Goal: Transaction & Acquisition: Subscribe to service/newsletter

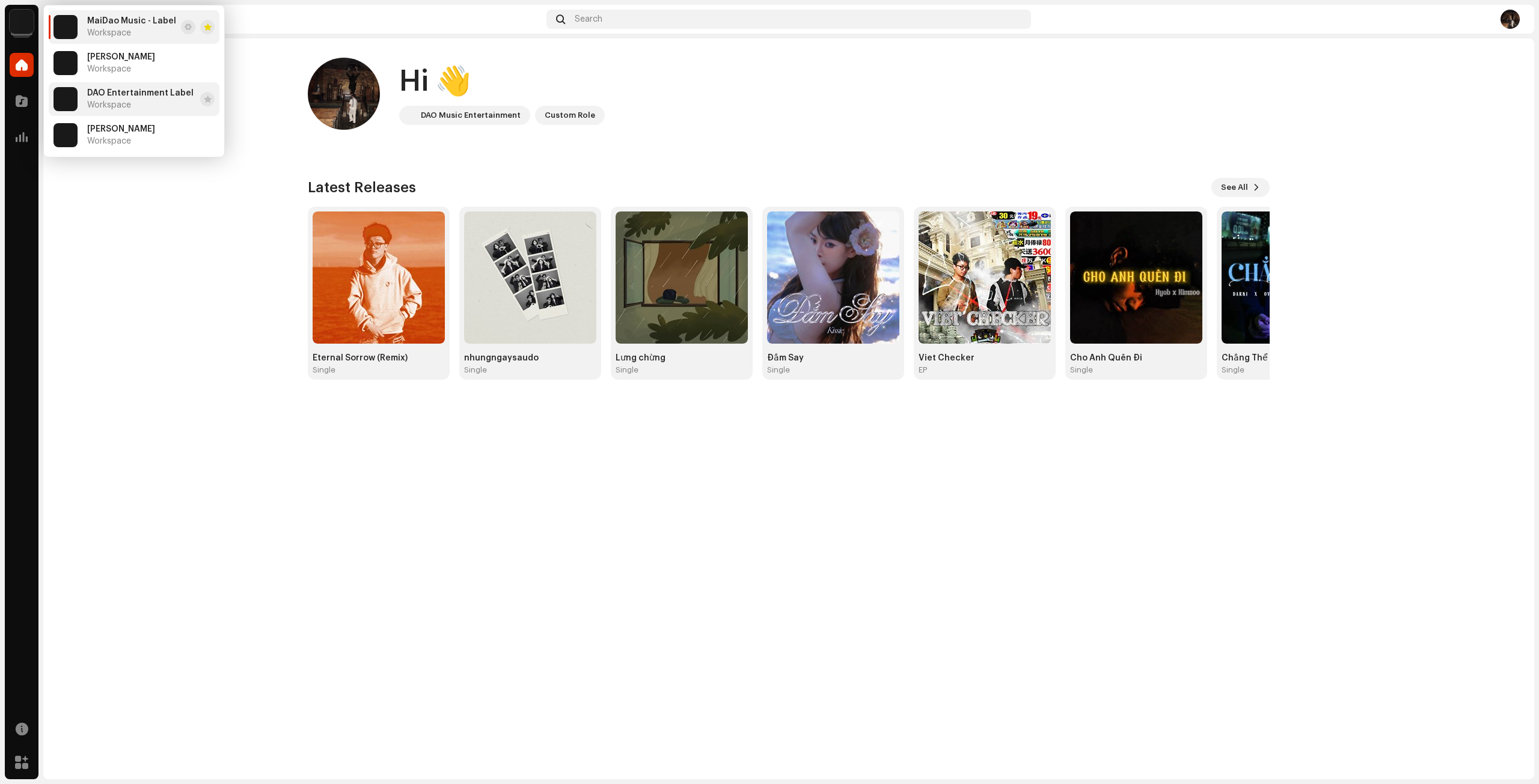
click at [103, 96] on span "DAO Entertainment Label" at bounding box center [141, 93] width 107 height 10
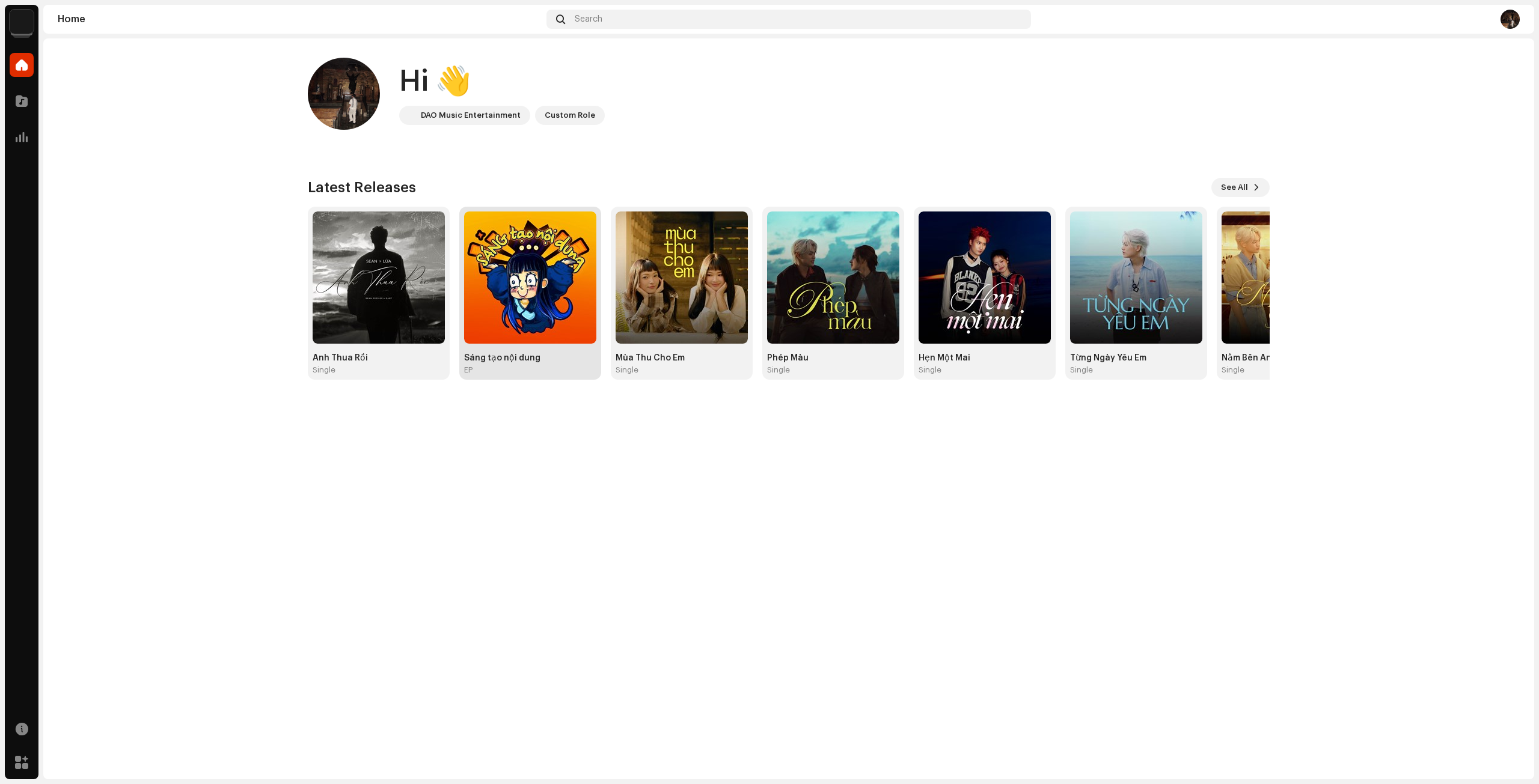
click at [552, 301] on img at bounding box center [530, 277] width 132 height 132
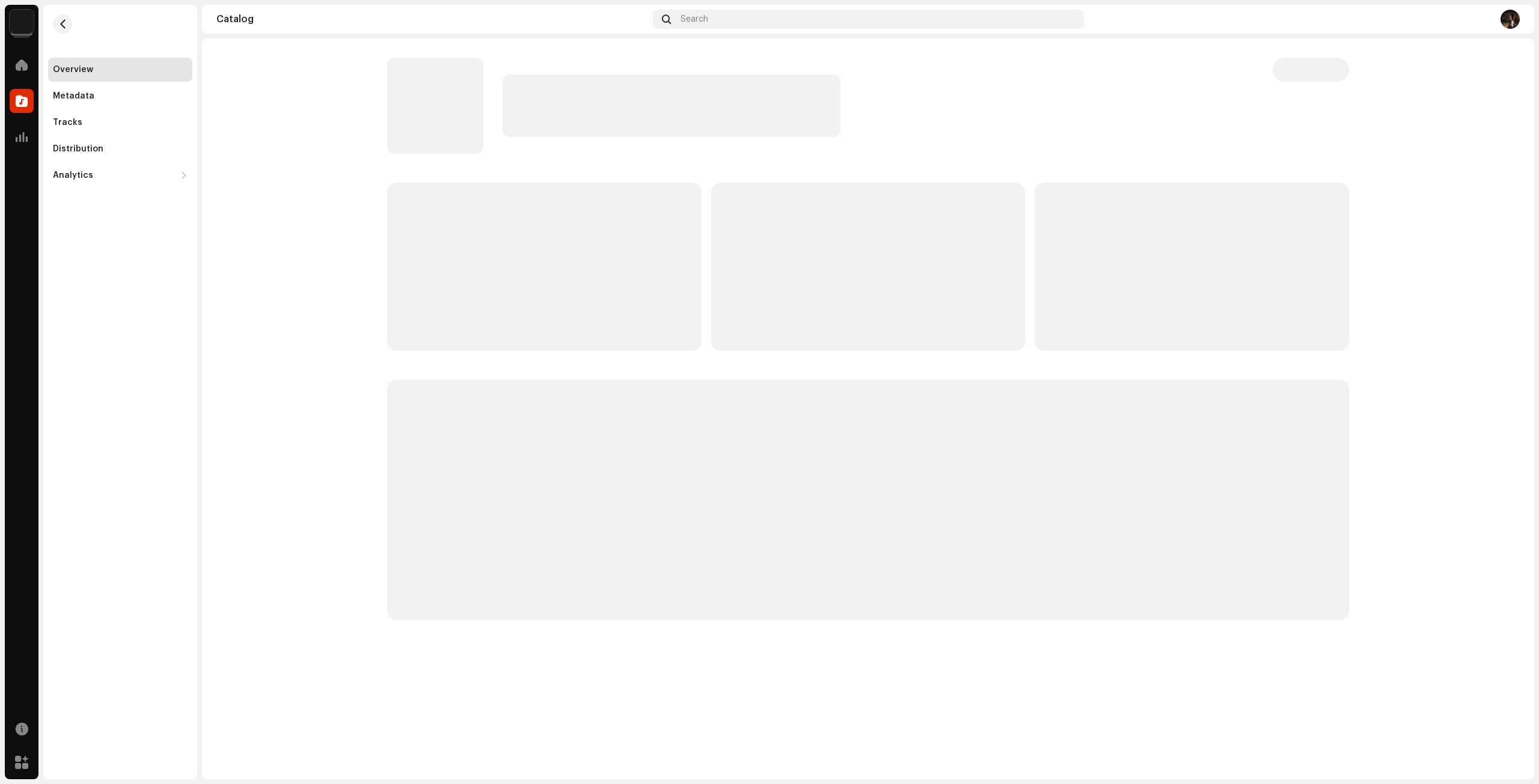
drag, startPoint x: 555, startPoint y: 262, endPoint x: 442, endPoint y: 280, distance: 114.4
click at [442, 280] on p-skeleton at bounding box center [545, 267] width 315 height 168
click at [99, 118] on div "Tracks" at bounding box center [120, 123] width 134 height 10
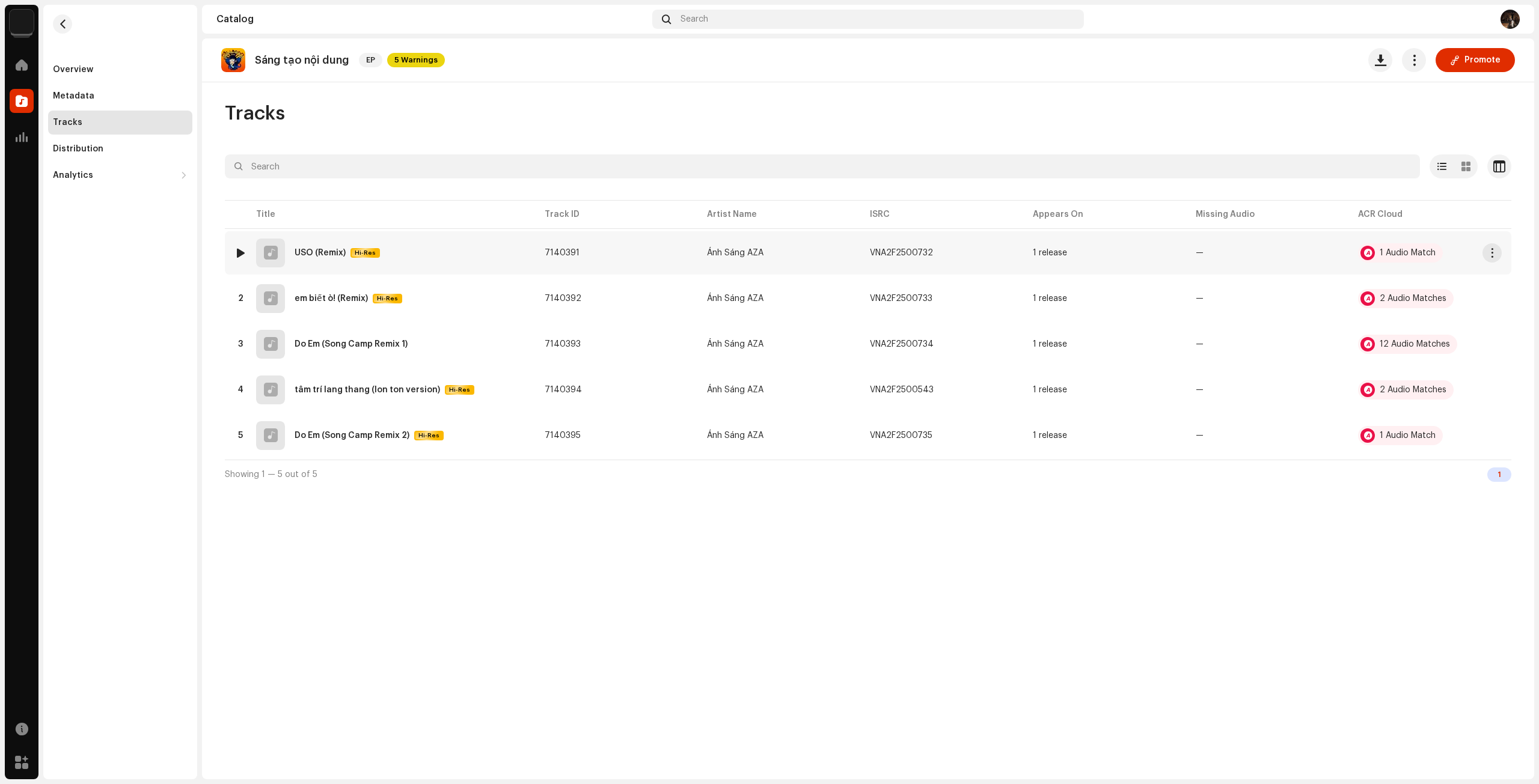
click at [329, 251] on div "USO (Remix)" at bounding box center [320, 253] width 51 height 8
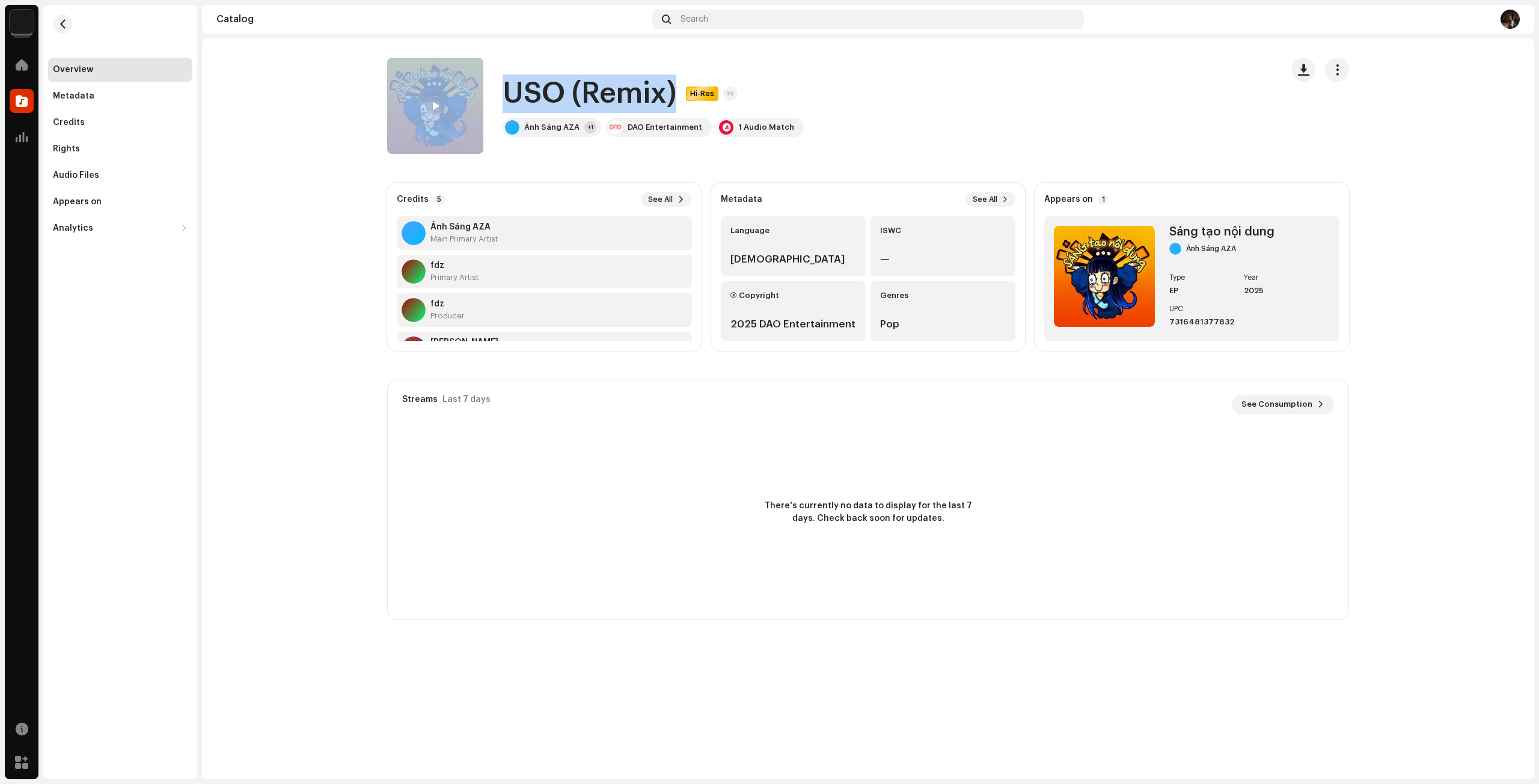
drag, startPoint x: 681, startPoint y: 100, endPoint x: 489, endPoint y: 99, distance: 192.0
click at [489, 99] on div "USO (Remix) Hi-Res [PERSON_NAME] AZA +1 DAO Entertainment 1 Audio Match" at bounding box center [829, 105] width 885 height 96
copy div "USO (Remix)"
click at [64, 27] on span "button" at bounding box center [62, 24] width 9 height 10
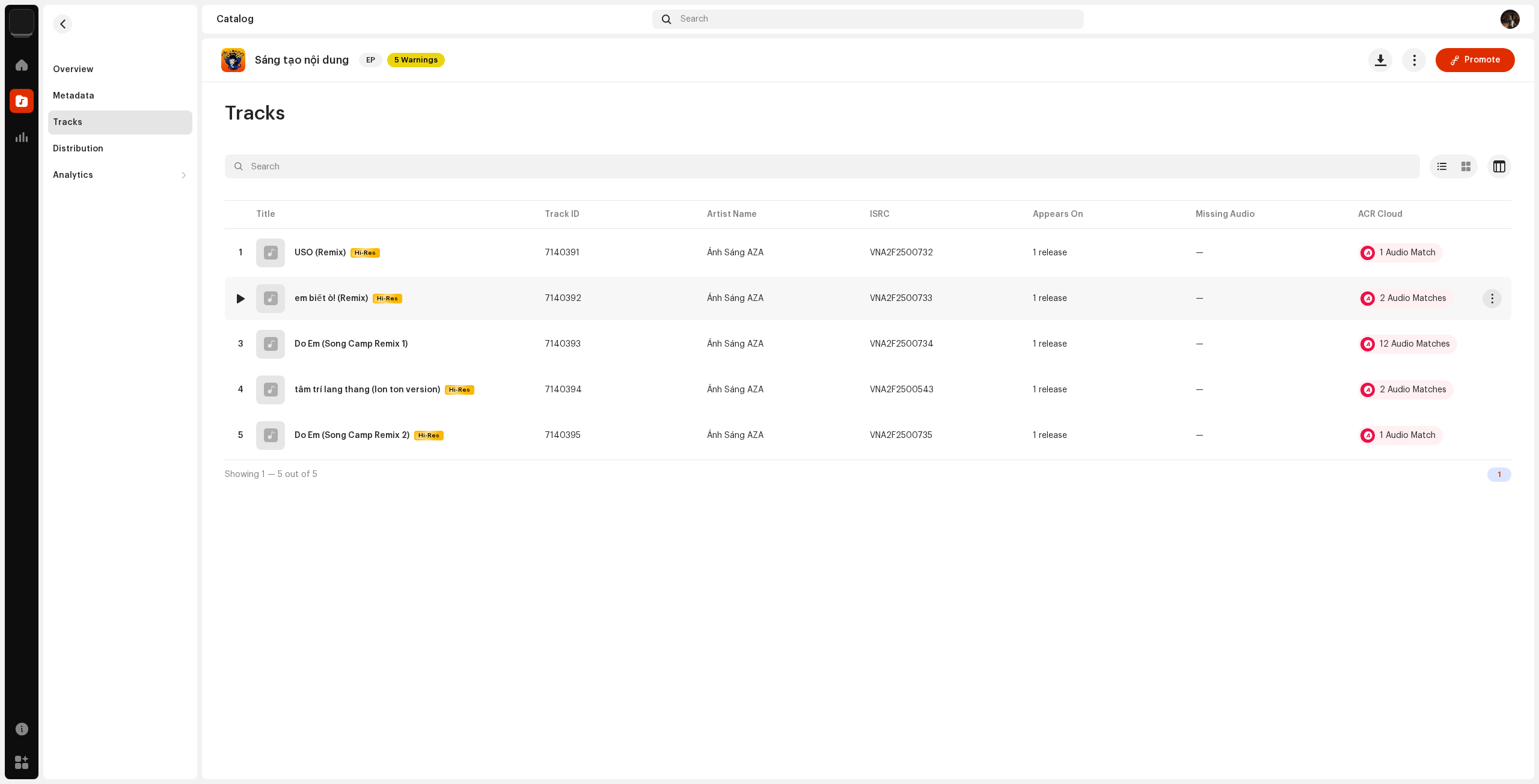
click at [338, 300] on div "em biết ò! (Remix)" at bounding box center [331, 299] width 73 height 8
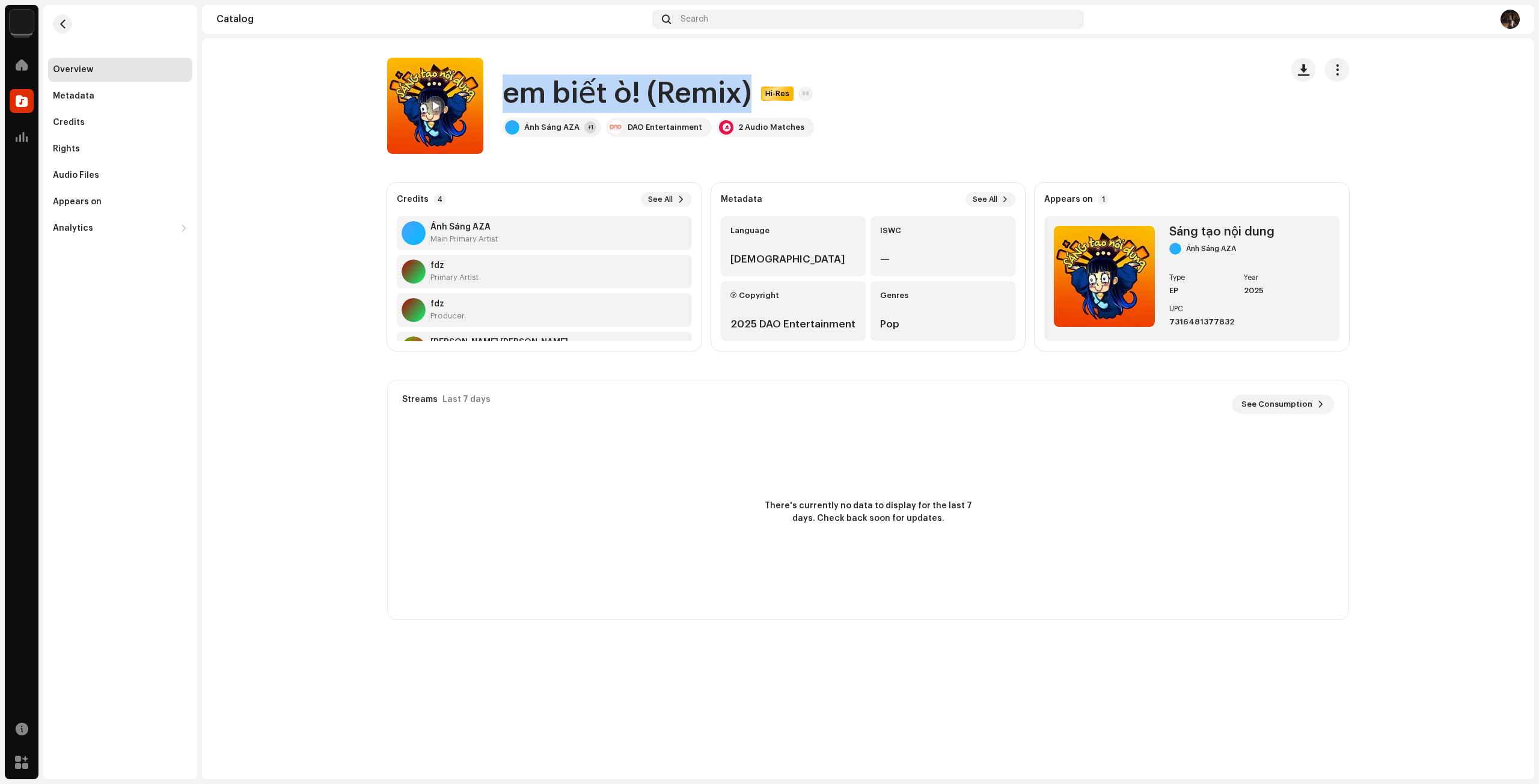
drag, startPoint x: 500, startPoint y: 93, endPoint x: 748, endPoint y: 101, distance: 248.1
click at [748, 101] on div "em biết ò! (Remix) Hi-Res [PERSON_NAME] AZA +1 DAO Entertainment 2 Audio Matches" at bounding box center [829, 105] width 885 height 96
copy h1 "em biết ò! (Remix)"
click at [75, 26] on re-m-nav-back at bounding box center [62, 31] width 29 height 53
click at [64, 26] on span "button" at bounding box center [62, 24] width 9 height 10
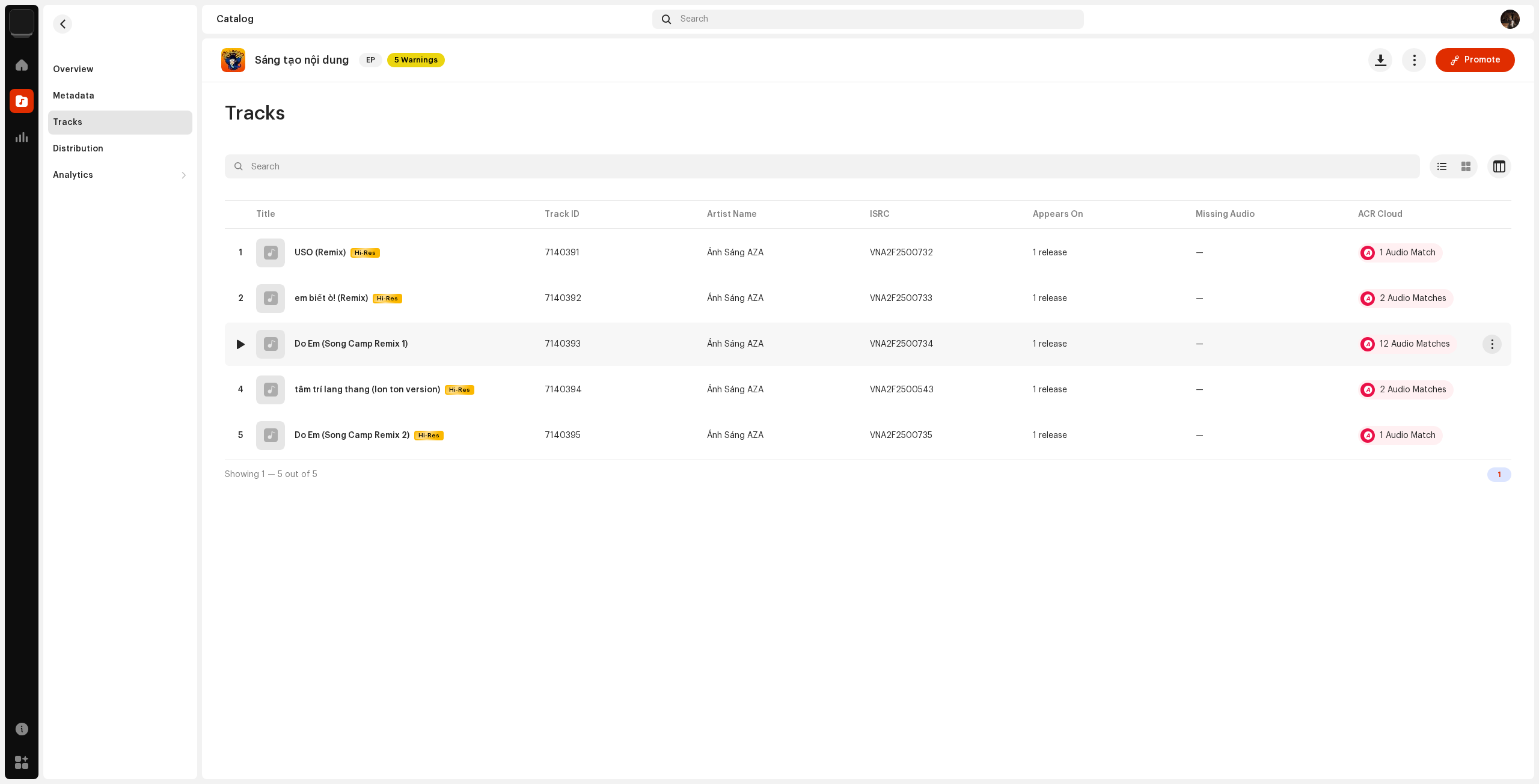
click at [379, 346] on div "Do Em (Song Camp Remix 1)" at bounding box center [351, 344] width 113 height 8
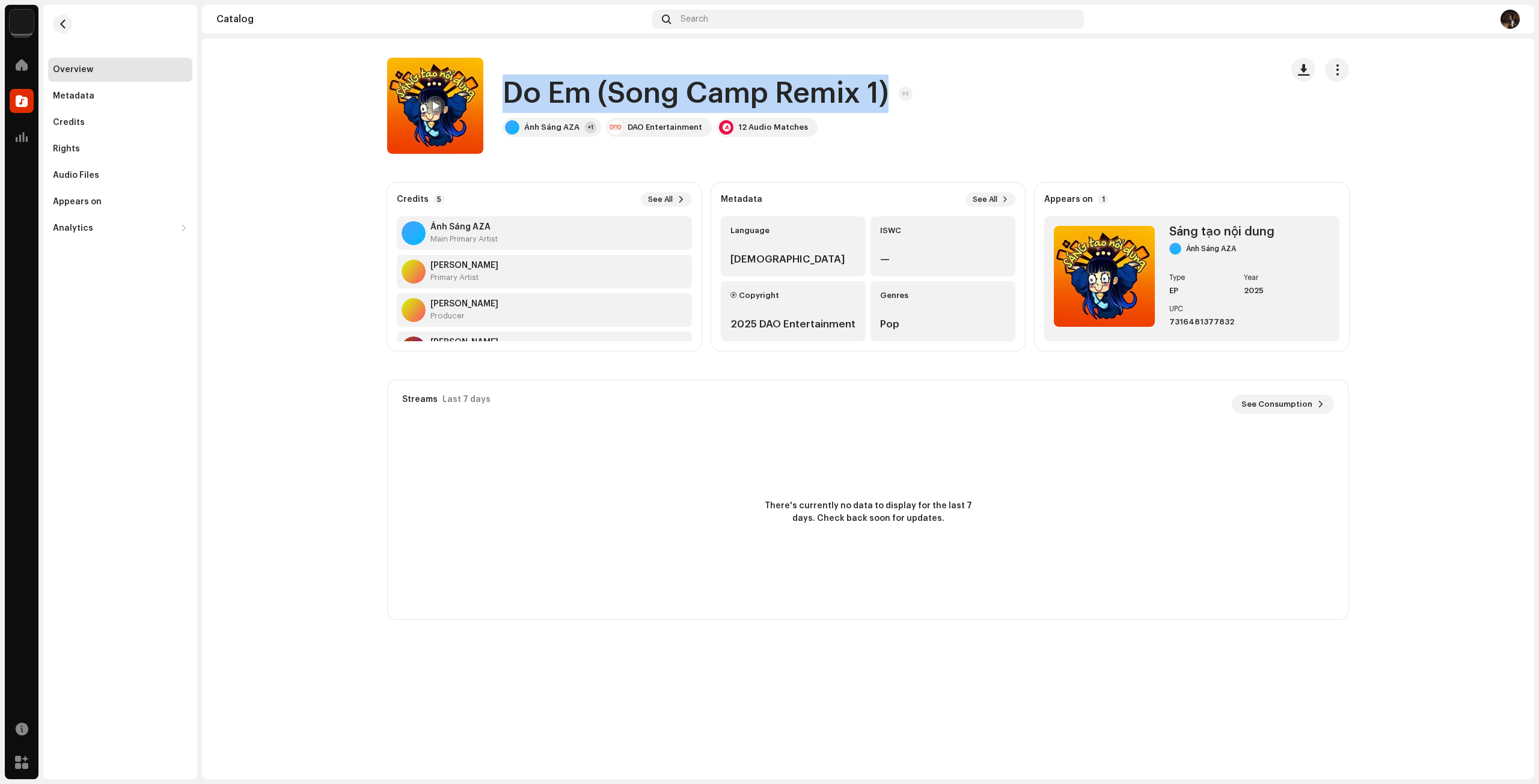
drag, startPoint x: 502, startPoint y: 96, endPoint x: 887, endPoint y: 98, distance: 385.0
click at [887, 98] on div "Do Em (Song Camp Remix 1) [PERSON_NAME] AZA +1 DAO Entertainment 12 Audio Match…" at bounding box center [829, 105] width 885 height 96
copy h1 "Do Em (Song Camp Remix 1)"
click at [67, 23] on button "button" at bounding box center [62, 24] width 19 height 19
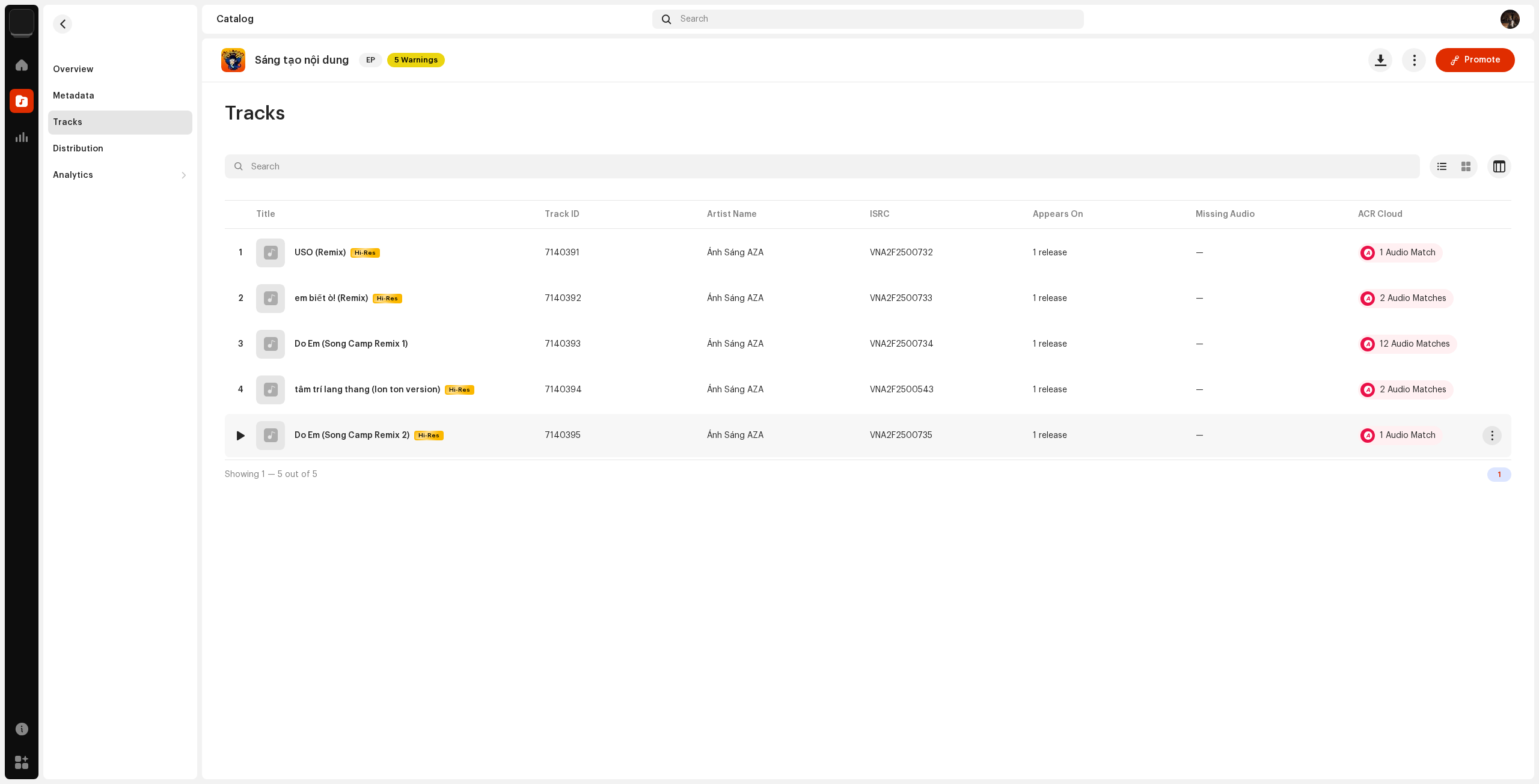
click at [364, 426] on div "5 Do Em (Song Camp Remix 2) Hi-Res" at bounding box center [380, 436] width 291 height 29
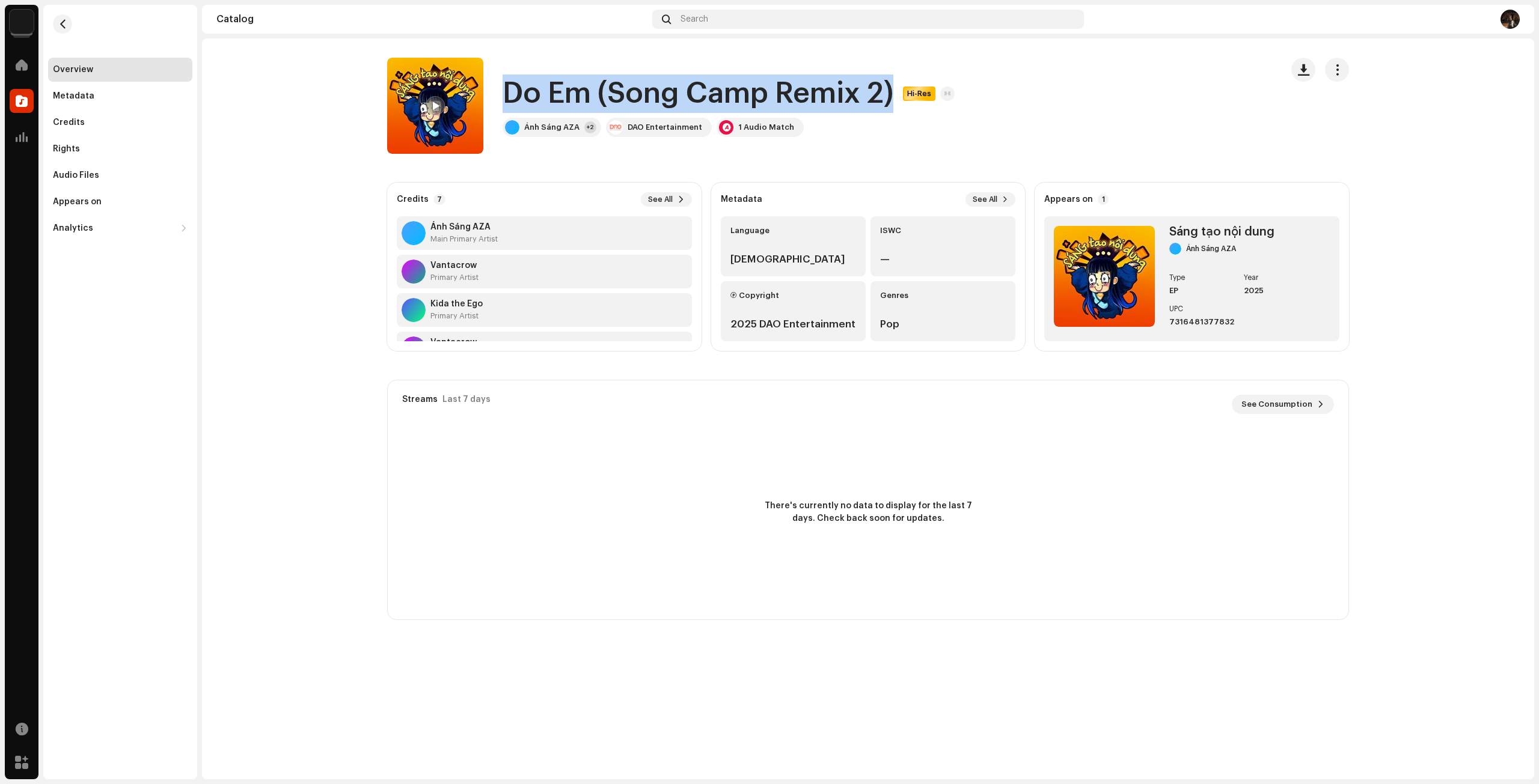
drag, startPoint x: 892, startPoint y: 91, endPoint x: 504, endPoint y: 92, distance: 388.0
click at [504, 92] on h1 "Do Em (Song Camp Remix 2)" at bounding box center [698, 94] width 391 height 39
copy h1 "Do Em (Song Camp Remix 2)"
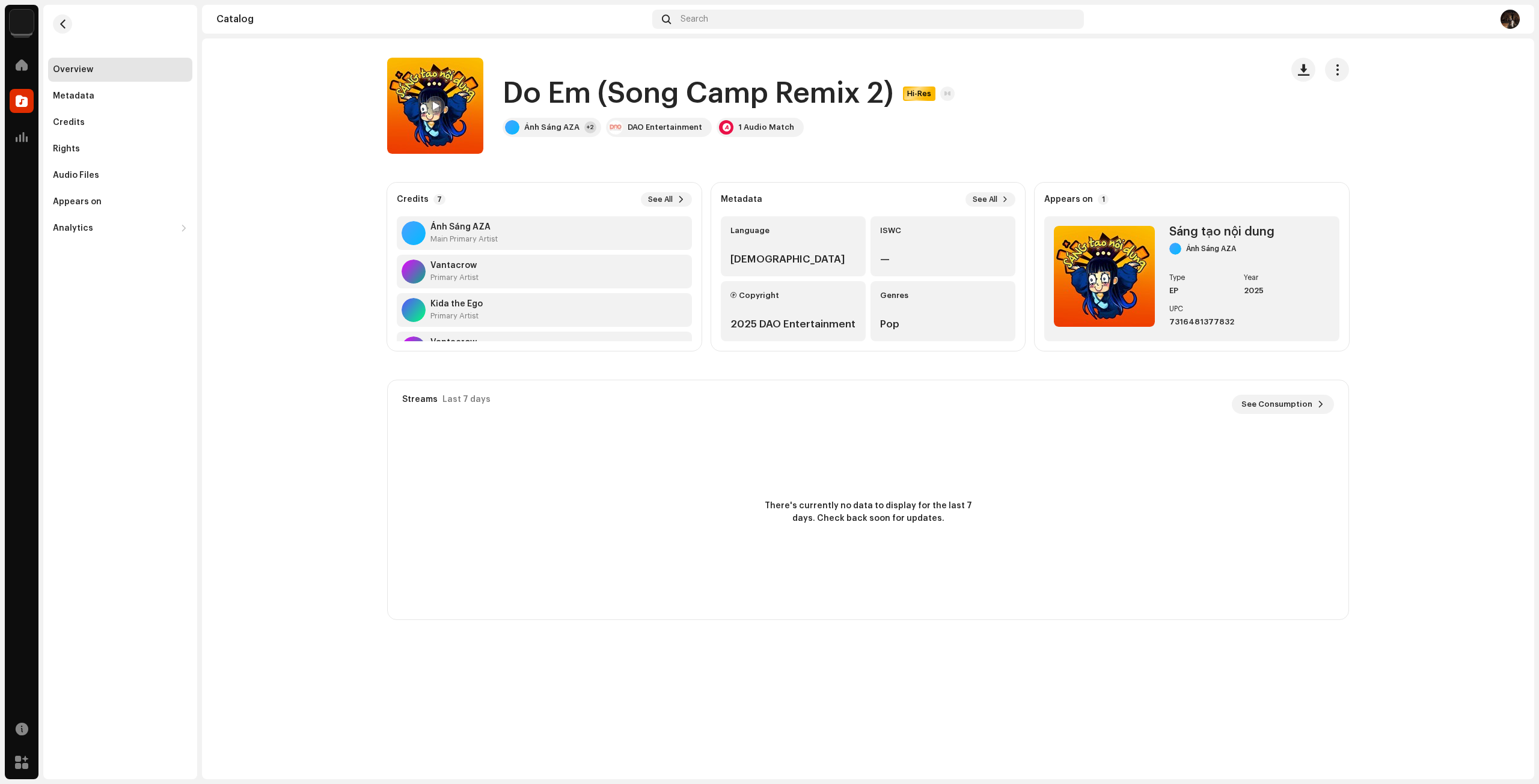
click at [561, 19] on div "Catalog" at bounding box center [432, 19] width 431 height 10
click at [67, 26] on span "button" at bounding box center [62, 24] width 9 height 10
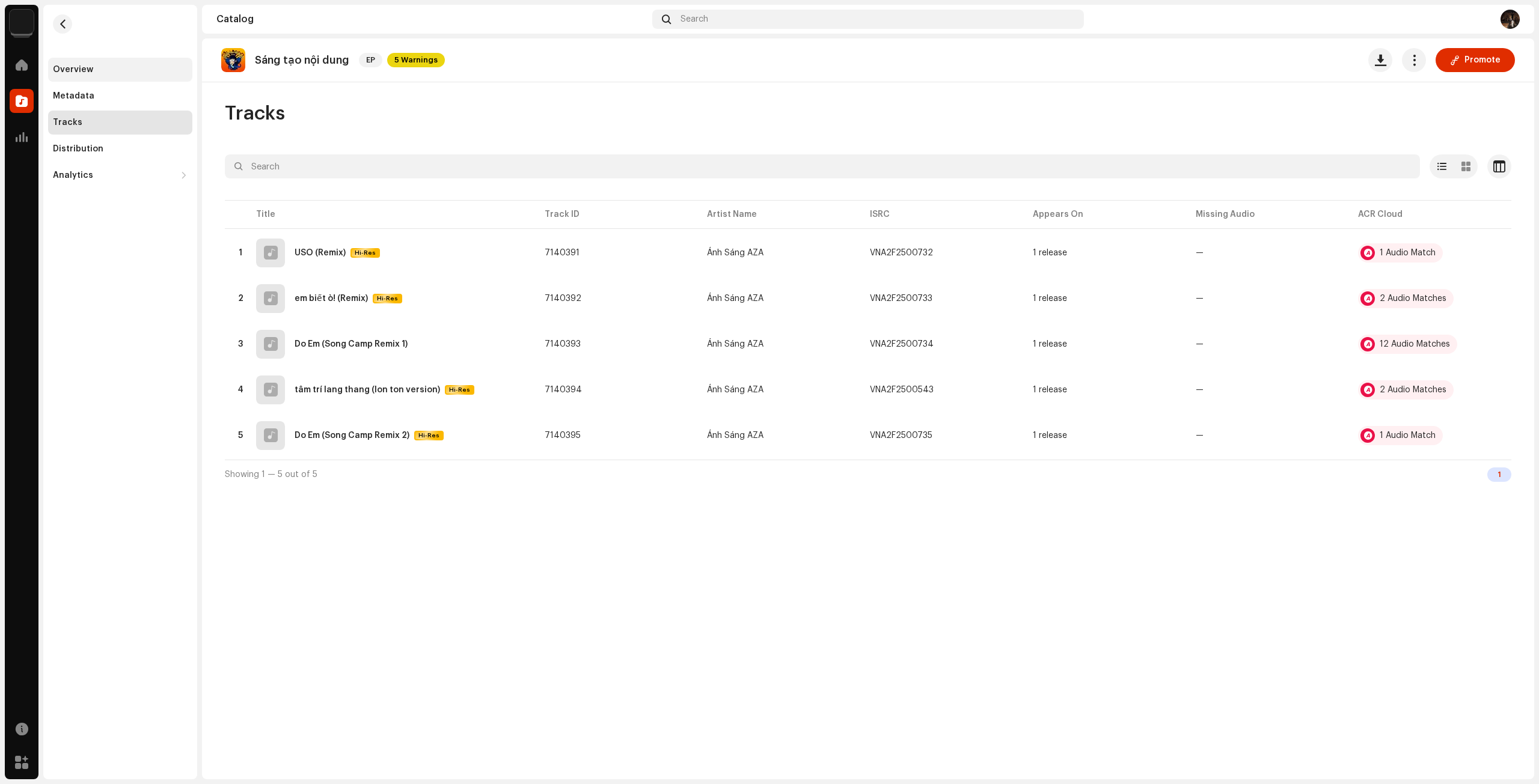
click at [88, 70] on div "Overview" at bounding box center [73, 70] width 40 height 10
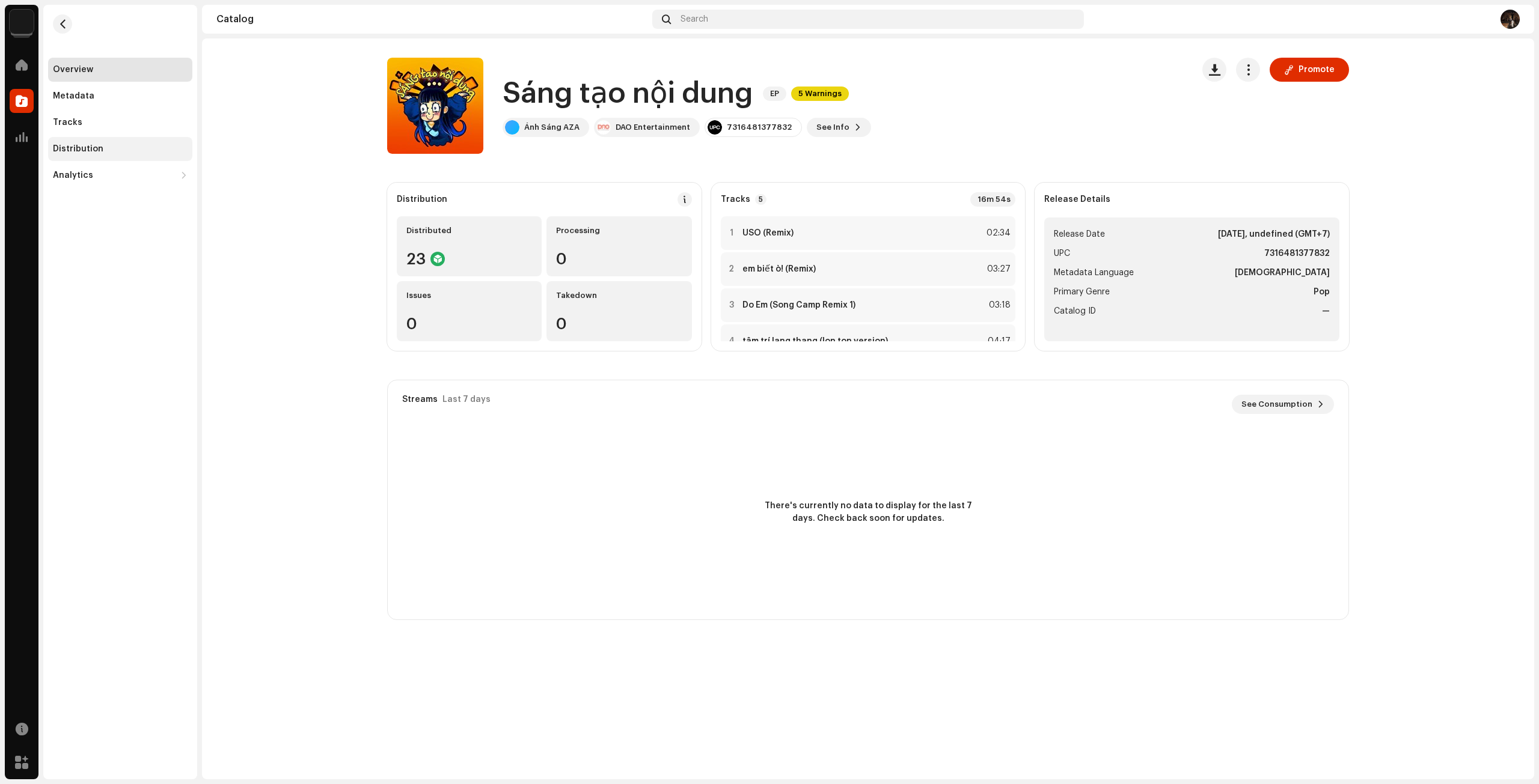
click at [100, 145] on div "Distribution" at bounding box center [120, 149] width 134 height 10
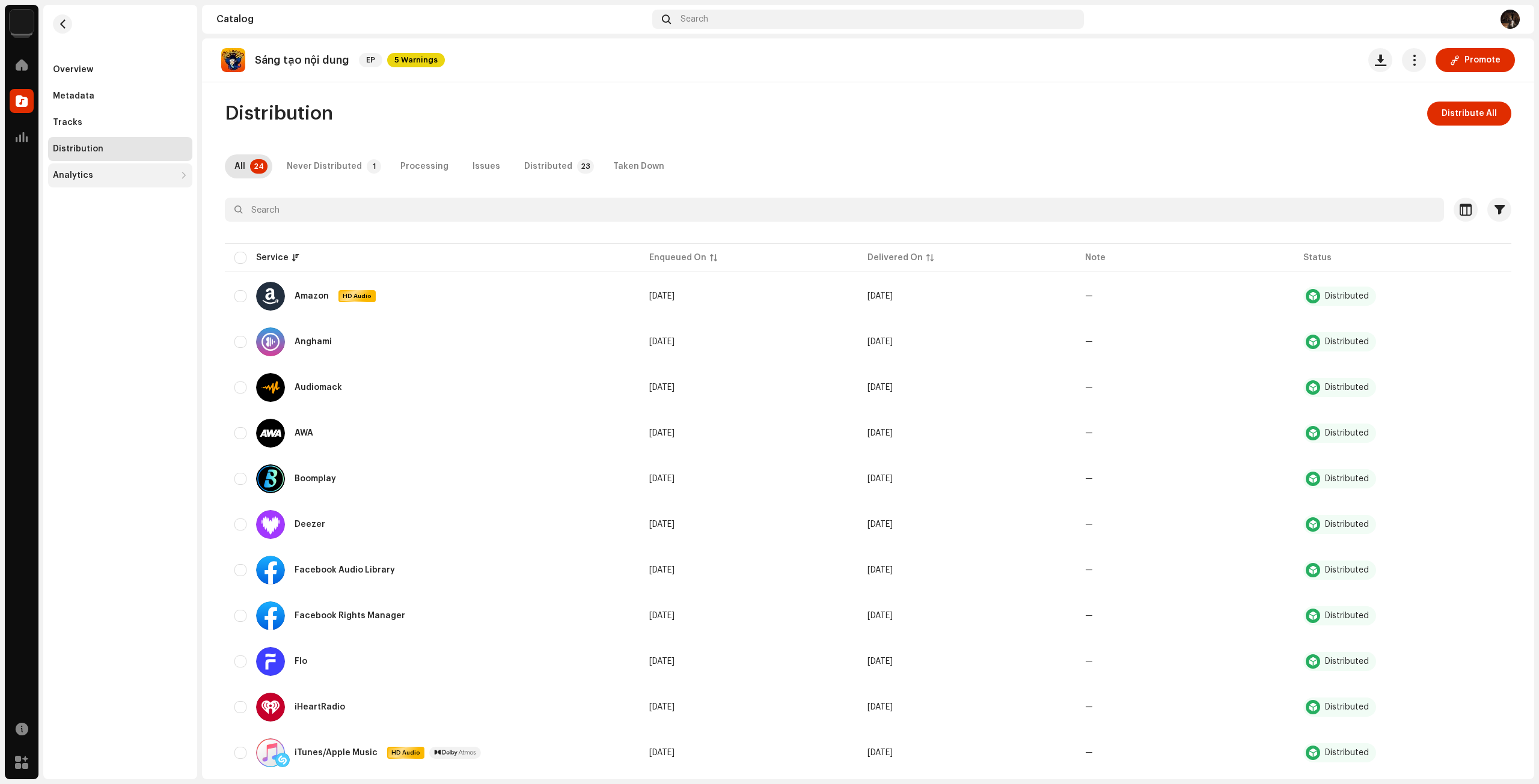
click at [71, 175] on div "Analytics" at bounding box center [73, 175] width 40 height 10
click at [102, 76] on div "Overview" at bounding box center [120, 69] width 144 height 24
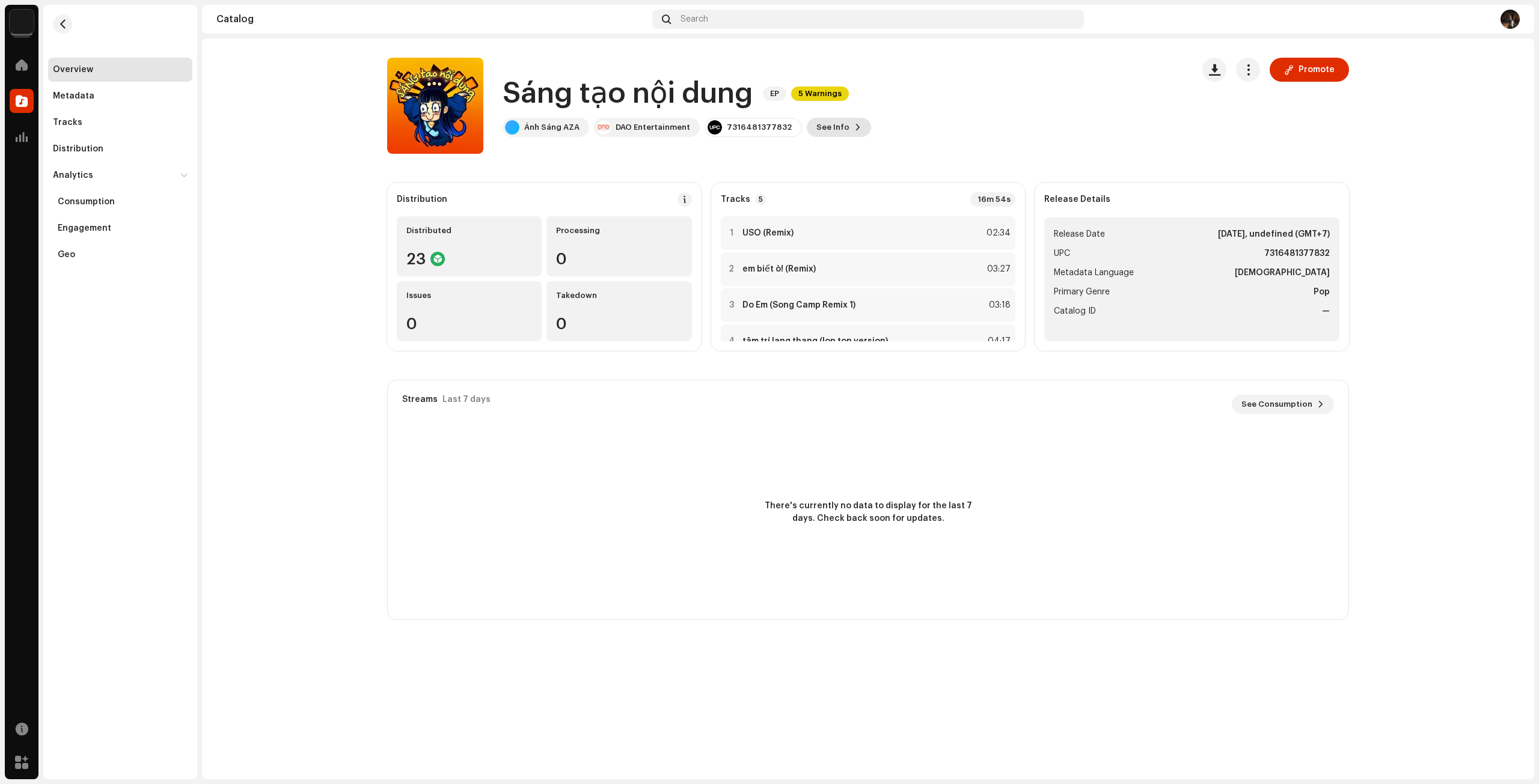
click at [816, 132] on span "See Info" at bounding box center [833, 127] width 33 height 24
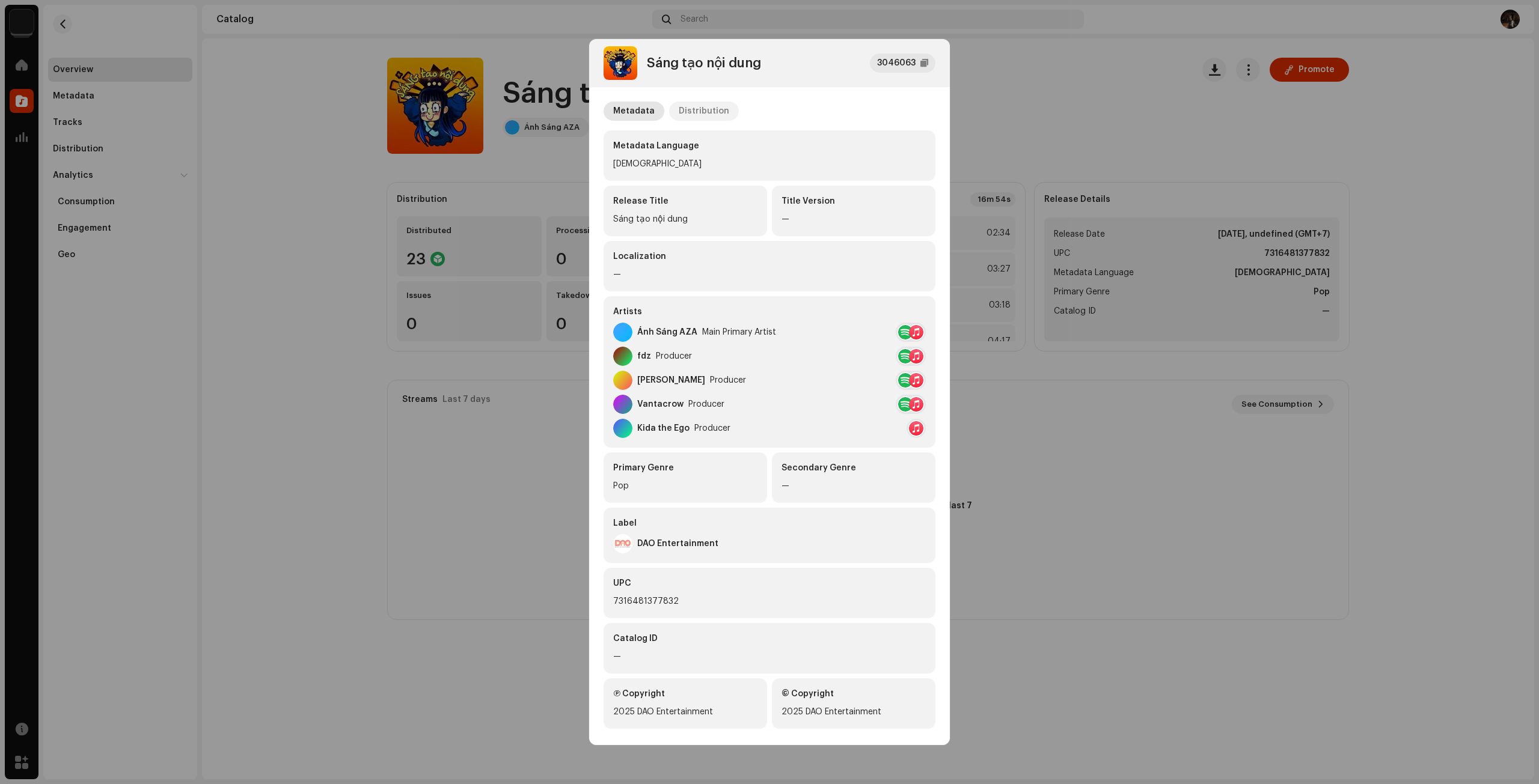
click at [696, 109] on div "Distribution" at bounding box center [703, 112] width 51 height 19
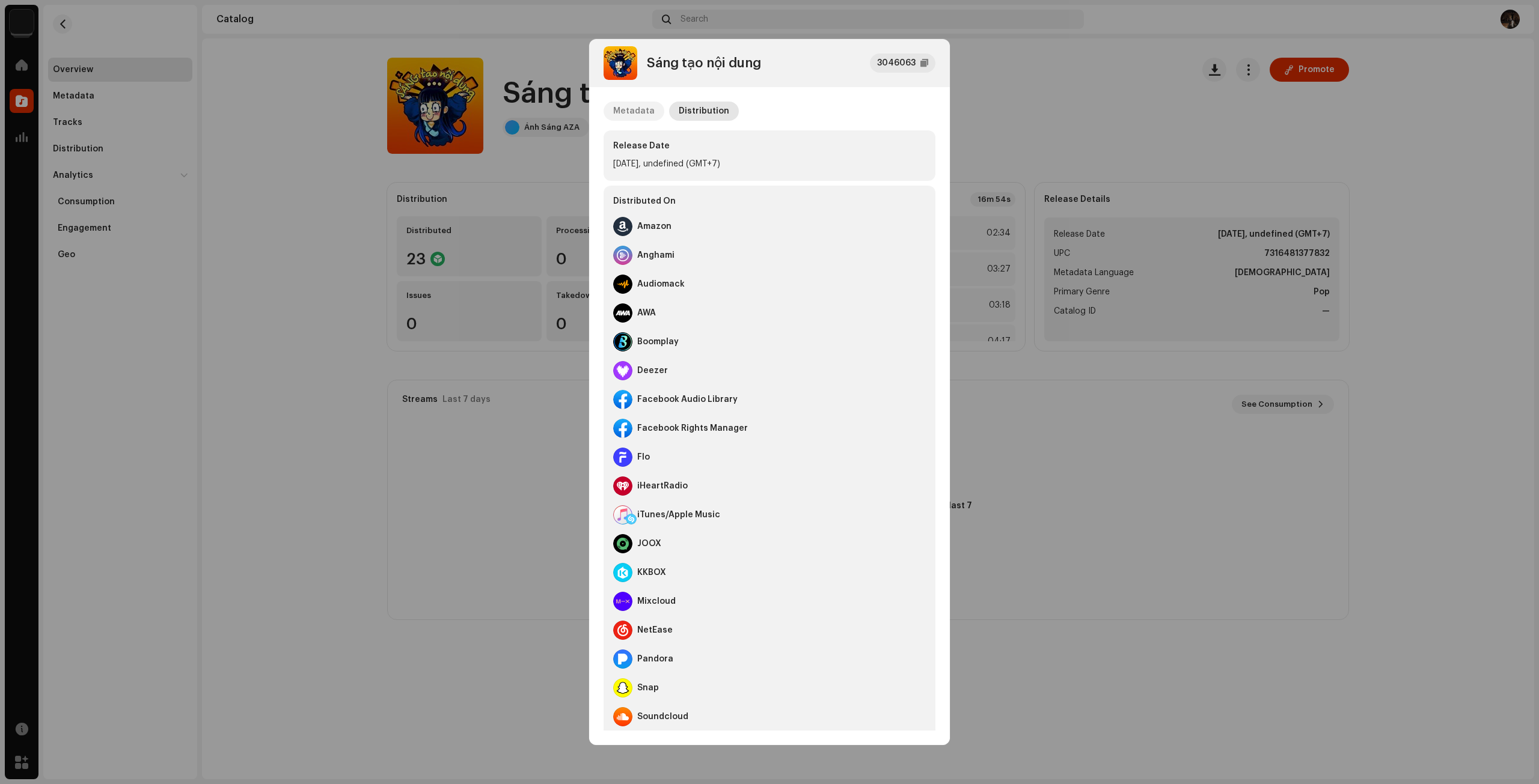
click at [648, 107] on div "Metadata" at bounding box center [634, 112] width 42 height 19
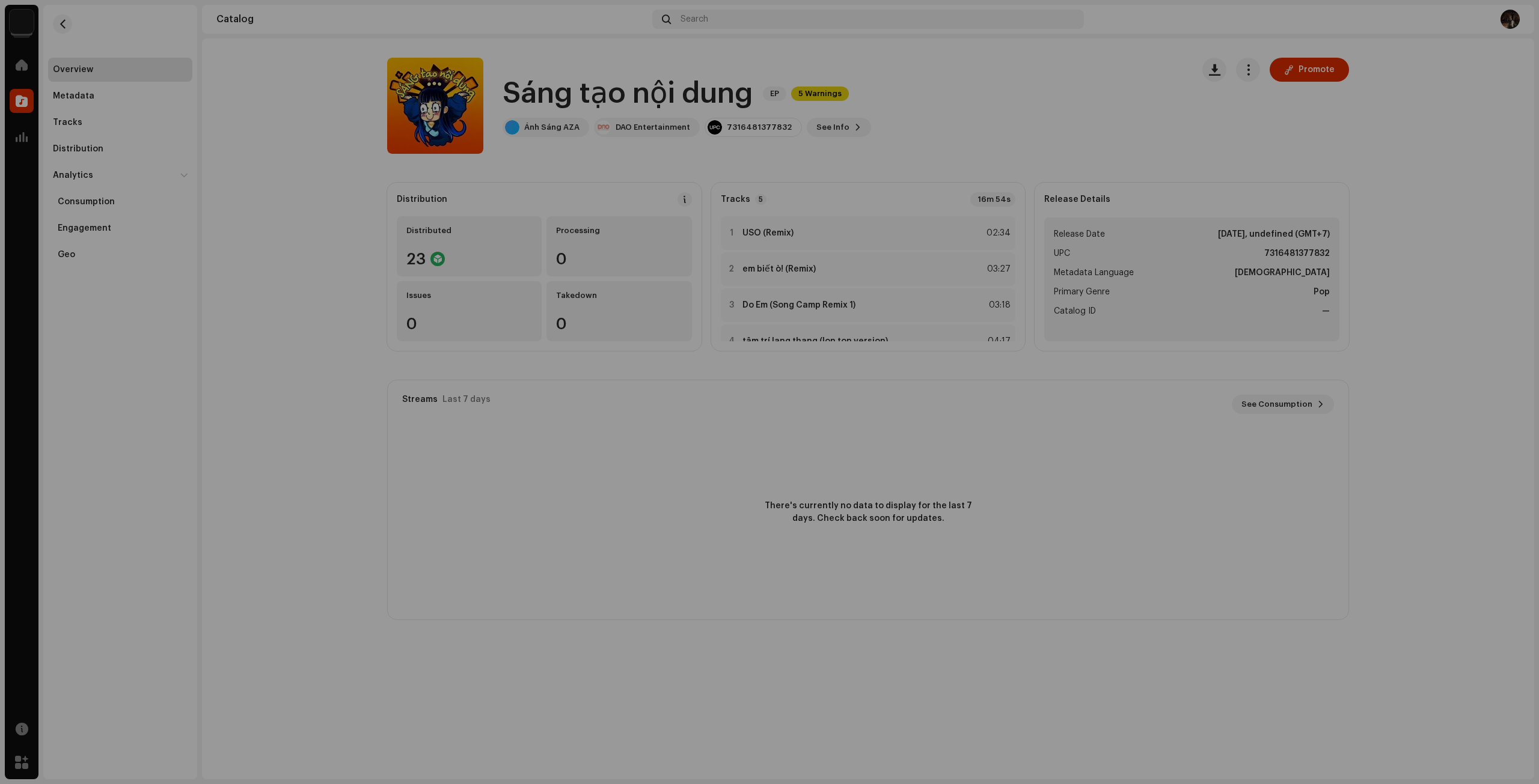
click at [1122, 157] on div "[PERSON_NAME] nội [PERSON_NAME] 3046063 Metadata Distribution Metadata Language…" at bounding box center [769, 392] width 1539 height 784
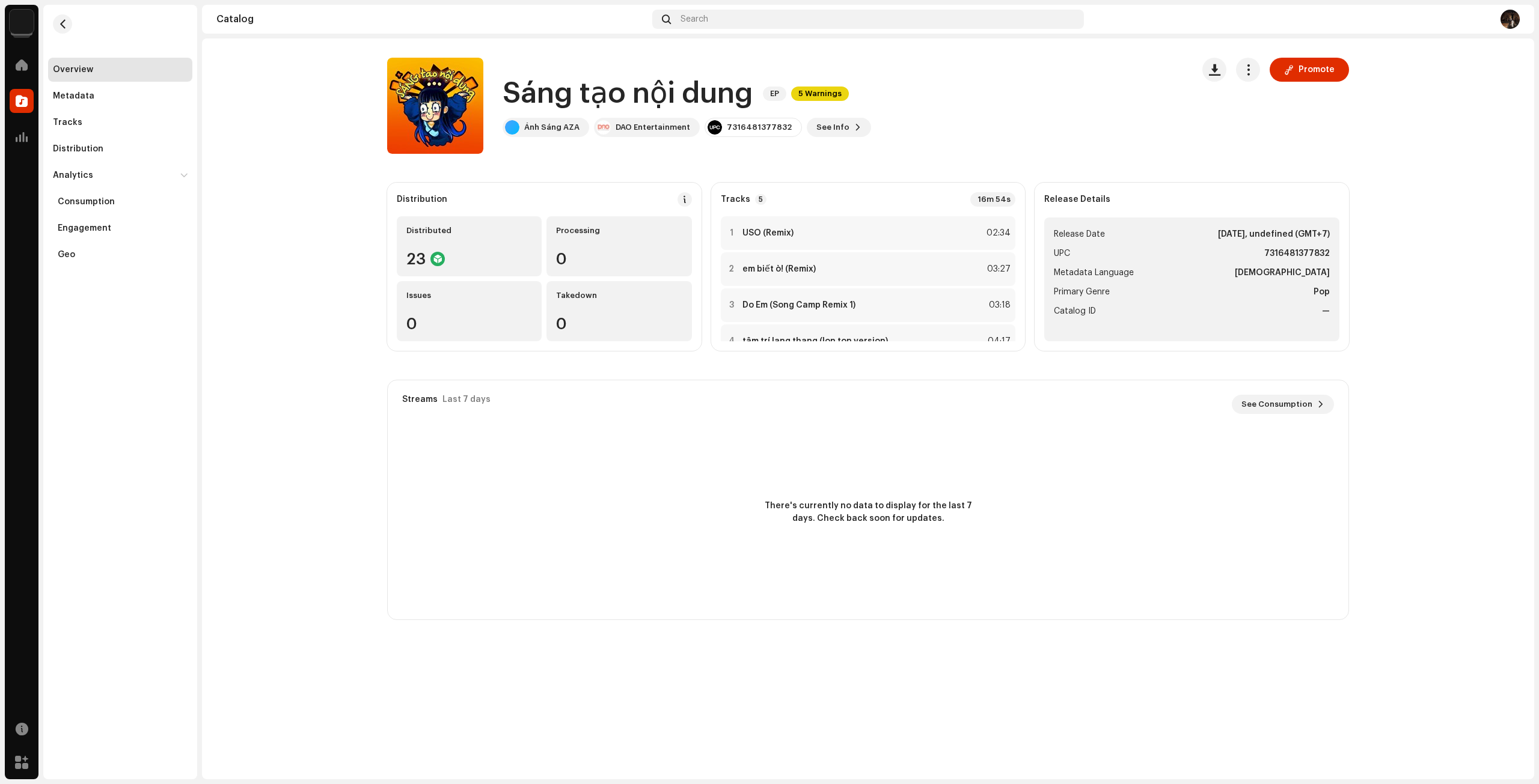
click at [1250, 277] on li "Metadata Language Vietnamese" at bounding box center [1192, 272] width 276 height 15
click at [60, 26] on span "button" at bounding box center [62, 24] width 9 height 10
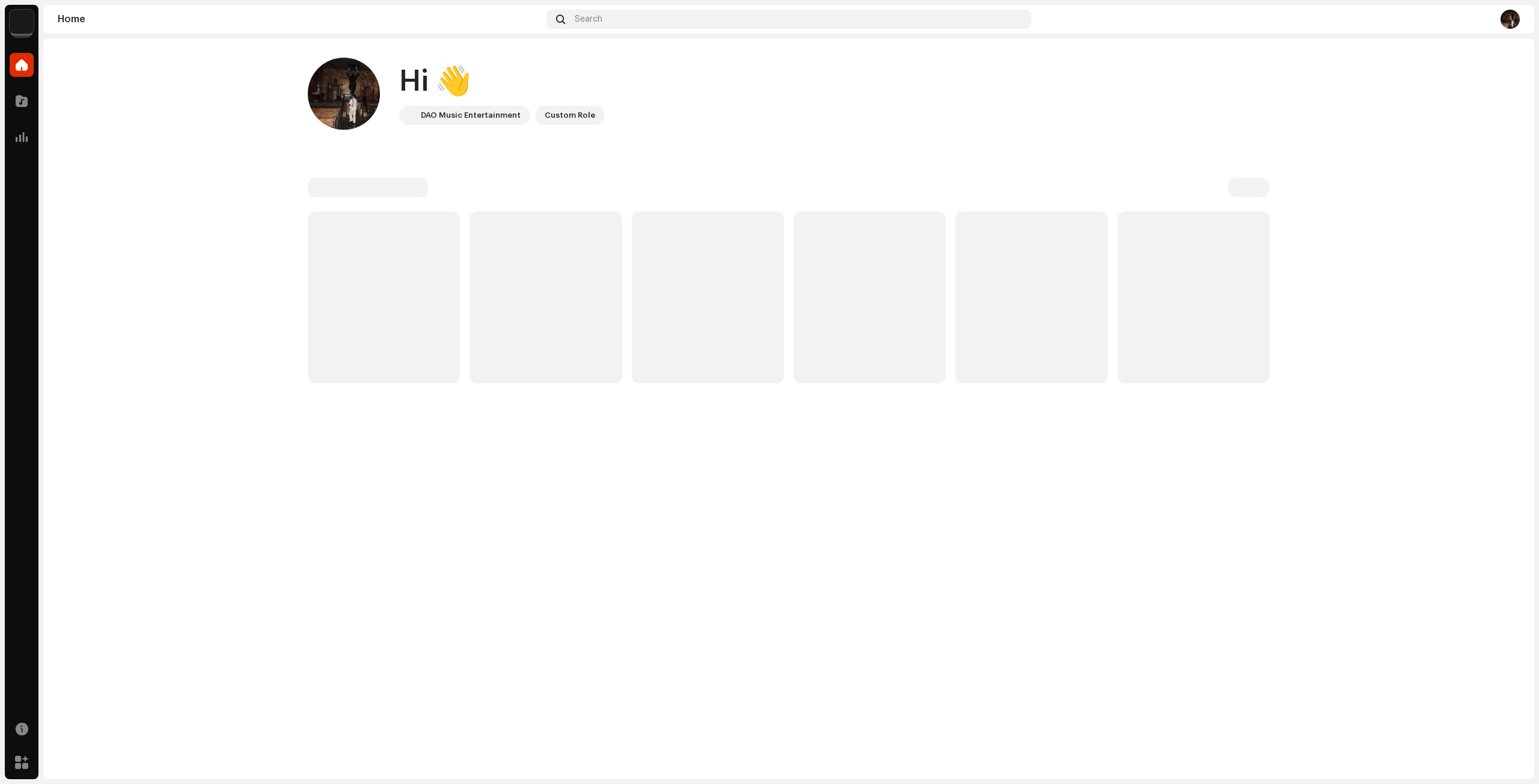
click at [22, 19] on img at bounding box center [21, 21] width 24 height 24
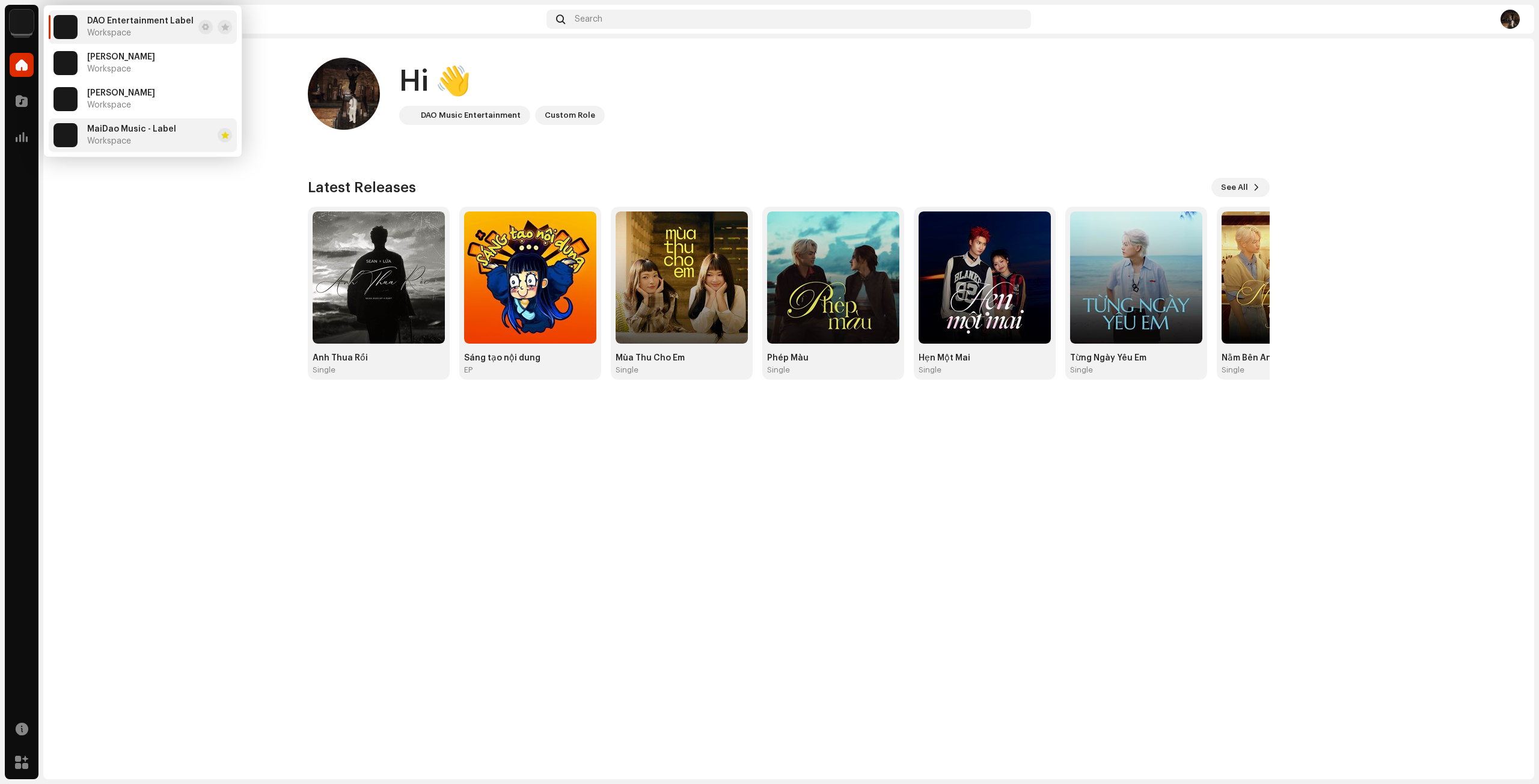
click at [136, 125] on span "MaiDao Music - Label" at bounding box center [132, 130] width 89 height 10
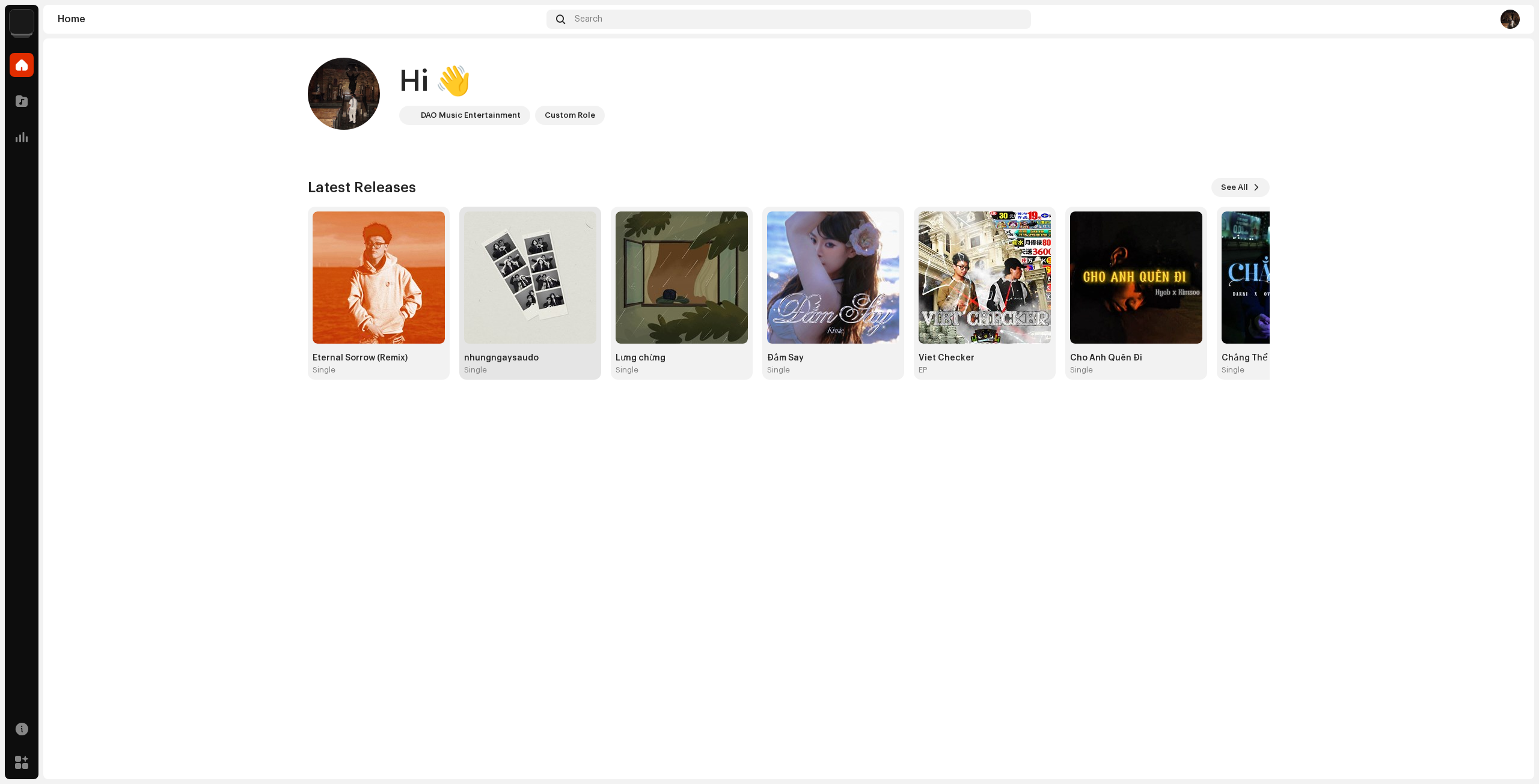
click at [531, 284] on img at bounding box center [530, 277] width 132 height 132
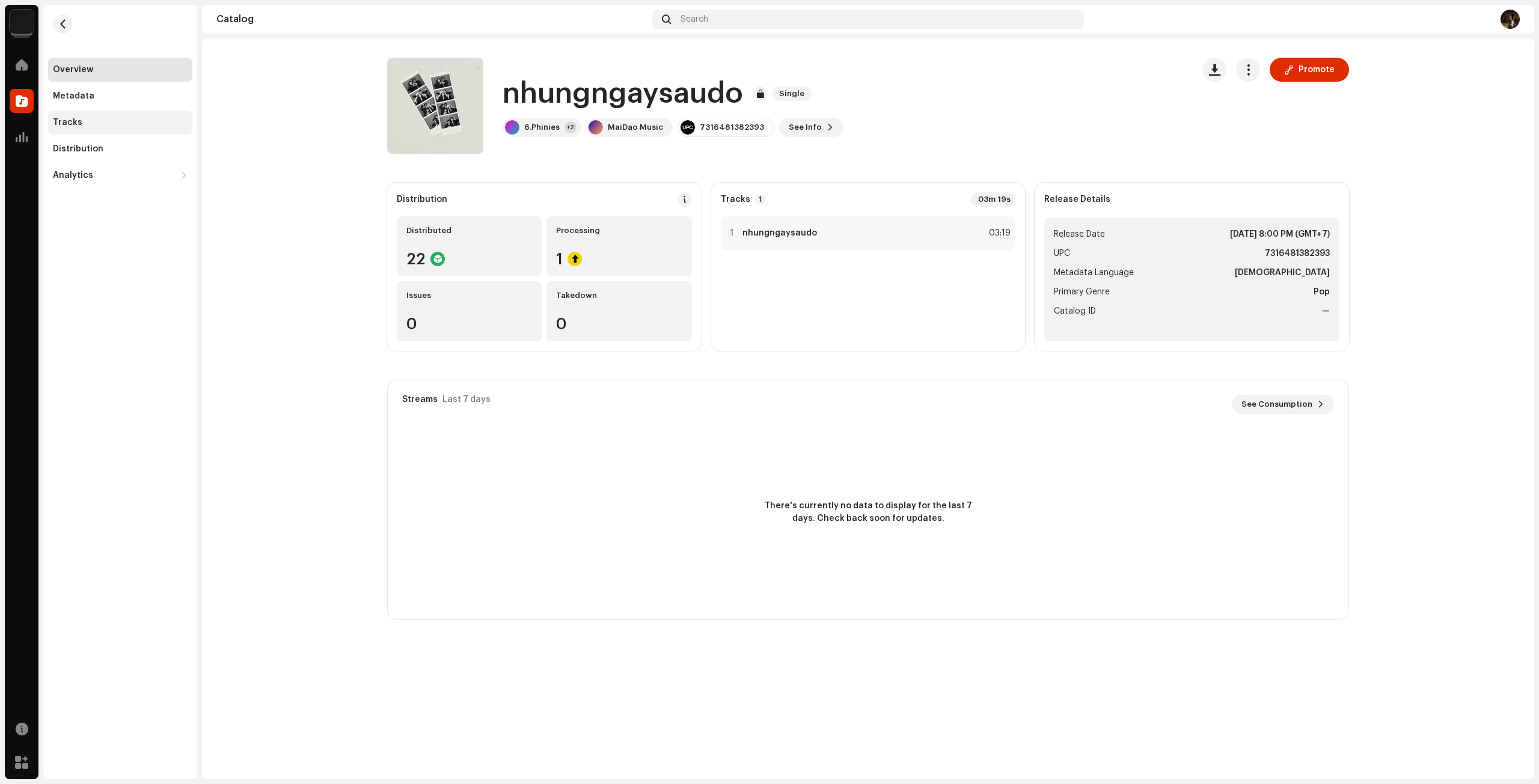
click at [62, 125] on div "Tracks" at bounding box center [67, 123] width 30 height 10
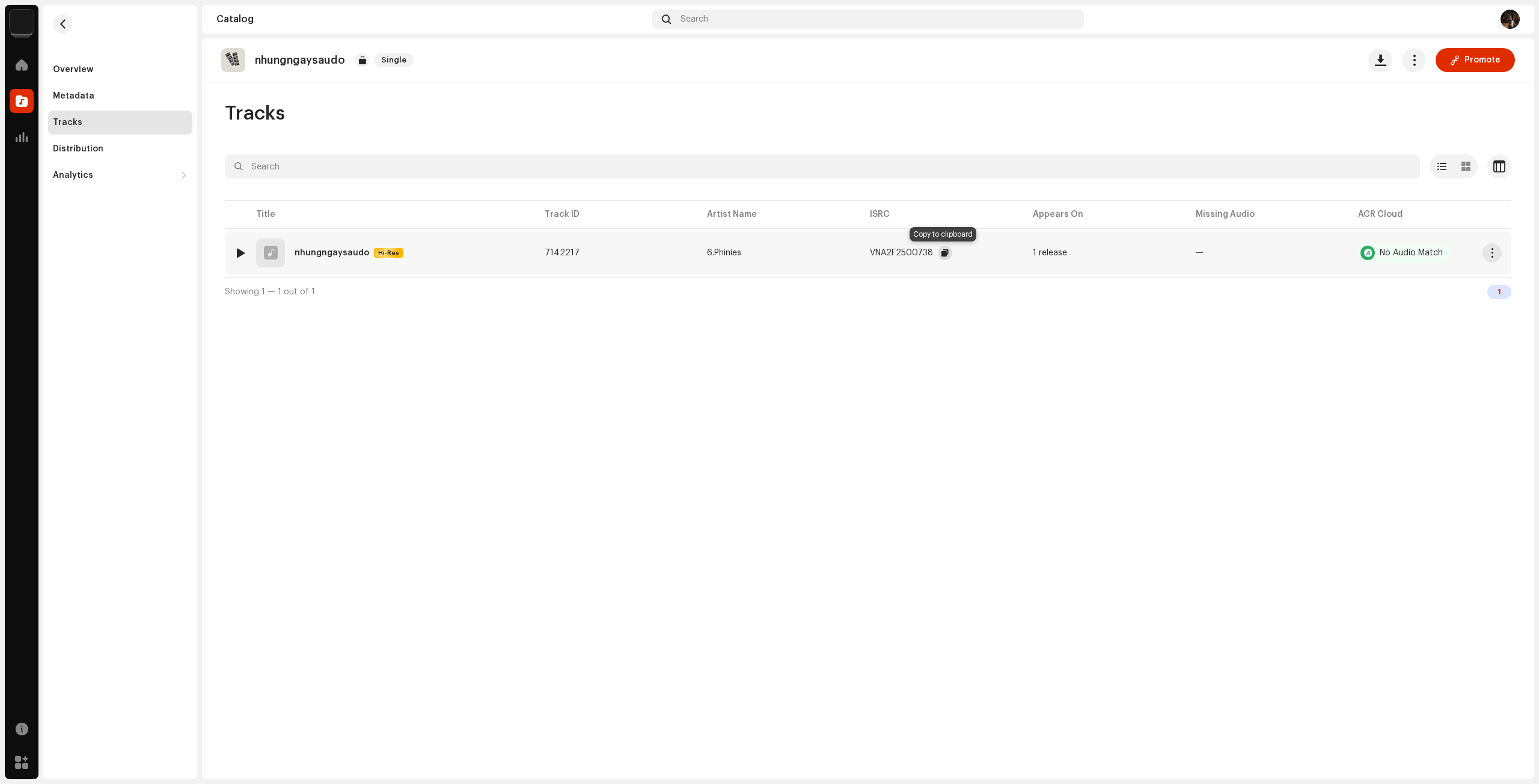
click at [939, 253] on button "button" at bounding box center [944, 253] width 15 height 15
click at [68, 30] on button "button" at bounding box center [62, 24] width 19 height 19
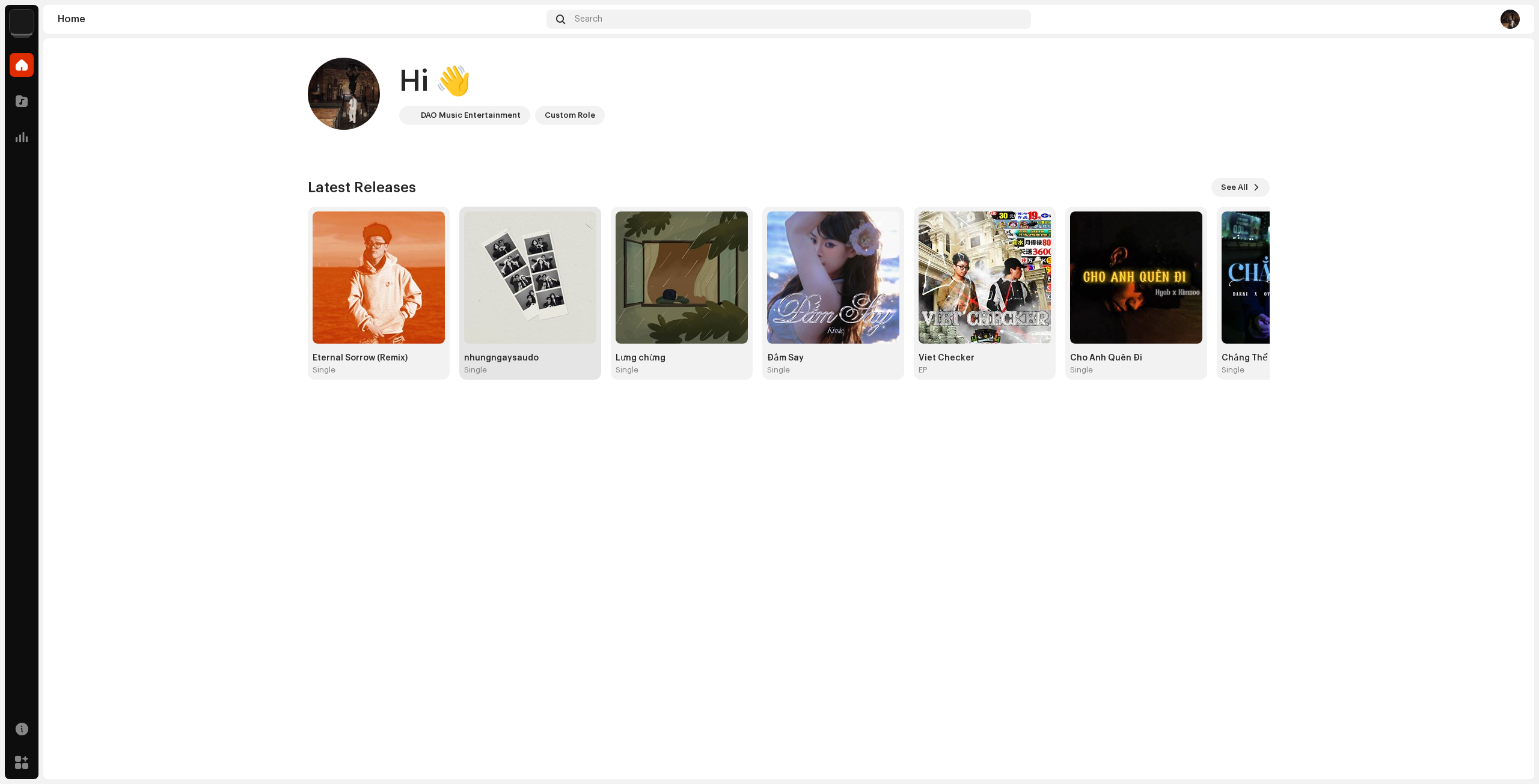
click at [482, 279] on img at bounding box center [530, 277] width 132 height 132
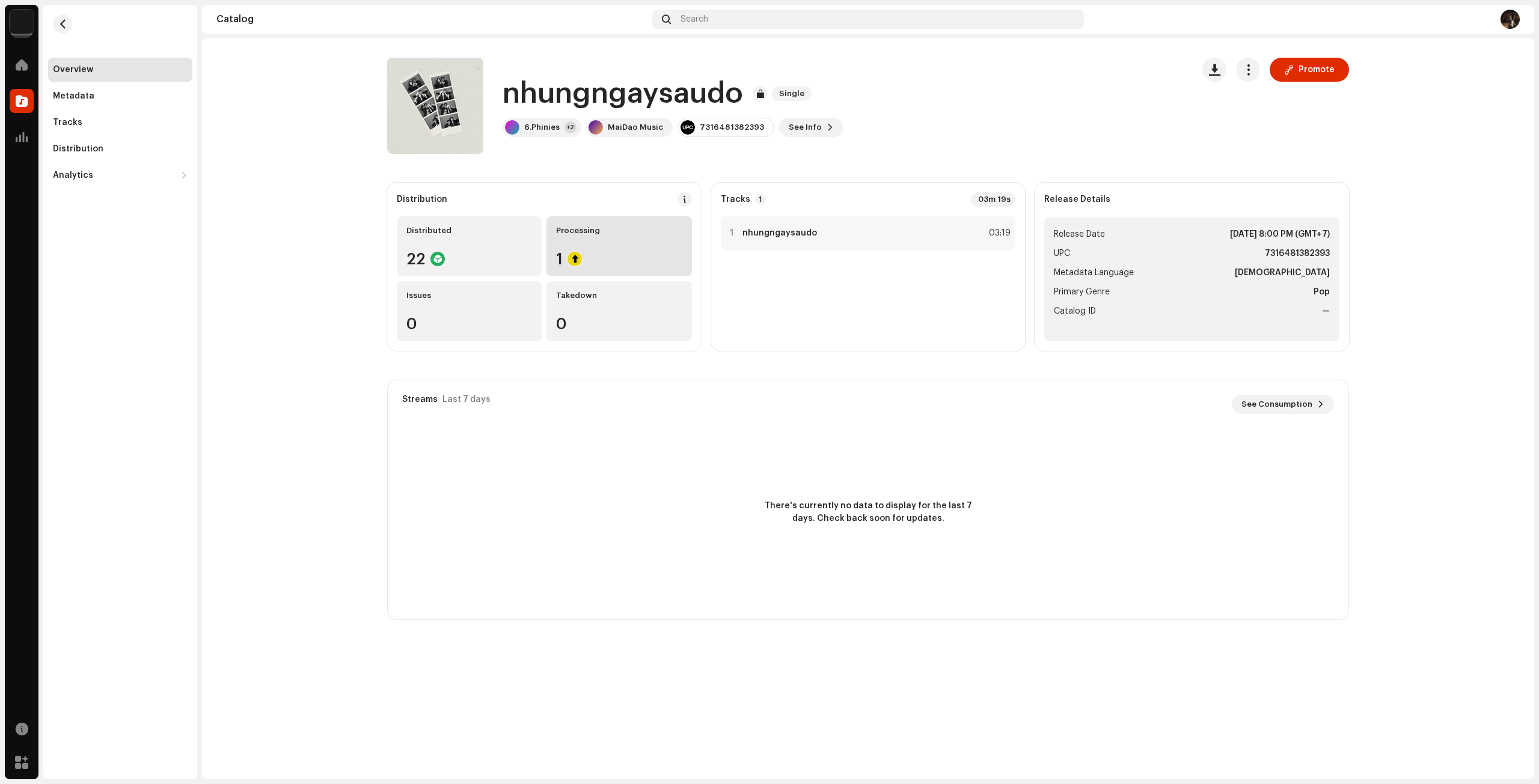
click at [637, 256] on div "1" at bounding box center [618, 259] width 125 height 16
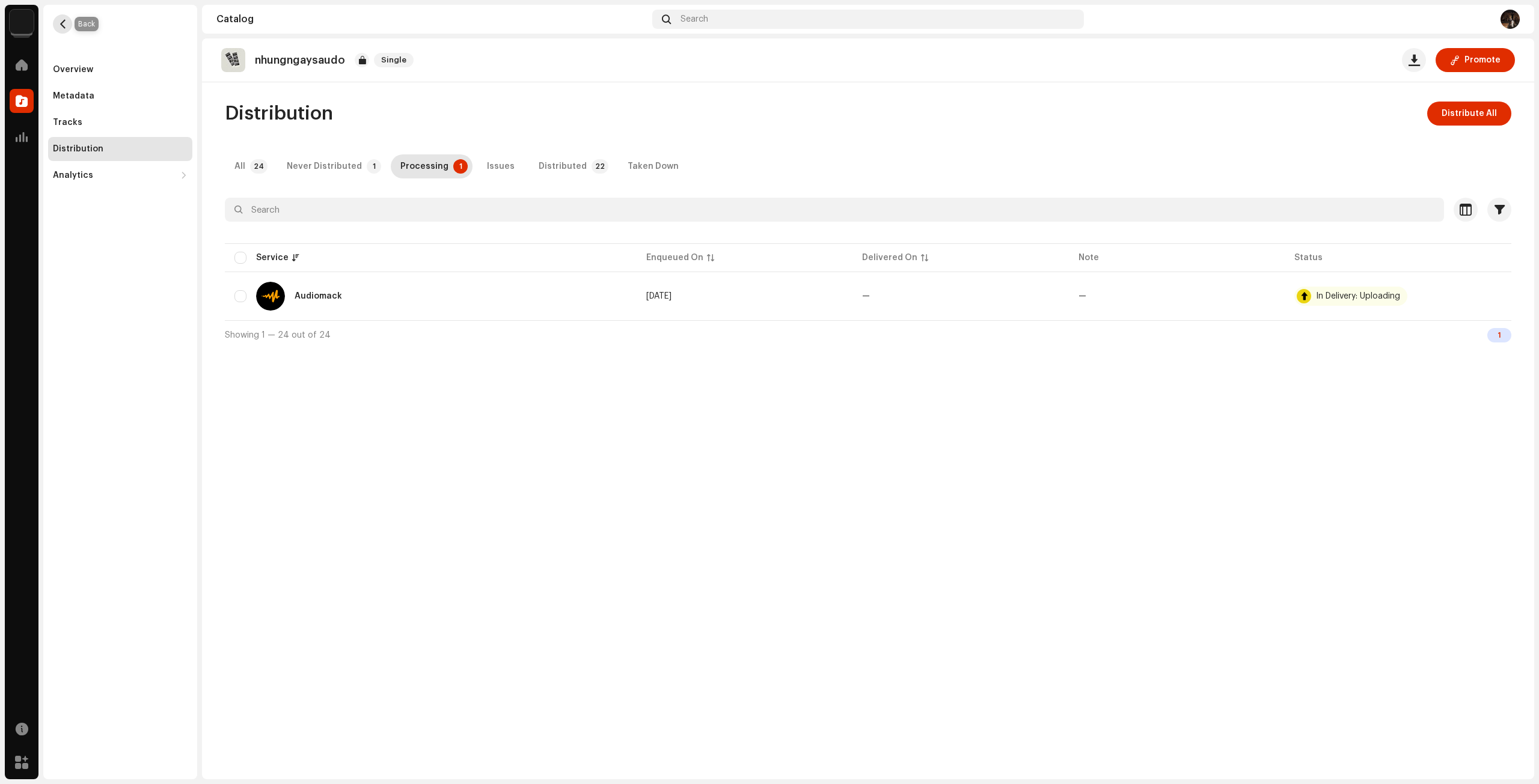
click at [57, 22] on button "button" at bounding box center [62, 24] width 19 height 19
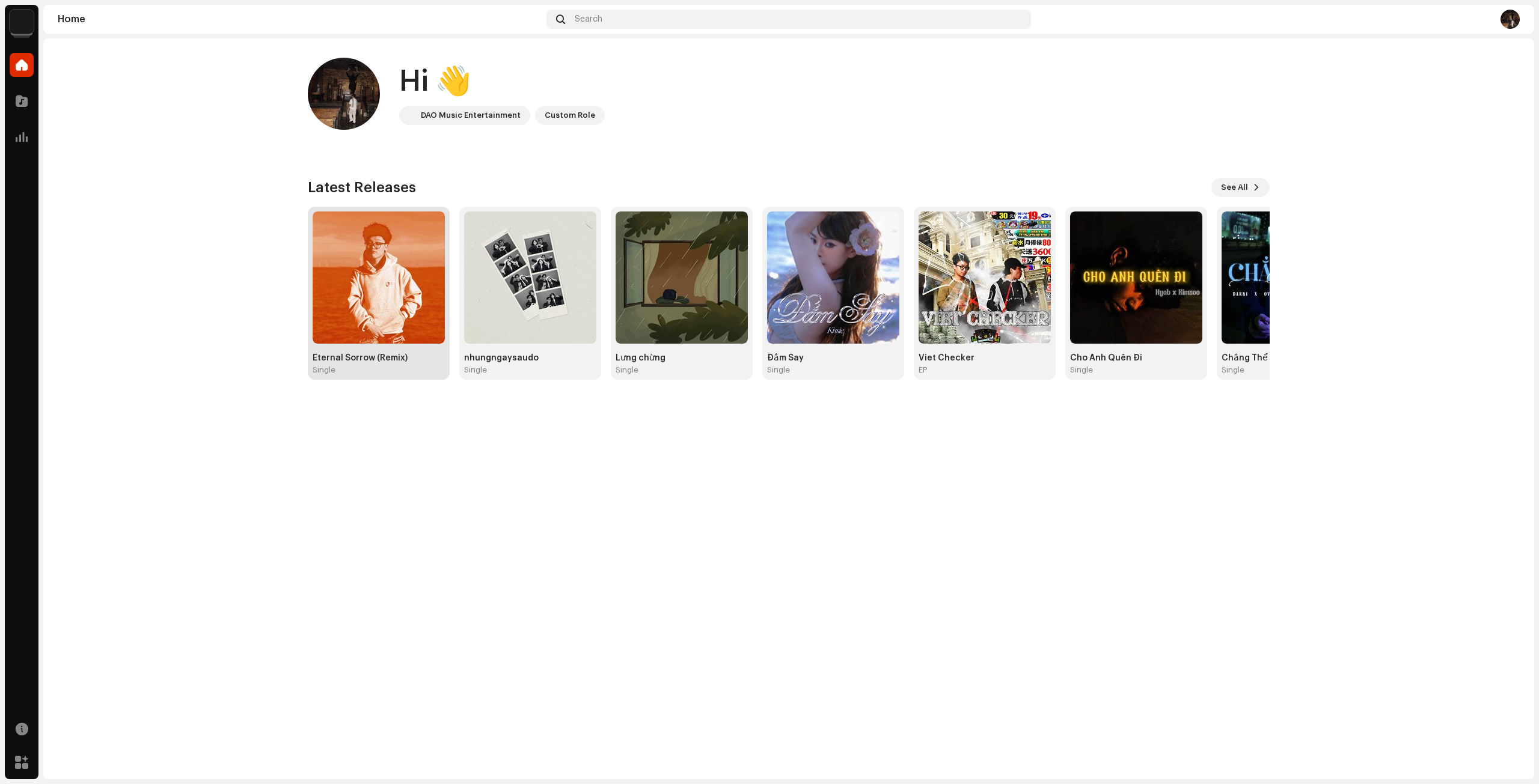
click at [378, 278] on img at bounding box center [378, 277] width 132 height 132
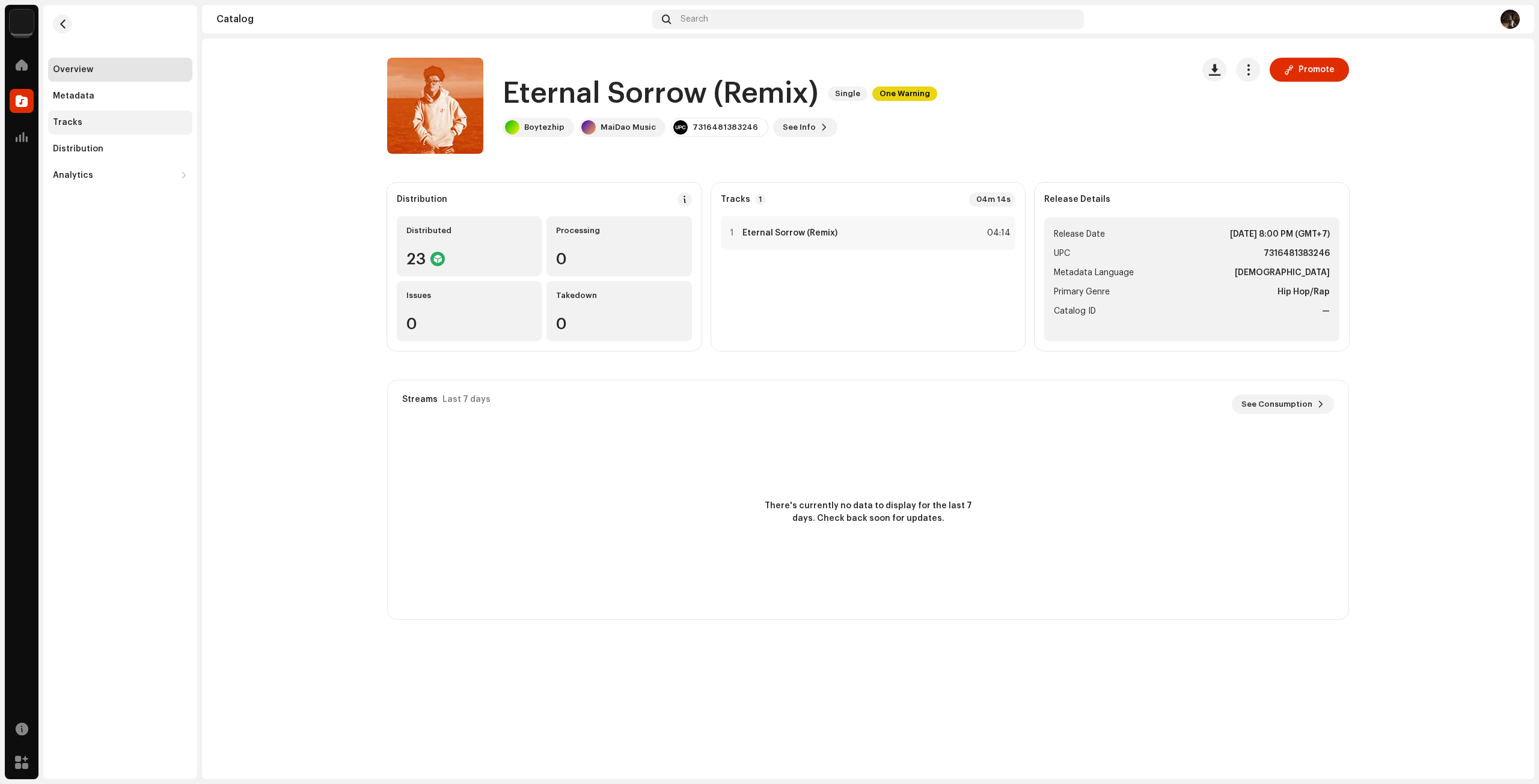
click at [76, 125] on div "Tracks" at bounding box center [67, 123] width 30 height 10
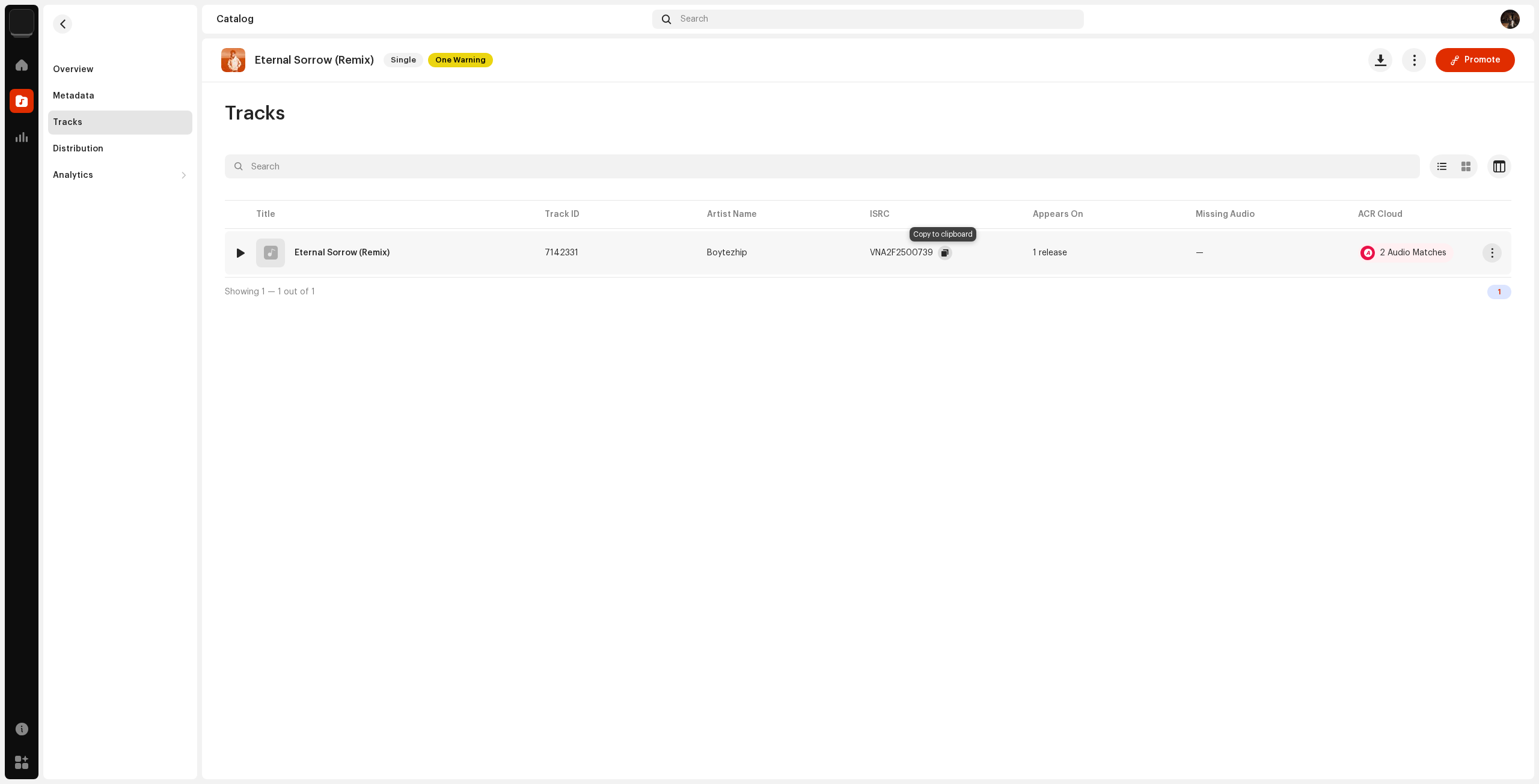
click at [944, 251] on span "button" at bounding box center [944, 253] width 7 height 10
click at [87, 152] on div "Distribution" at bounding box center [78, 149] width 51 height 10
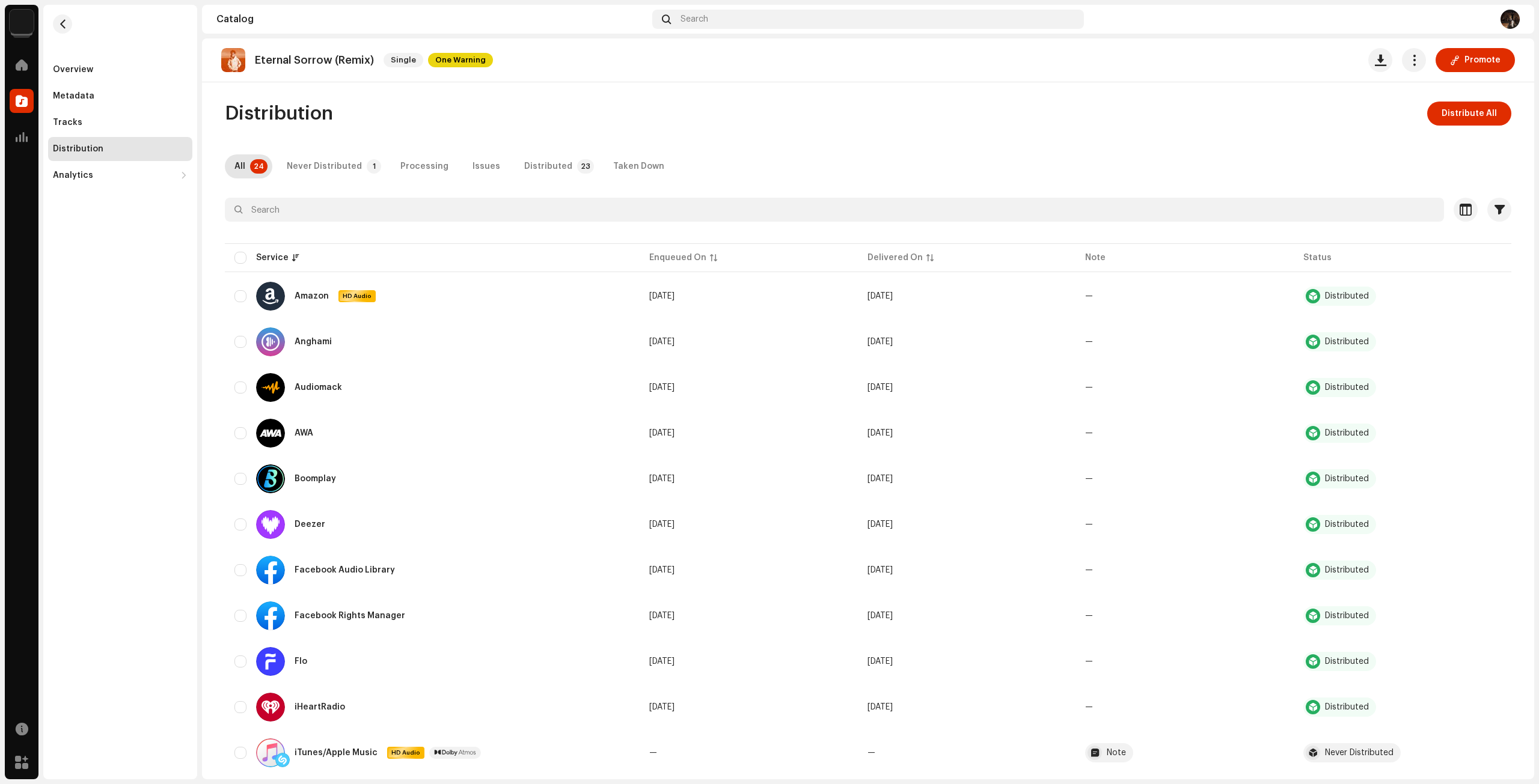
click at [915, 141] on div "Distribution Distribute All All 24 Never Distributed 1 Processing Issues Distri…" at bounding box center [868, 751] width 1325 height 1298
click at [319, 173] on div "Never Distributed" at bounding box center [324, 166] width 75 height 24
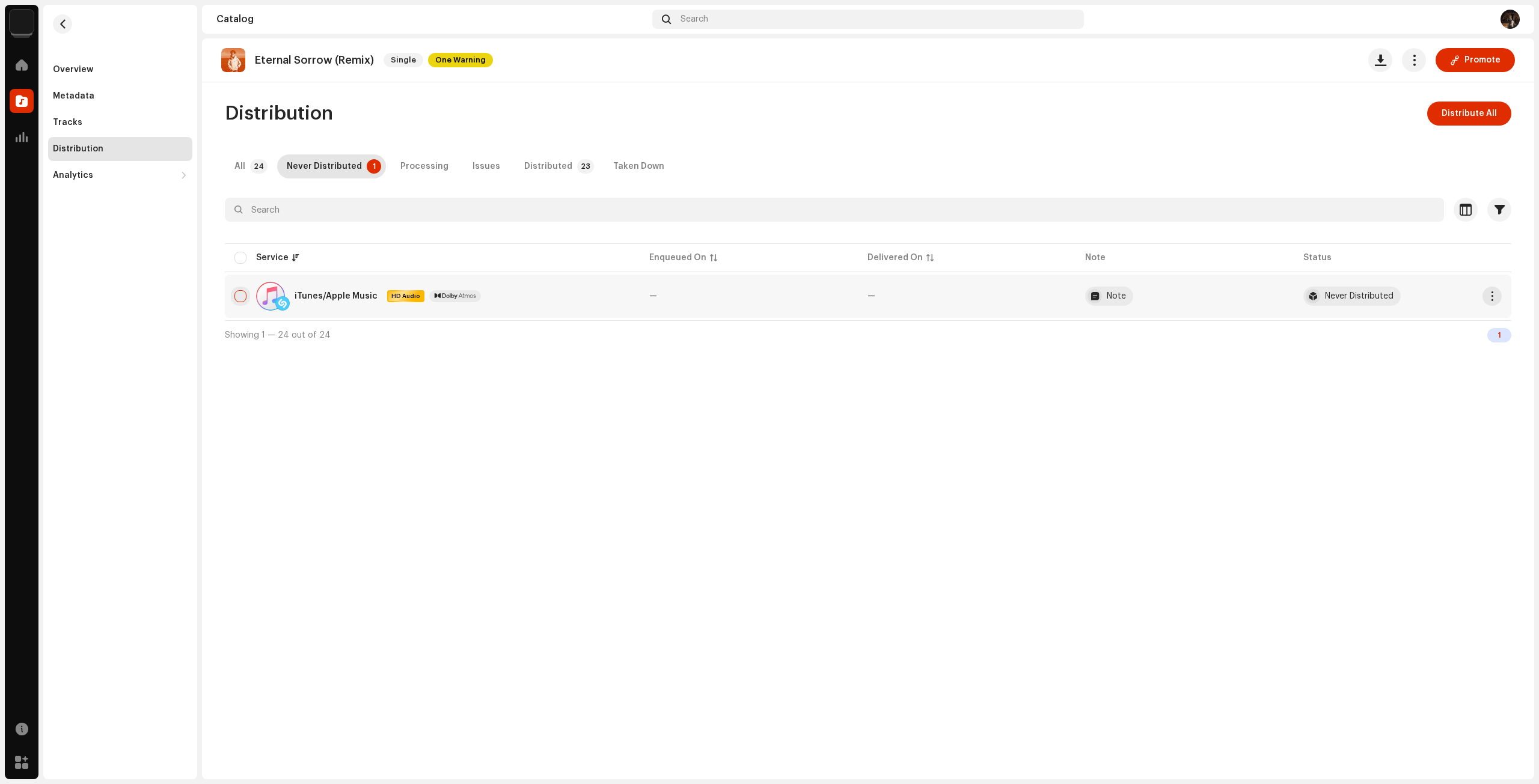
click at [239, 290] on div "iTunes/Apple Music HD Audio" at bounding box center [432, 296] width 396 height 29
click at [240, 294] on input "checkbox" at bounding box center [240, 296] width 12 height 12
checkbox input "true"
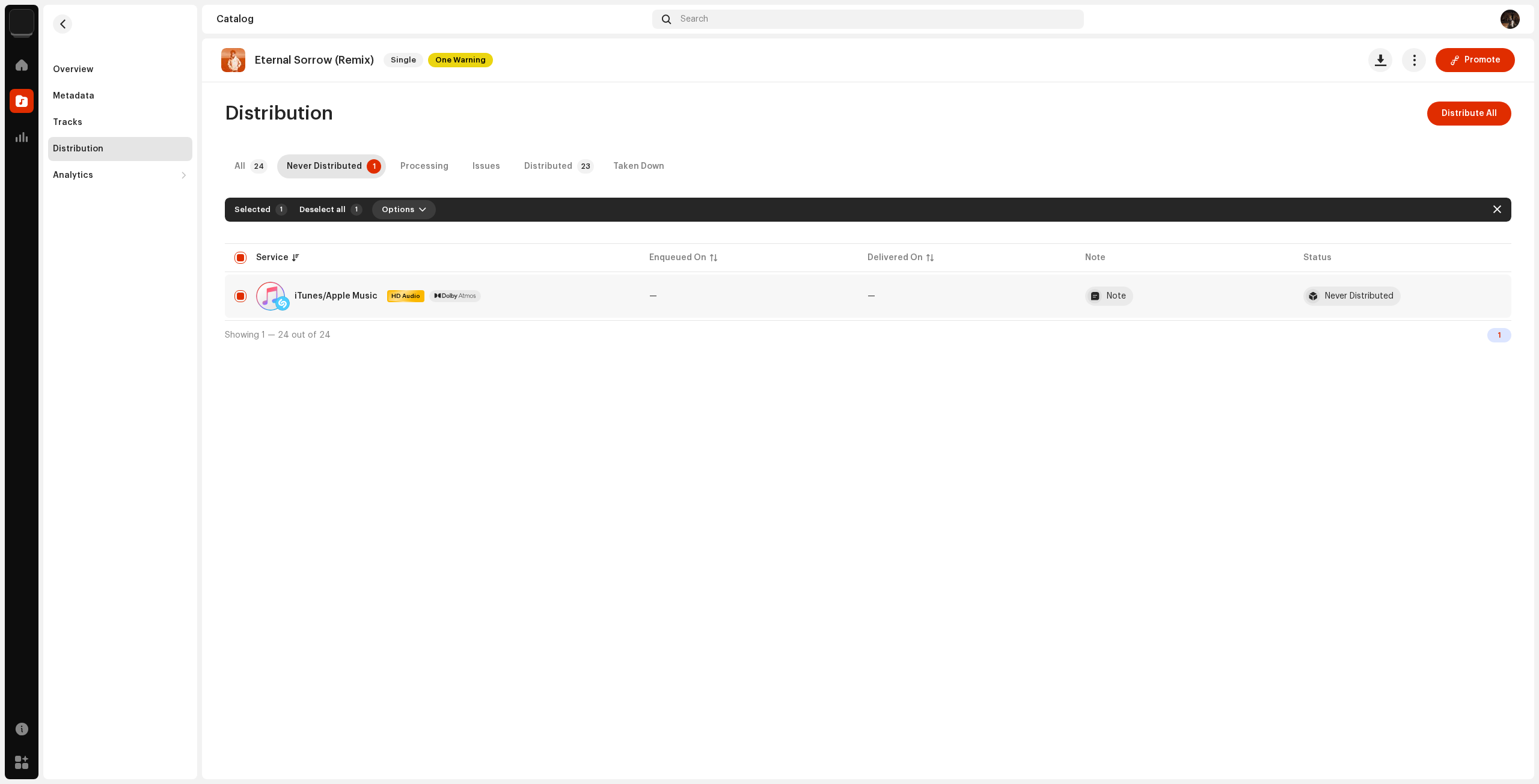
click at [389, 206] on span "Options" at bounding box center [398, 209] width 33 height 24
click at [411, 240] on span "Distribute" at bounding box center [397, 237] width 43 height 10
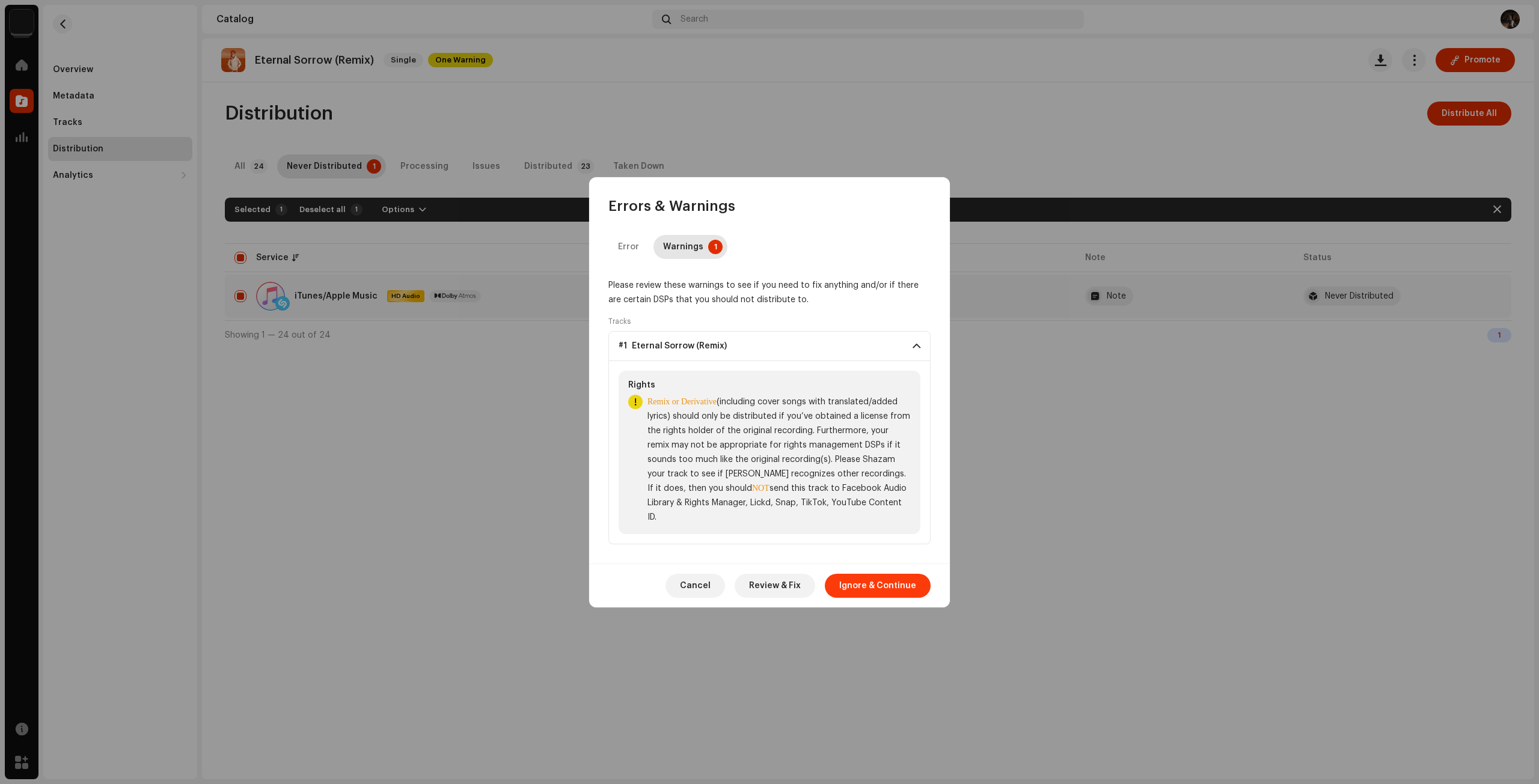
click at [895, 581] on span "Ignore & Continue" at bounding box center [877, 585] width 77 height 24
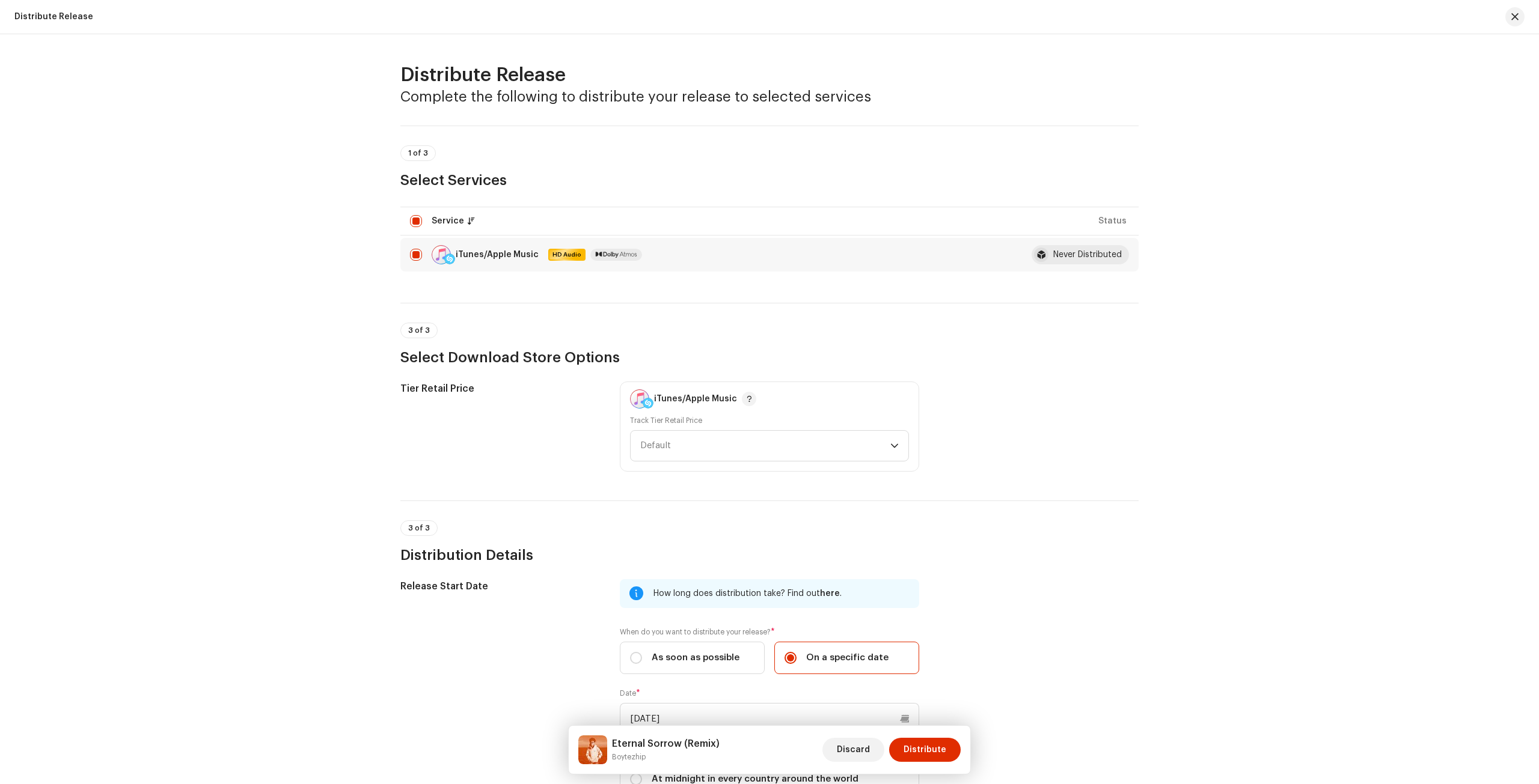
click at [999, 98] on h3 "Complete the following to distribute your release to selected services" at bounding box center [769, 97] width 738 height 19
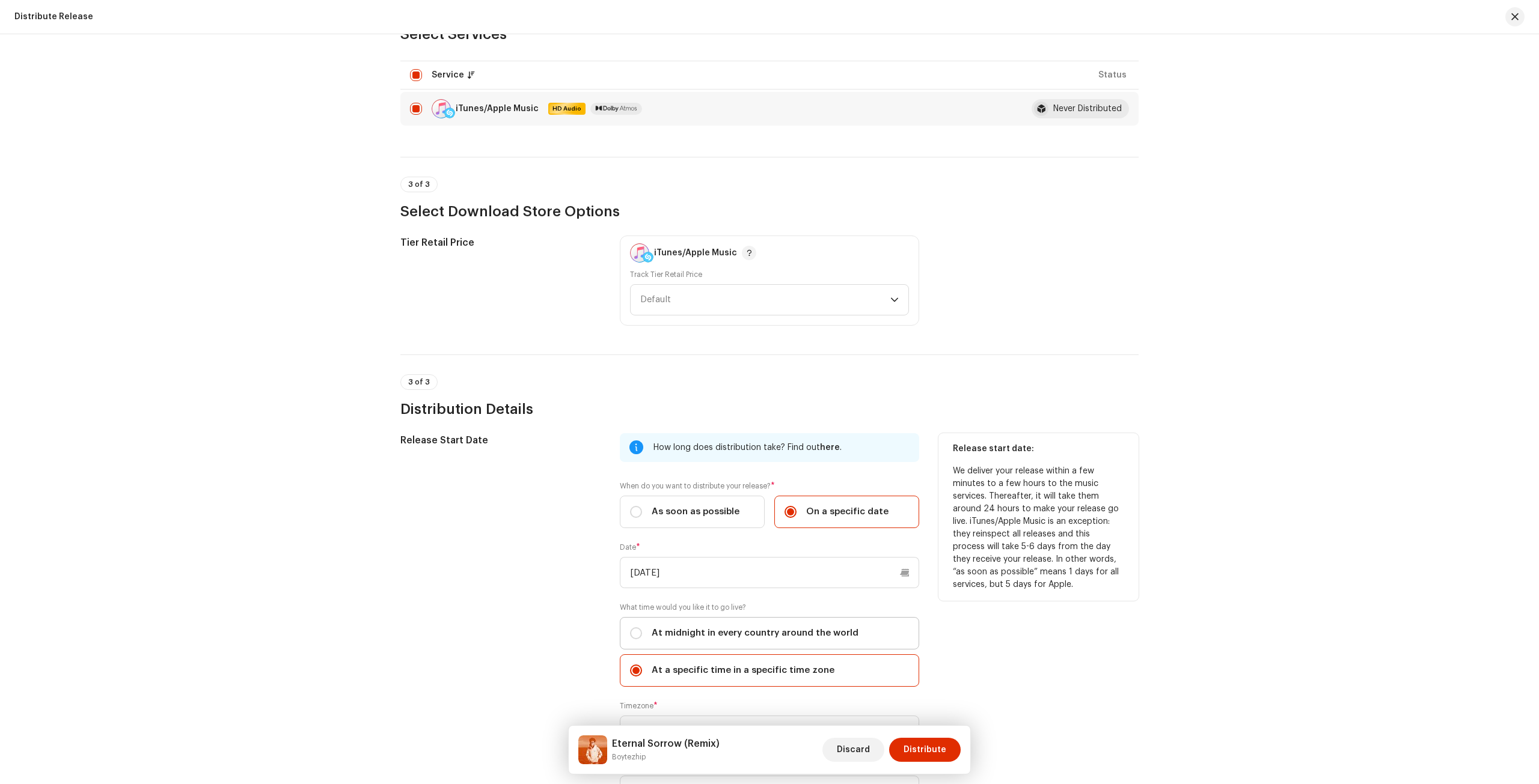
scroll to position [301, 0]
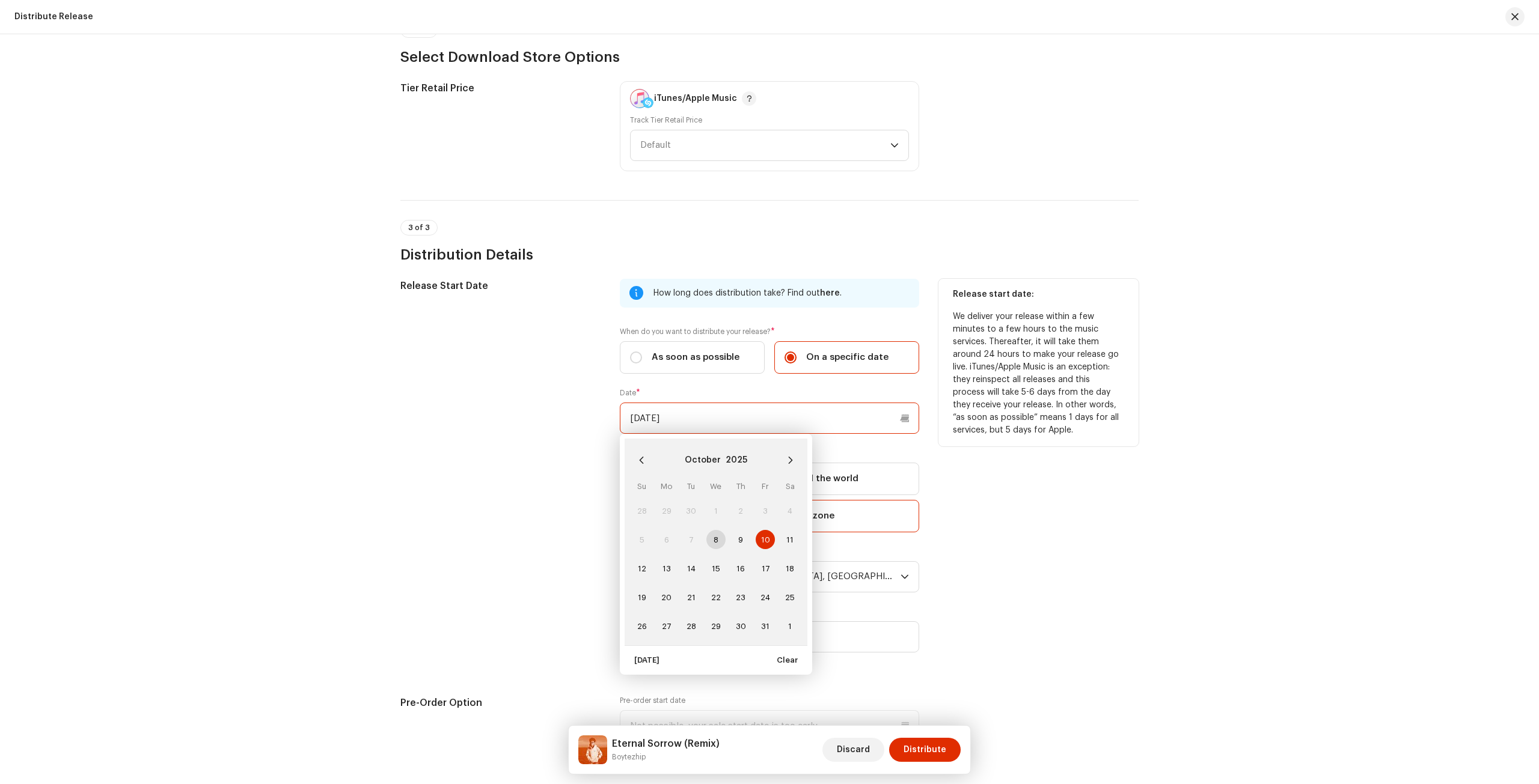
click at [713, 418] on input "10/10/2025" at bounding box center [769, 418] width 299 height 31
click at [795, 534] on span "11" at bounding box center [790, 540] width 19 height 19
type input "10/11/2025"
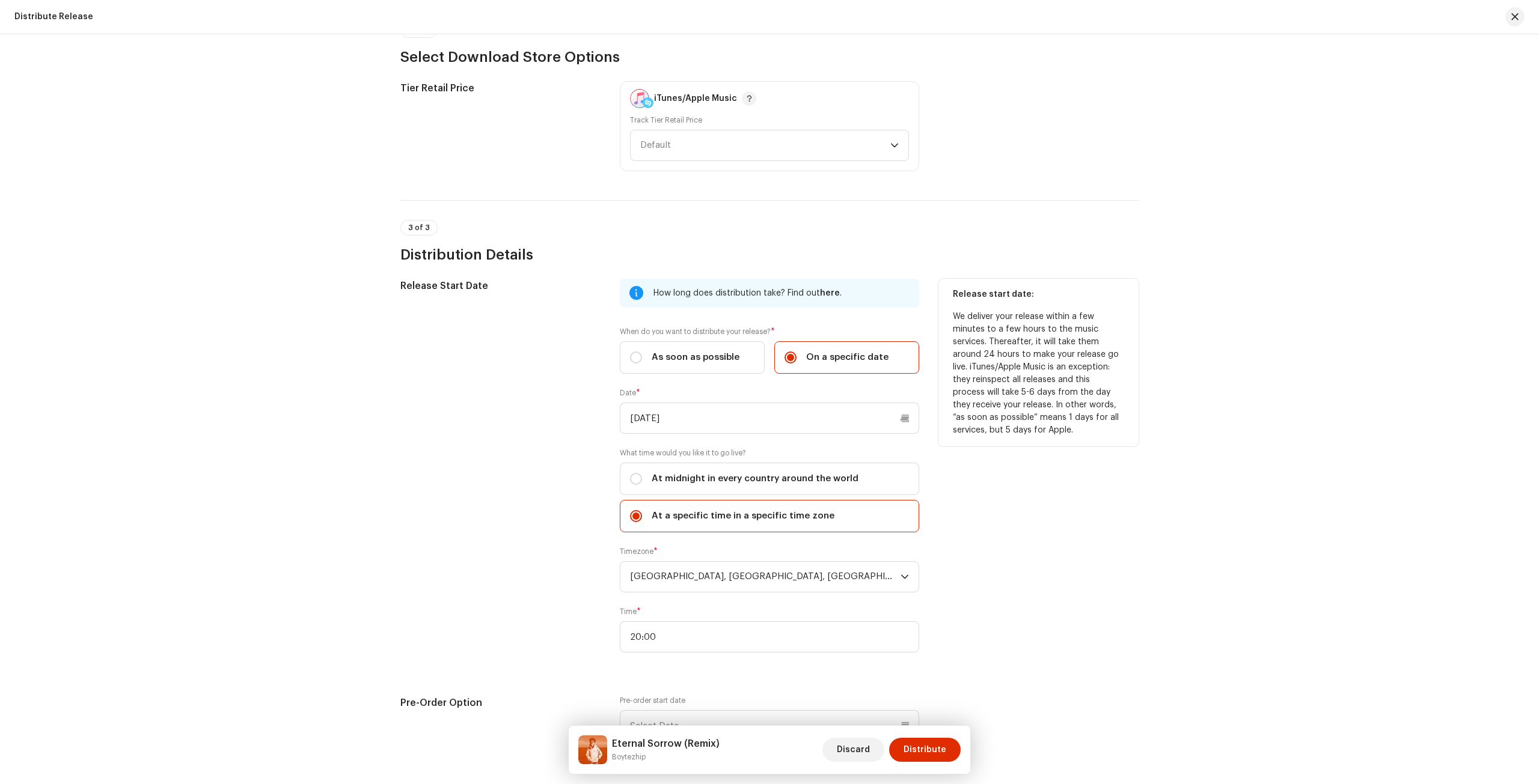
click at [421, 431] on div "Release Start Date" at bounding box center [500, 472] width 200 height 388
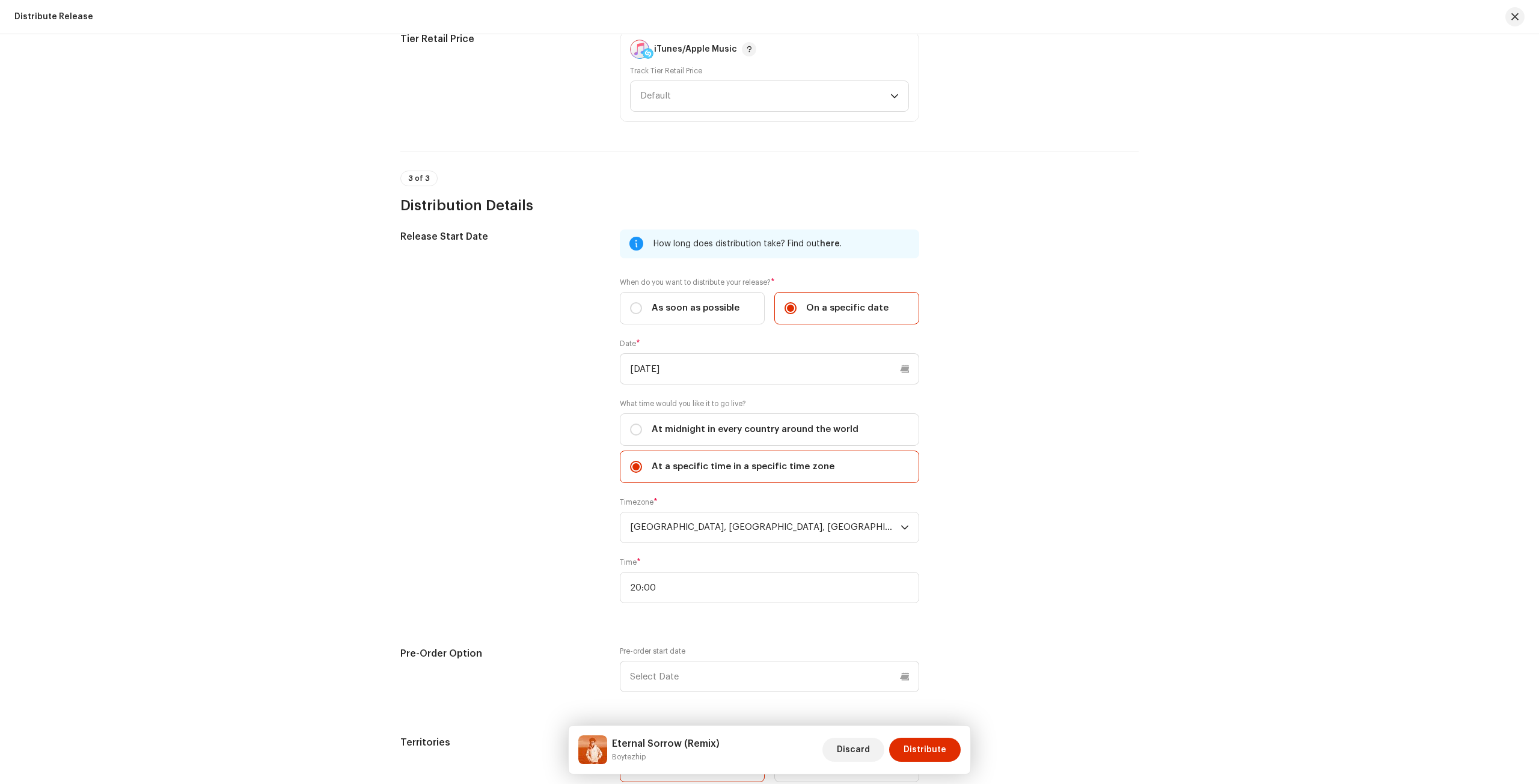
scroll to position [474, 0]
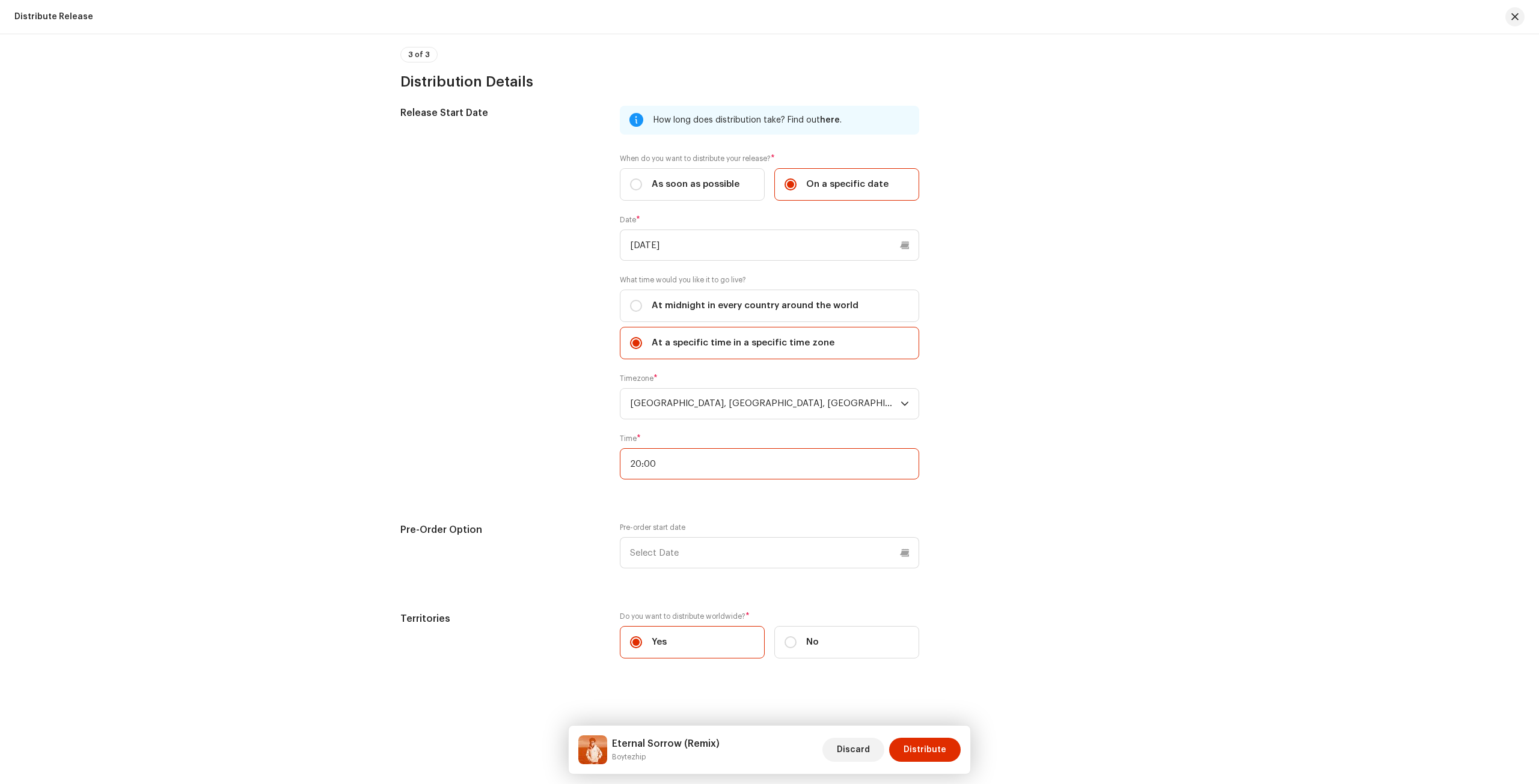
click at [687, 451] on input "20:00" at bounding box center [769, 463] width 299 height 31
type input "00:00"
click at [979, 474] on div "Release start date: We deliver your release within a few minutes to a few hours…" at bounding box center [1038, 300] width 200 height 388
click at [924, 742] on span "Distribute" at bounding box center [925, 749] width 43 height 24
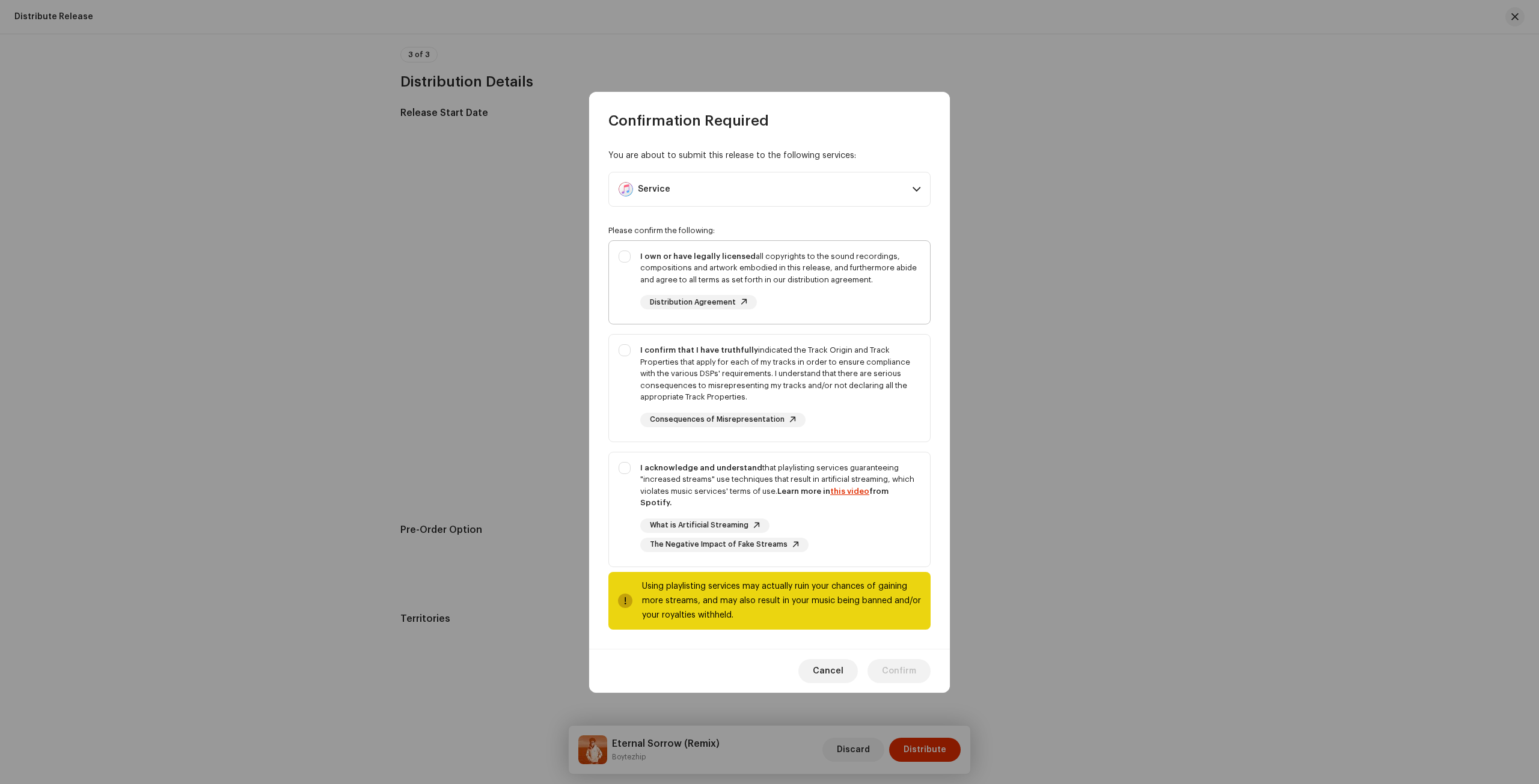
click at [856, 280] on div "I own or have legally licensed all copyrights to the sound recordings, composit…" at bounding box center [780, 268] width 280 height 35
checkbox input "true"
click at [859, 368] on div "I confirm that I have truthfully indicated the Track Origin and Track Propertie…" at bounding box center [780, 373] width 280 height 59
checkbox input "true"
click at [879, 508] on div "I acknowledge and understand that playlisting services guaranteeing "increased …" at bounding box center [780, 507] width 280 height 90
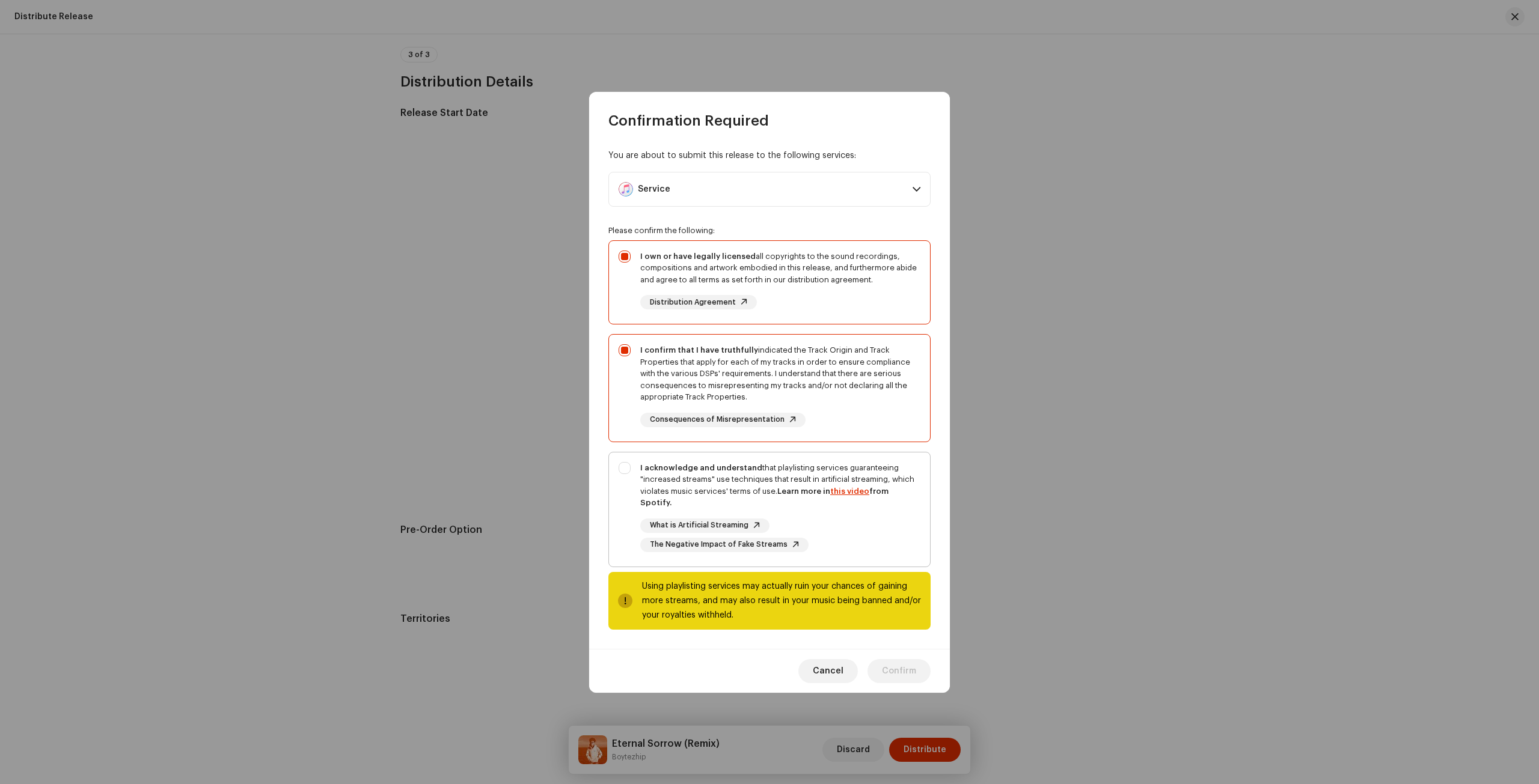
checkbox input "true"
click at [900, 663] on span "Confirm" at bounding box center [898, 671] width 34 height 24
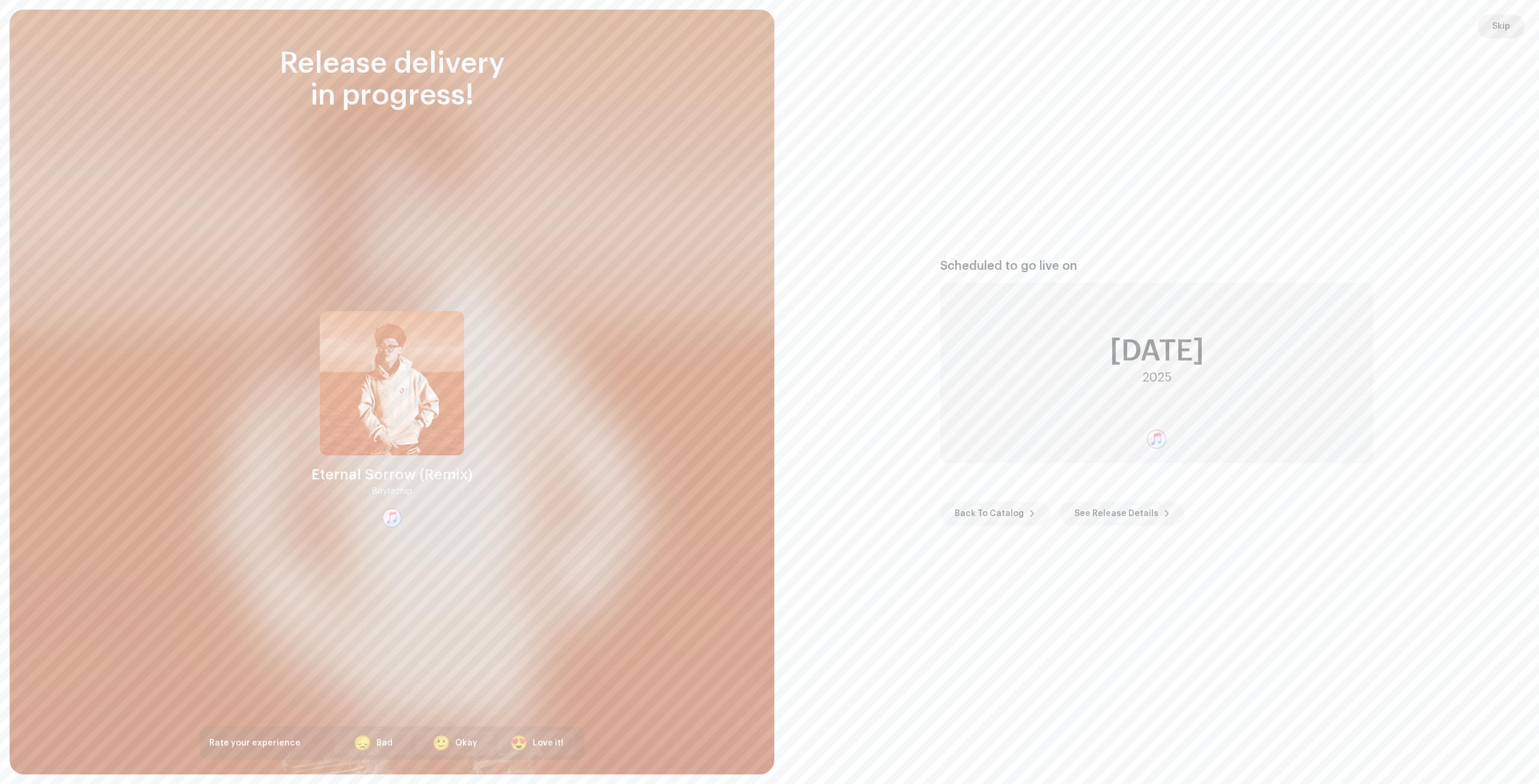
click at [1493, 22] on span "Skip" at bounding box center [1501, 26] width 18 height 24
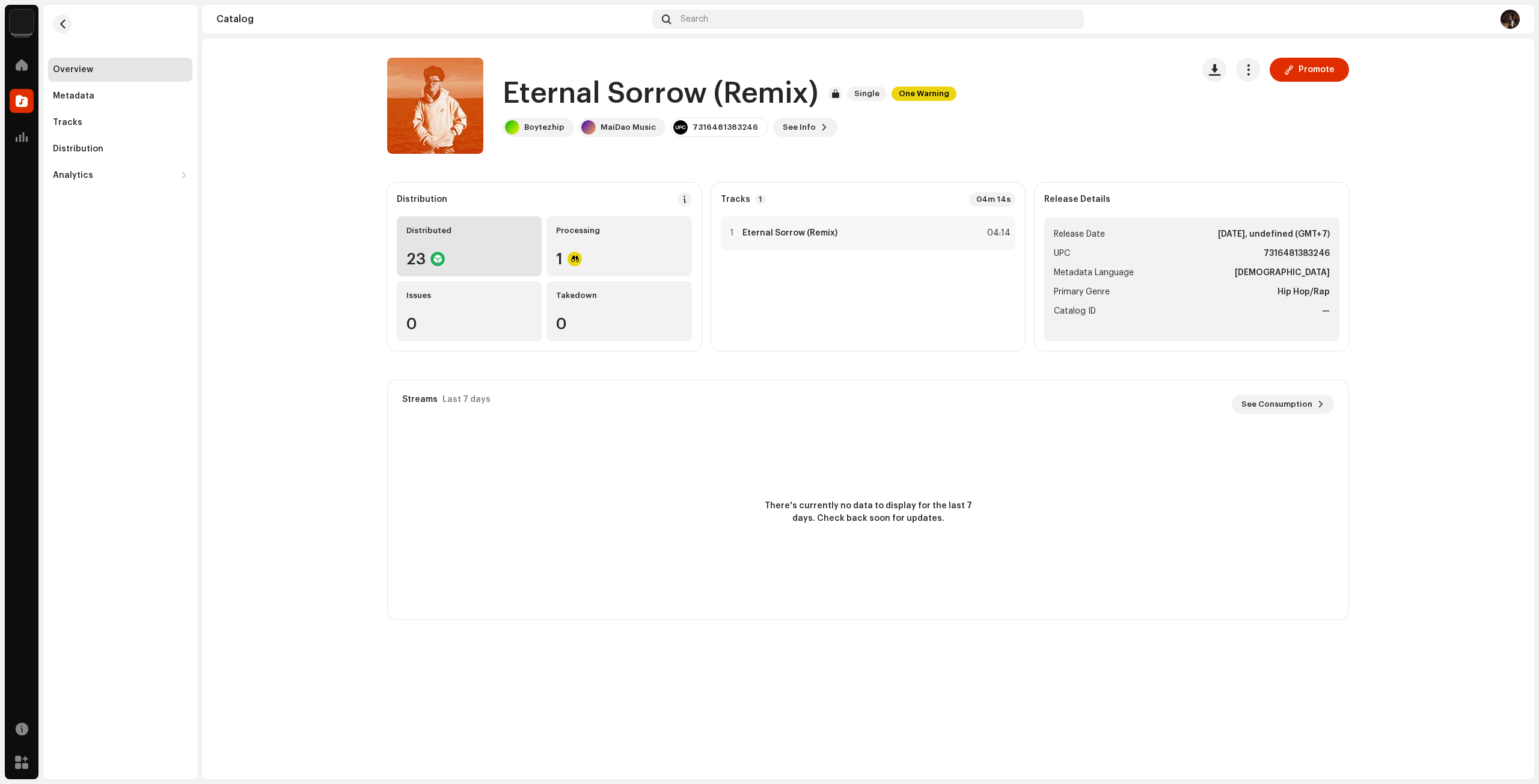
click at [498, 255] on div "23" at bounding box center [468, 259] width 125 height 16
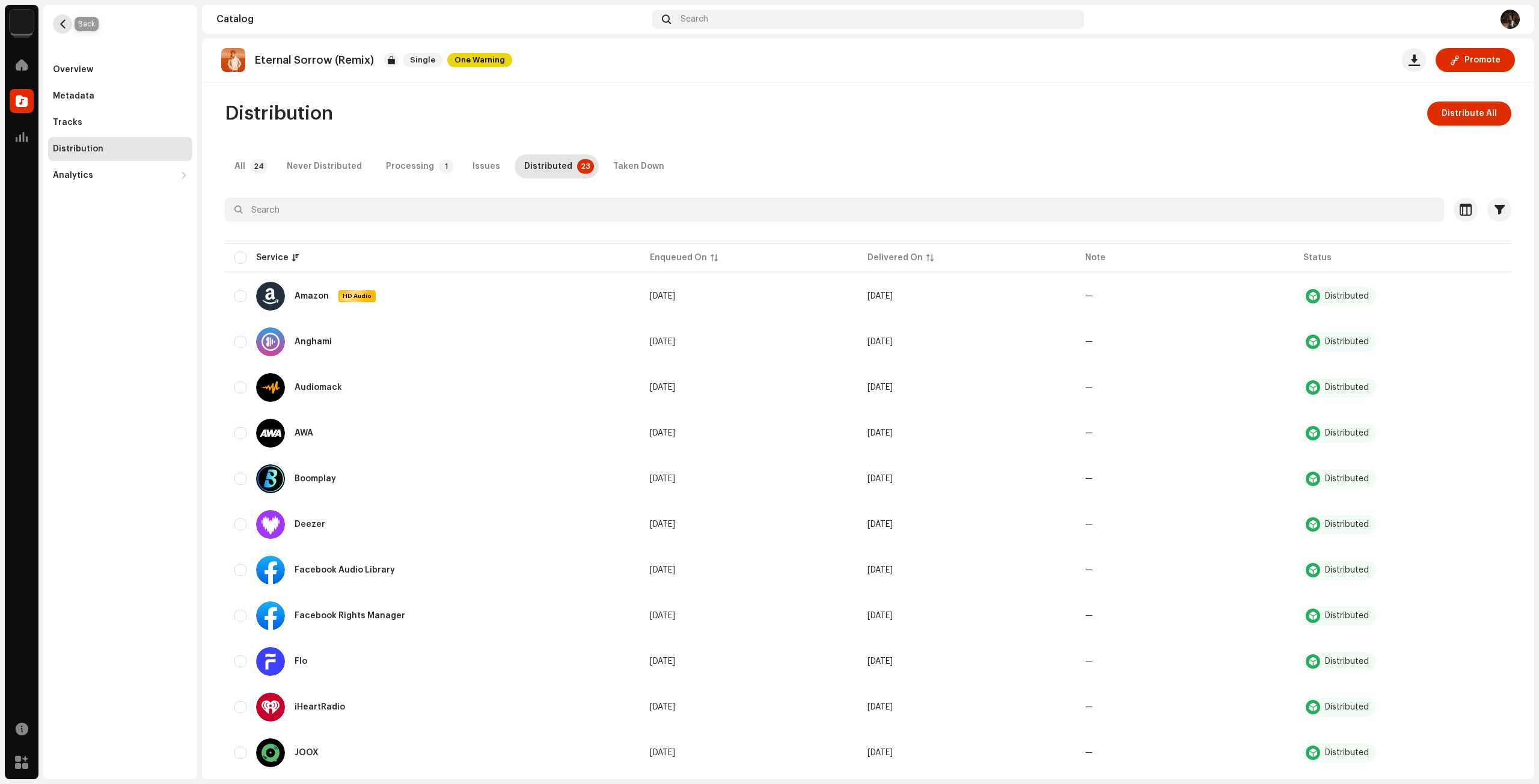
click at [60, 25] on span "button" at bounding box center [62, 24] width 9 height 10
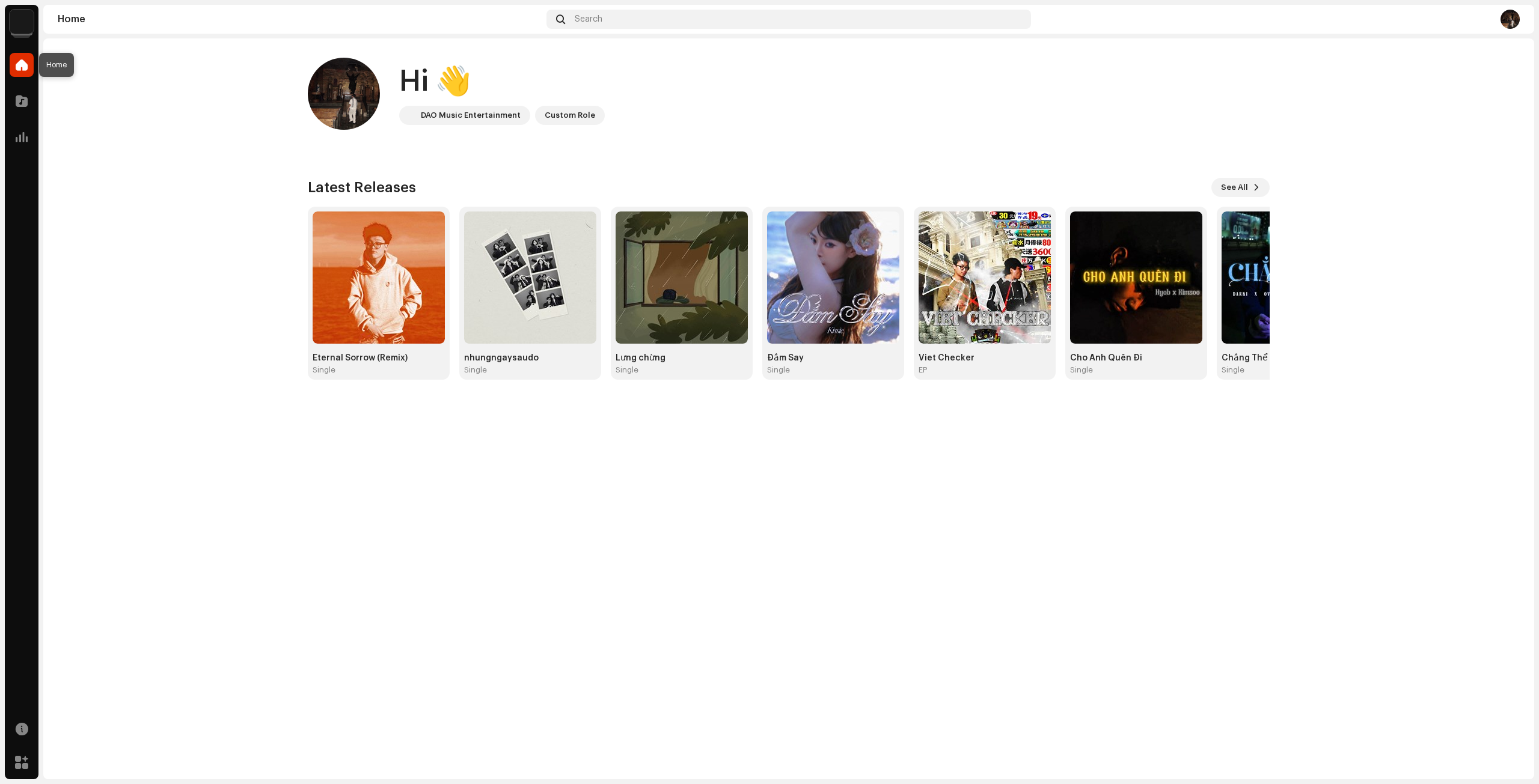
click at [27, 68] on span at bounding box center [21, 65] width 12 height 10
click at [523, 253] on img at bounding box center [530, 277] width 132 height 132
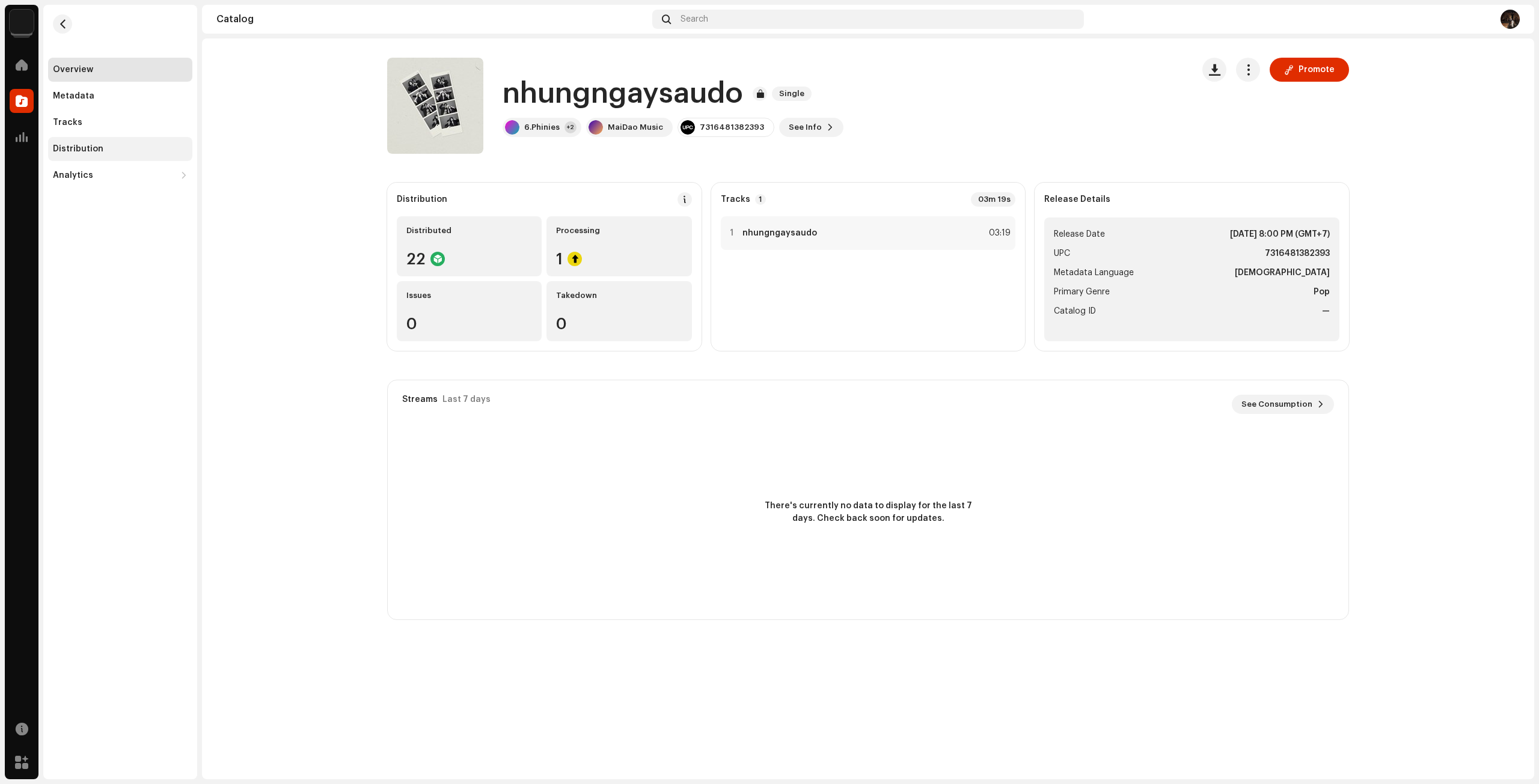
click at [103, 140] on div "Distribution" at bounding box center [120, 149] width 144 height 24
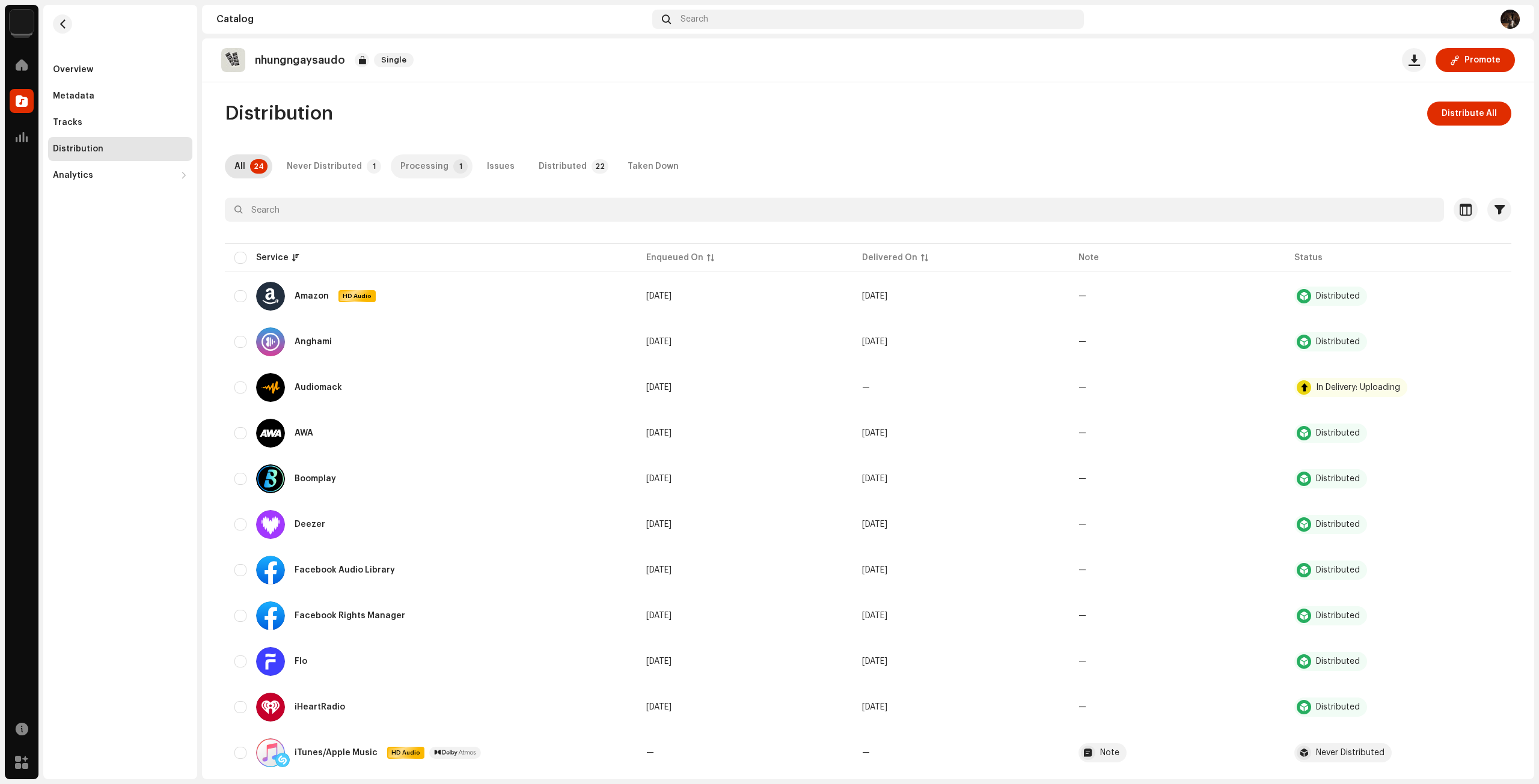
click at [430, 158] on div "Processing" at bounding box center [424, 166] width 48 height 24
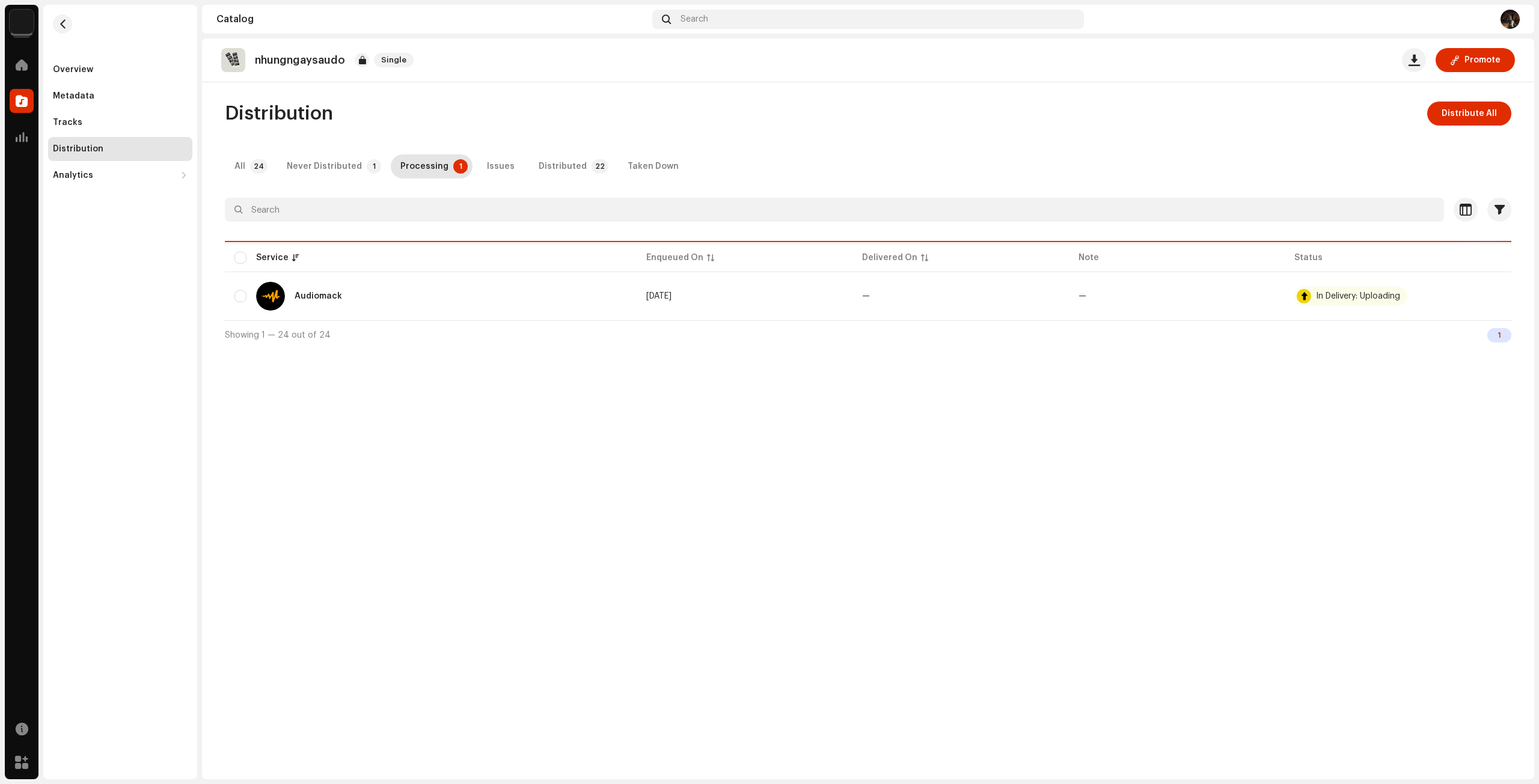
click at [335, 159] on div "Never Distributed" at bounding box center [324, 166] width 75 height 24
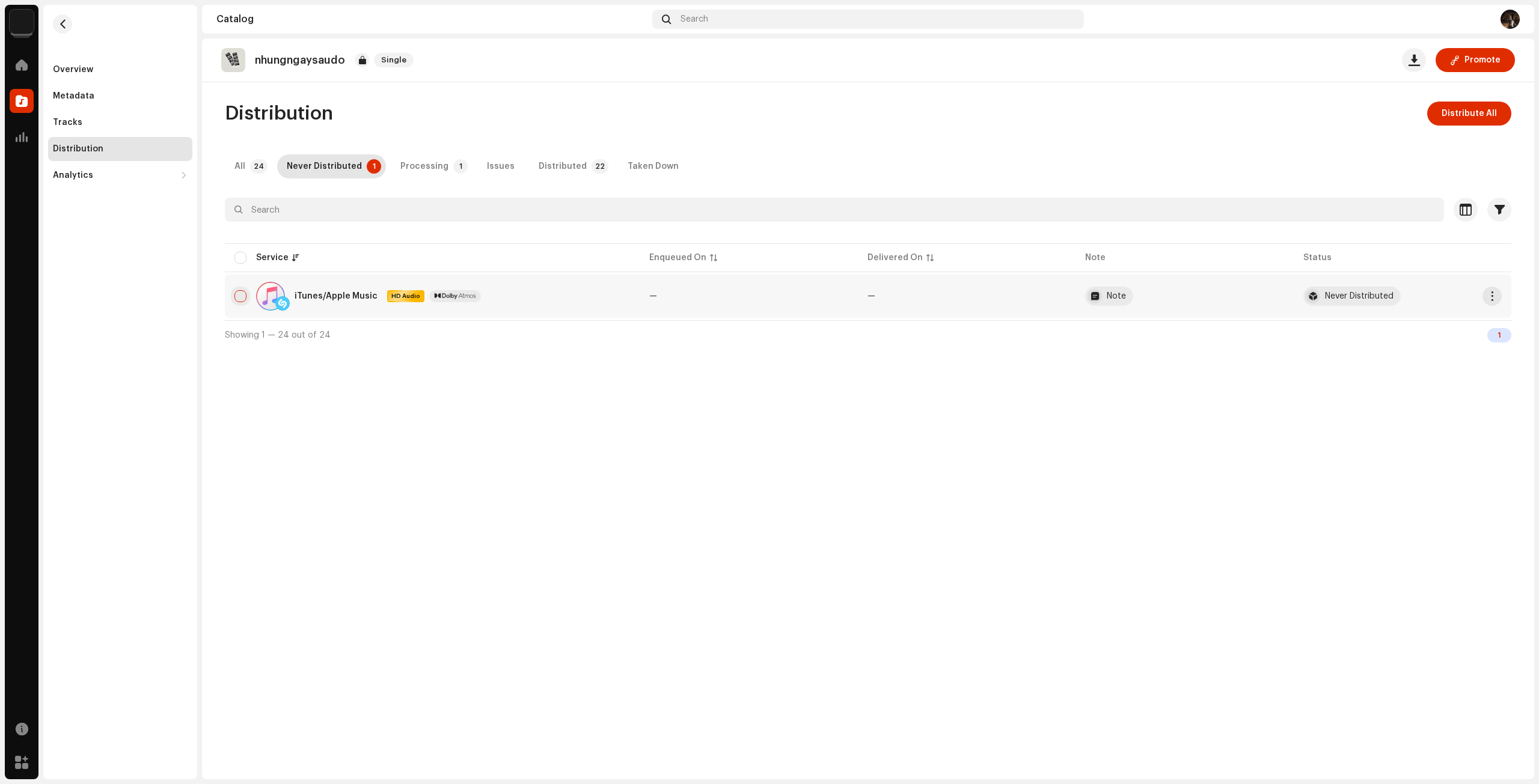
click at [243, 295] on input "checkbox" at bounding box center [240, 296] width 12 height 12
checkbox input "true"
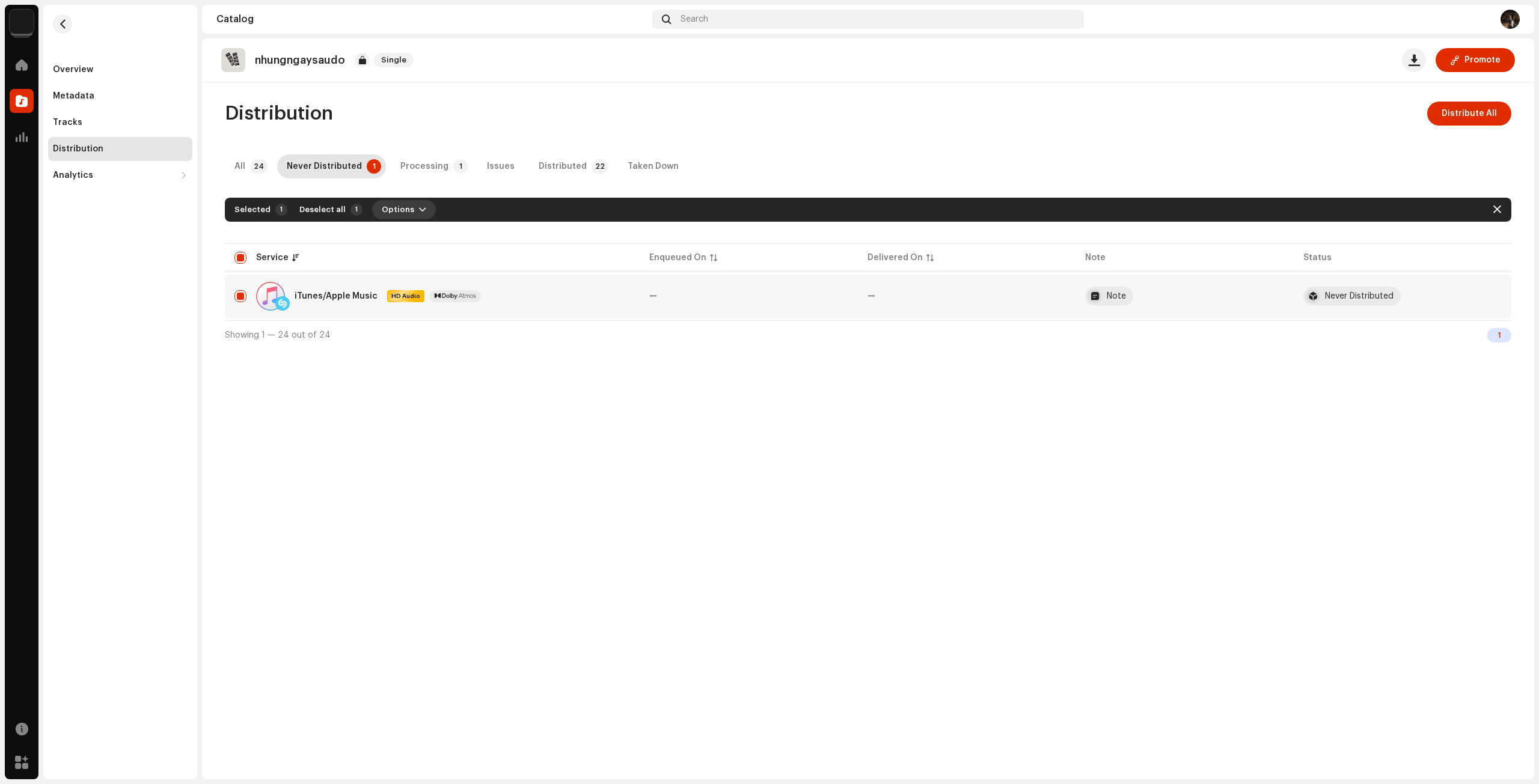
click at [372, 213] on button "Options" at bounding box center [404, 210] width 64 height 19
click at [421, 229] on div "Distribute" at bounding box center [431, 236] width 121 height 24
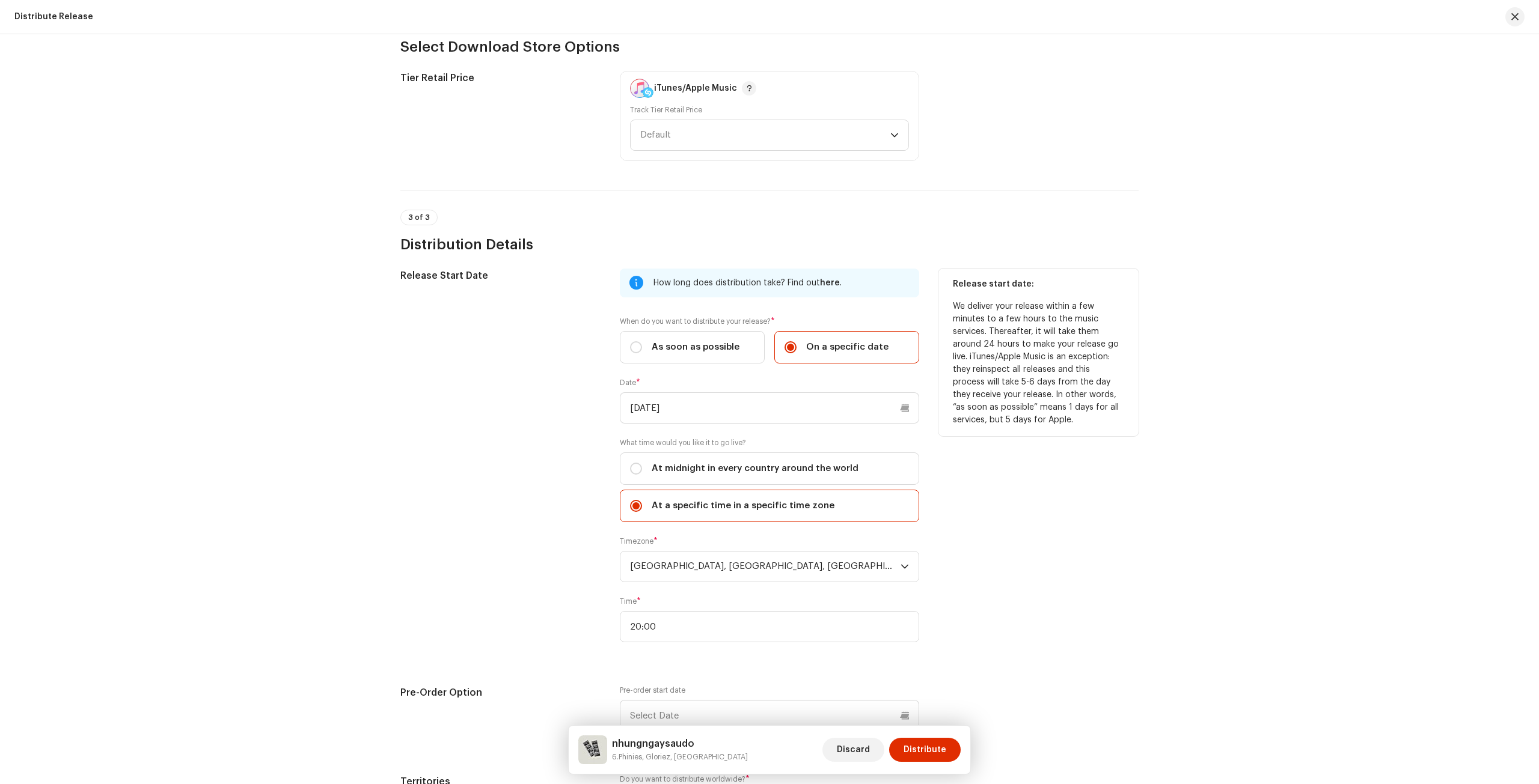
scroll to position [360, 0]
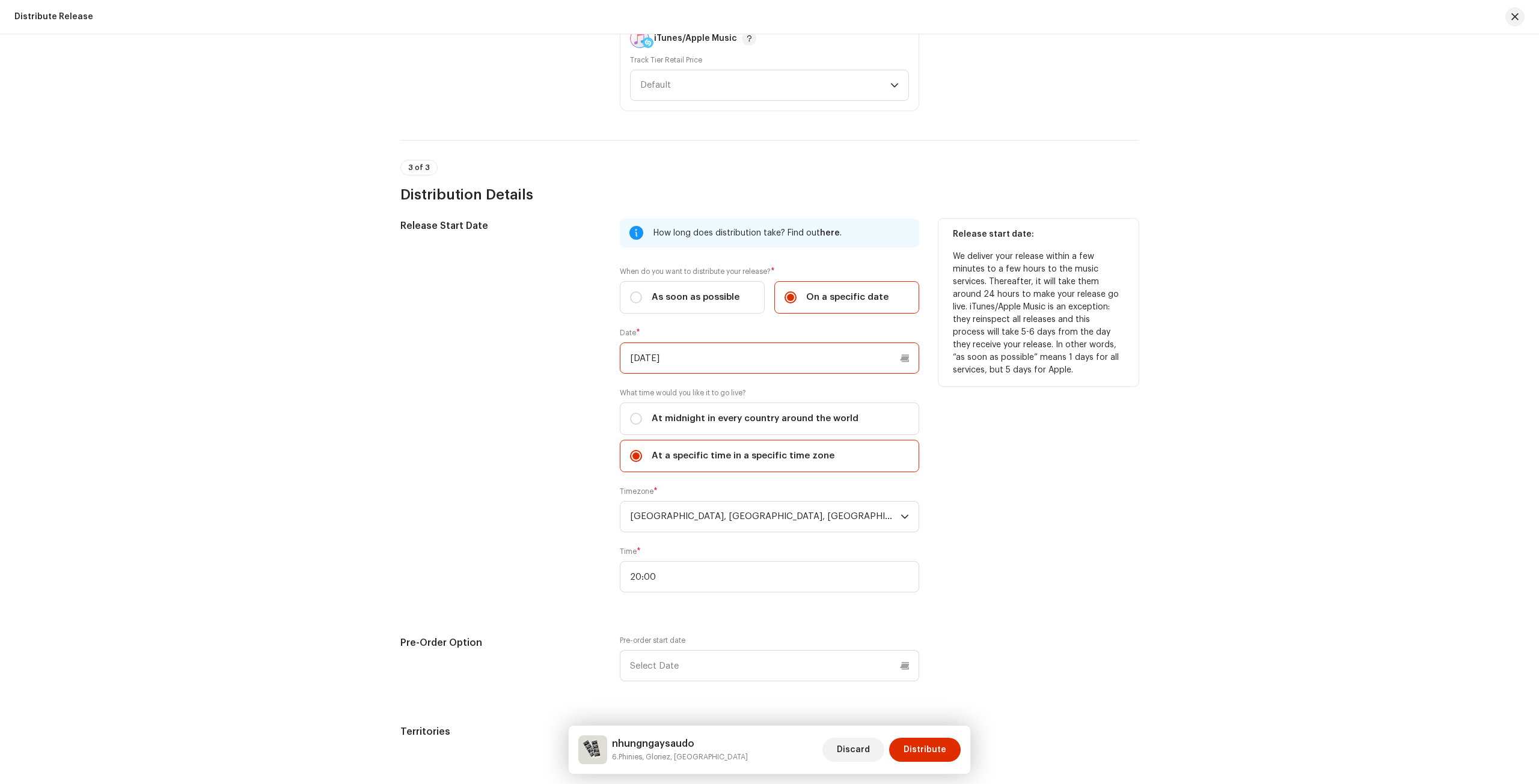
click at [696, 363] on input "10/16/2025" at bounding box center [769, 357] width 299 height 31
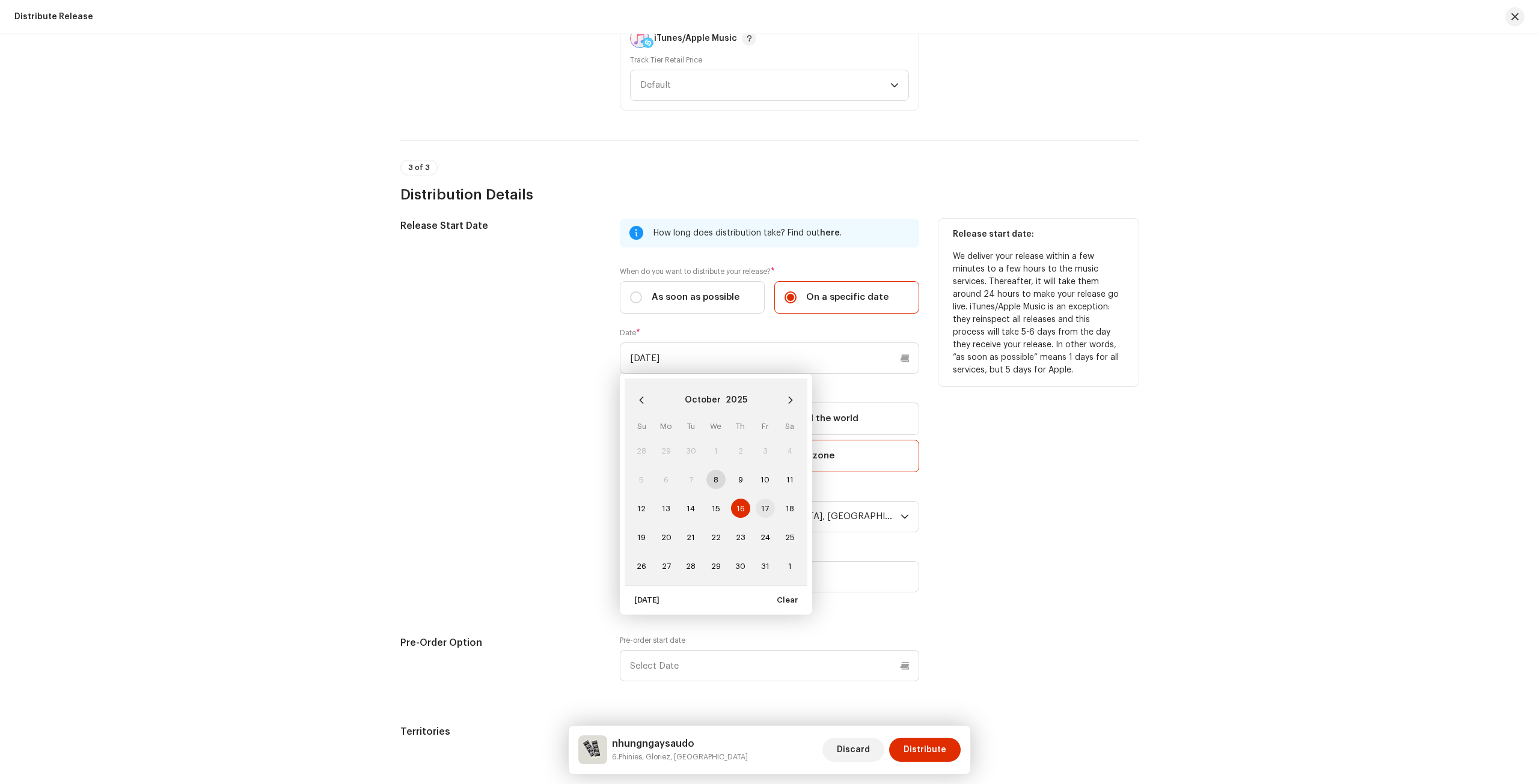
click at [758, 499] on span "17" at bounding box center [765, 508] width 19 height 19
type input "10/17/2025"
click at [552, 461] on div "Release Start Date" at bounding box center [500, 413] width 200 height 388
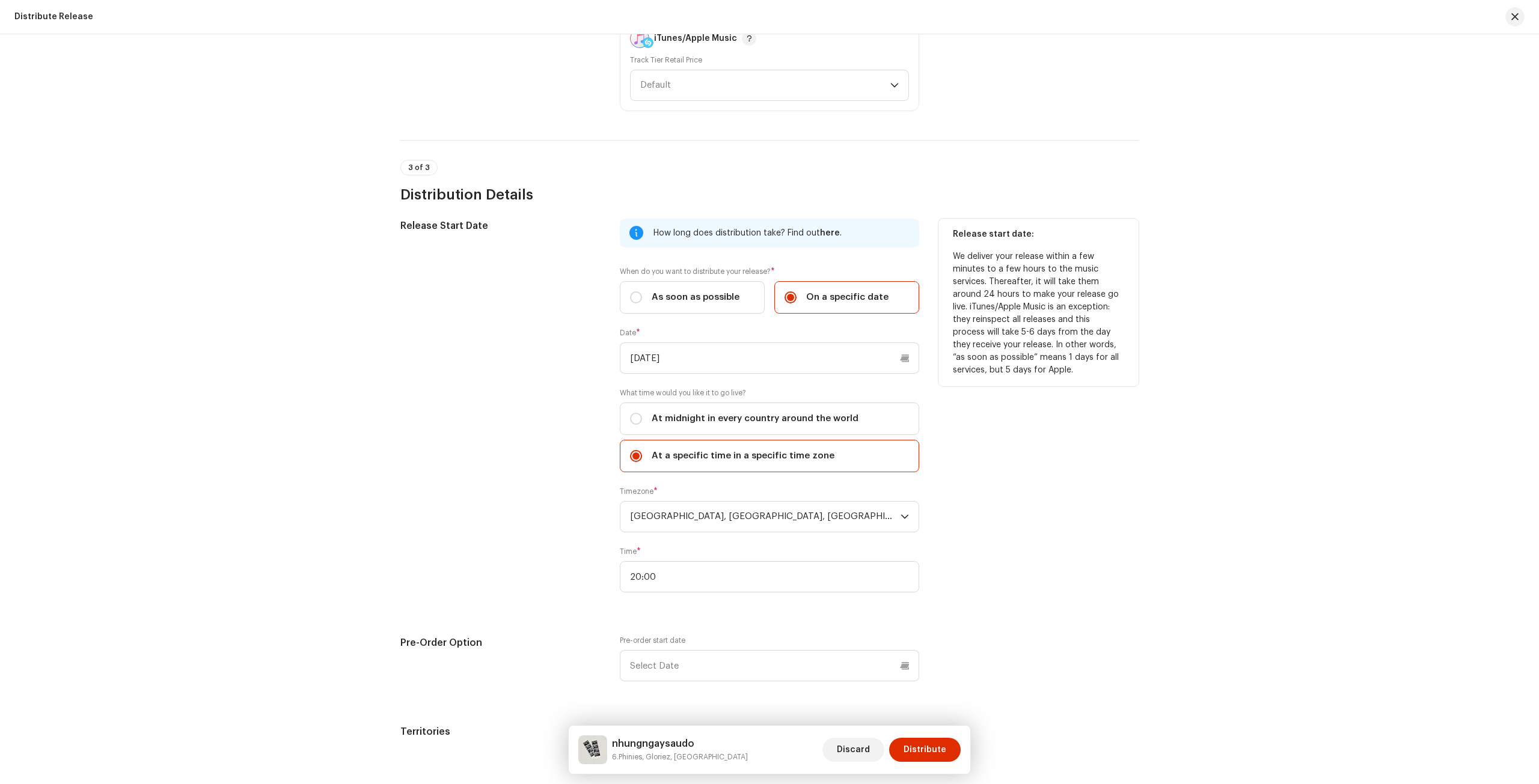
scroll to position [474, 0]
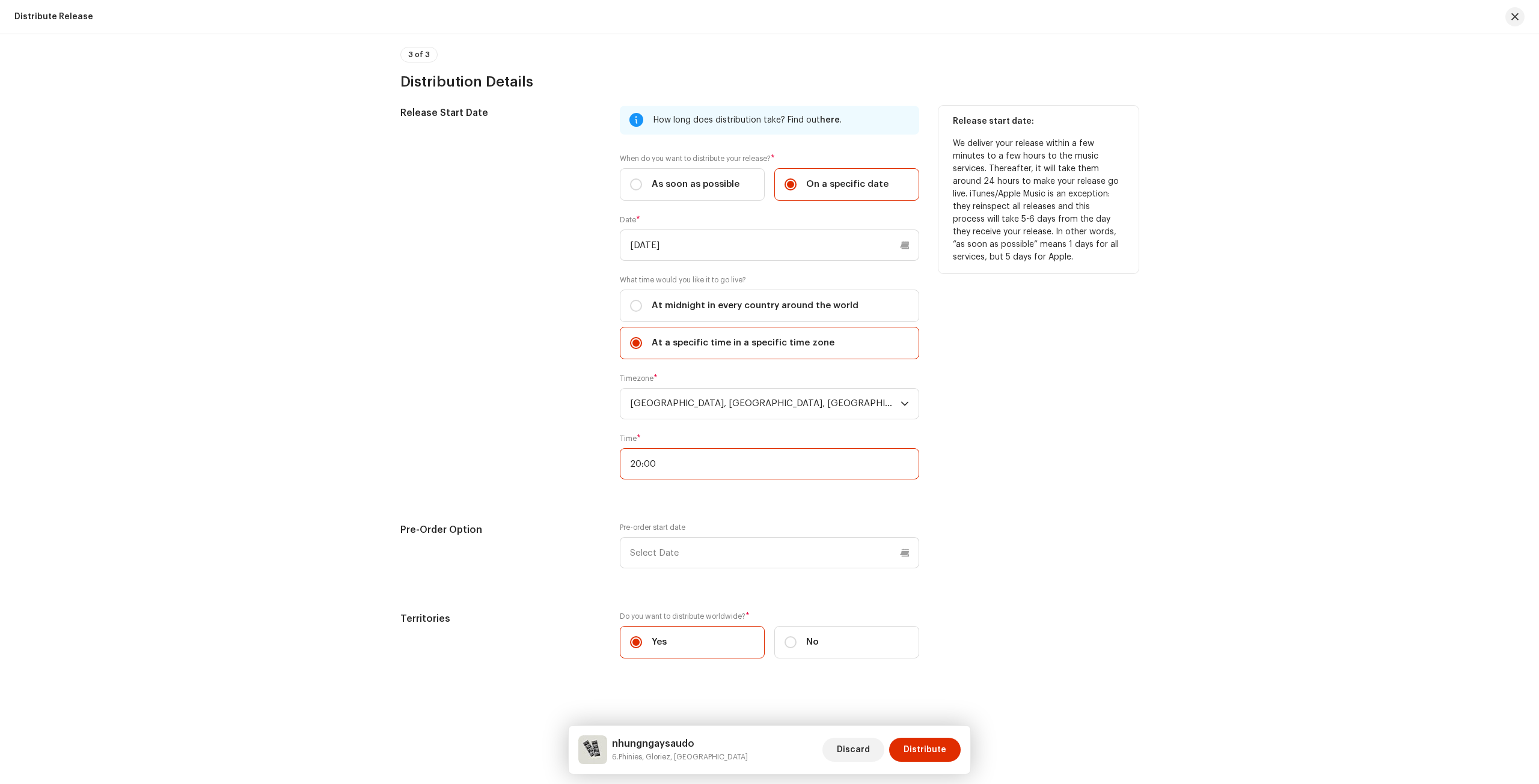
click at [676, 460] on input "20:00" at bounding box center [769, 463] width 299 height 31
type input "00:00"
click at [1124, 424] on div "Release start date: We deliver your release within a few minutes to a few hours…" at bounding box center [1038, 300] width 200 height 388
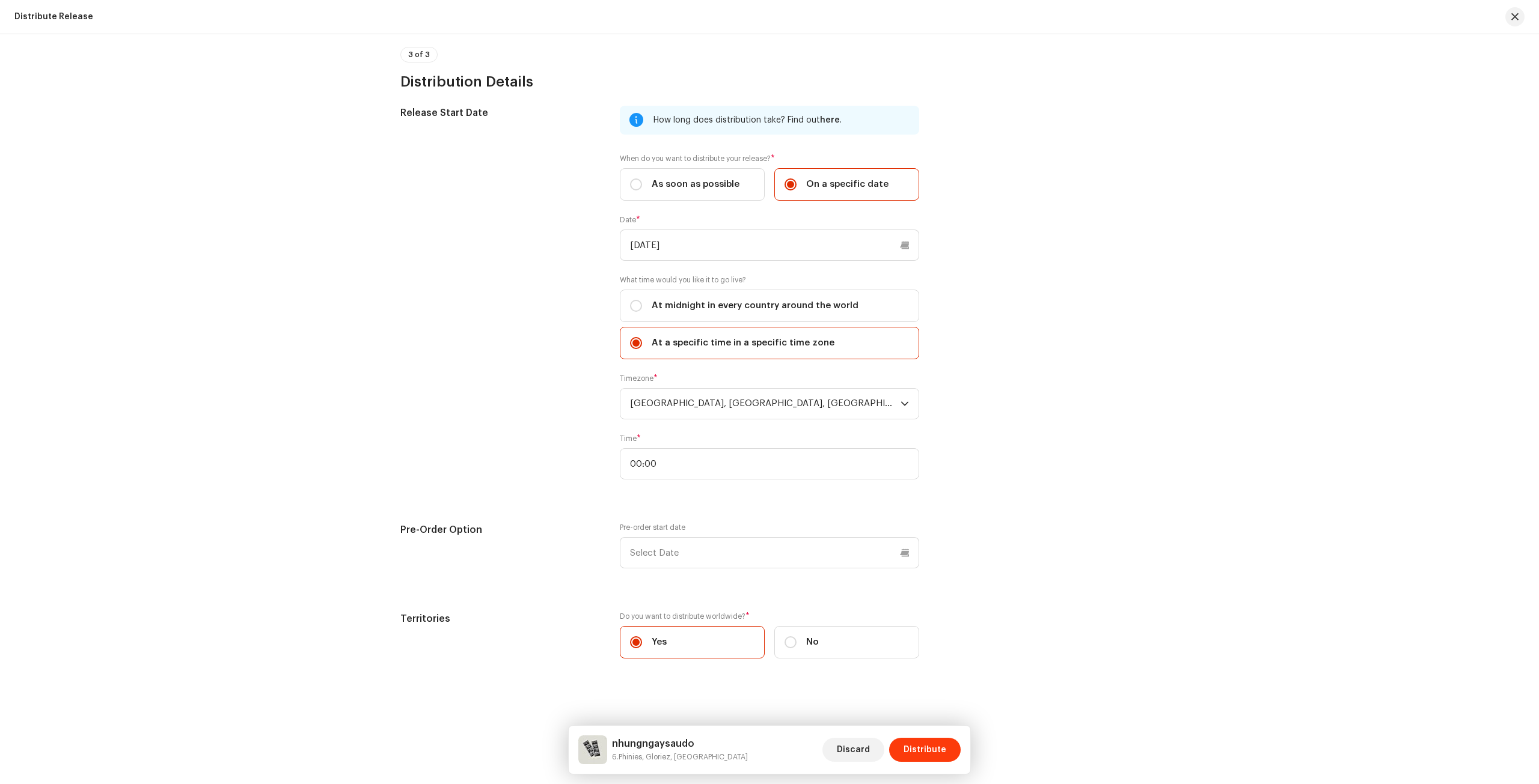
click at [938, 755] on span "Distribute" at bounding box center [925, 749] width 43 height 24
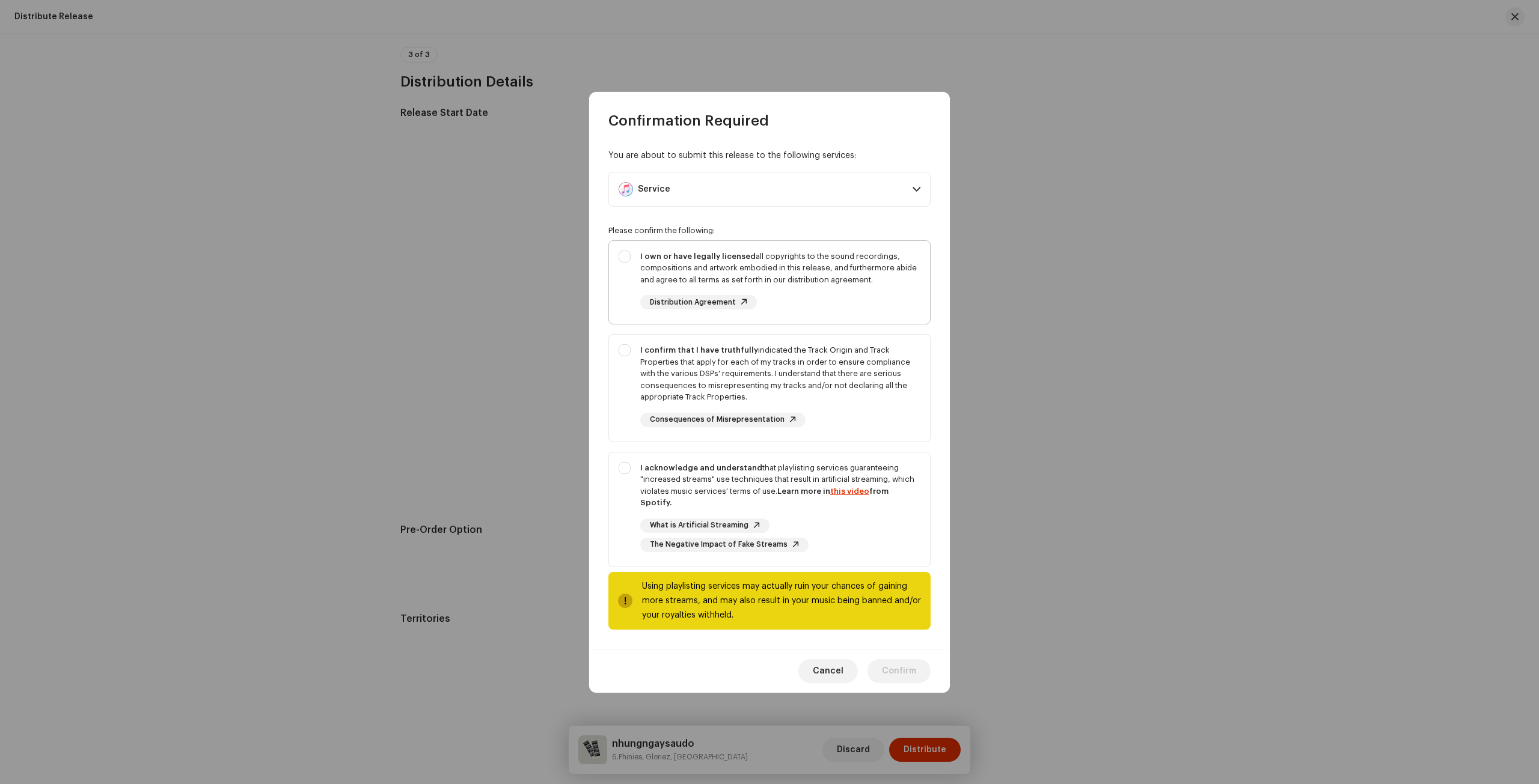
click at [822, 310] on div "I own or have legally licensed all copyrights to the sound recordings, composit…" at bounding box center [780, 280] width 280 height 60
checkbox input "true"
drag, startPoint x: 832, startPoint y: 364, endPoint x: 834, endPoint y: 384, distance: 20.1
click at [832, 365] on div "I confirm that I have truthfully indicated the Track Origin and Track Propertie…" at bounding box center [780, 373] width 280 height 59
checkbox input "true"
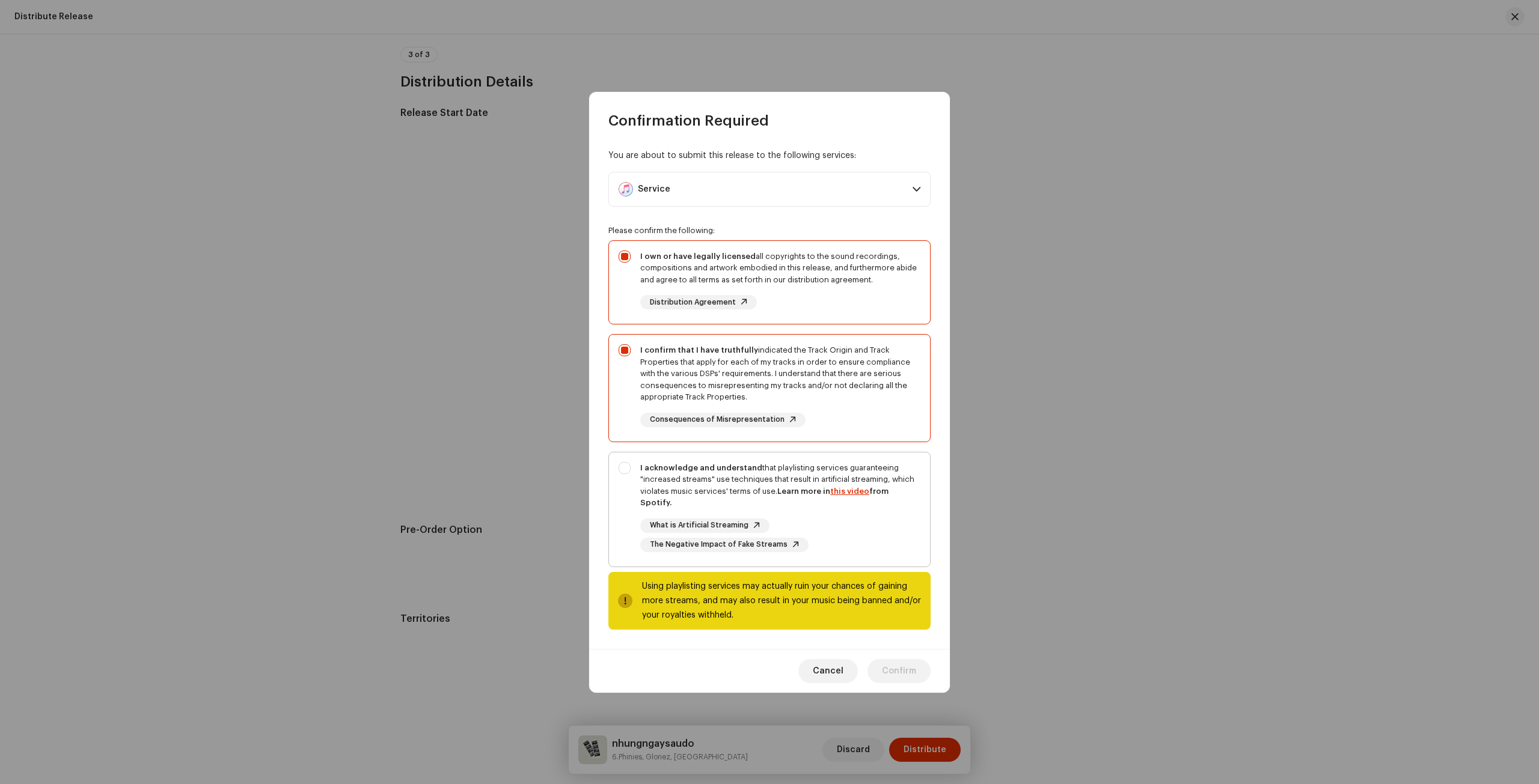
click at [845, 506] on div "I acknowledge and understand that playlisting services guaranteeing "increased …" at bounding box center [780, 507] width 280 height 90
checkbox input "true"
click at [894, 659] on span "Confirm" at bounding box center [898, 671] width 34 height 24
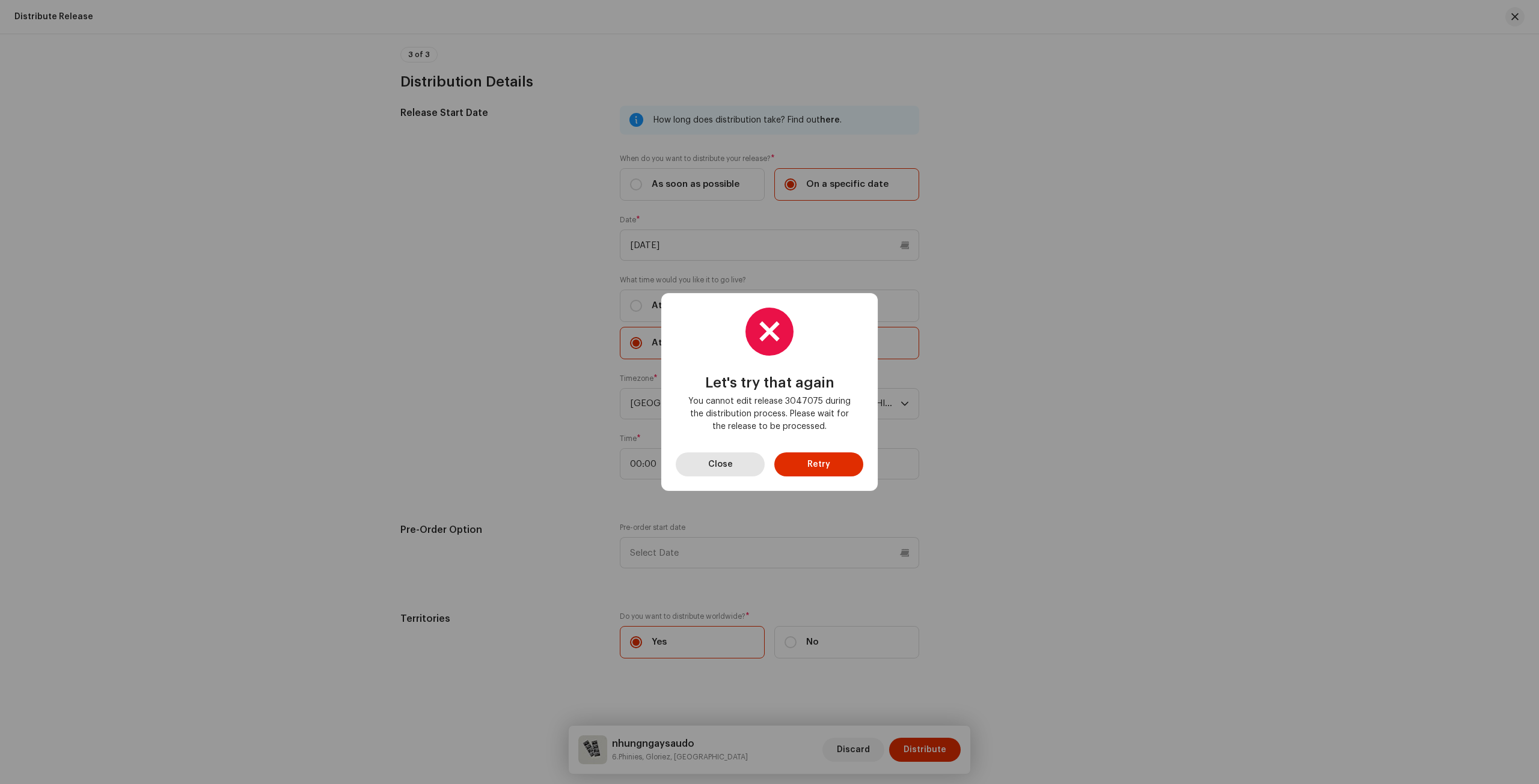
click at [723, 467] on span "Close" at bounding box center [721, 464] width 25 height 24
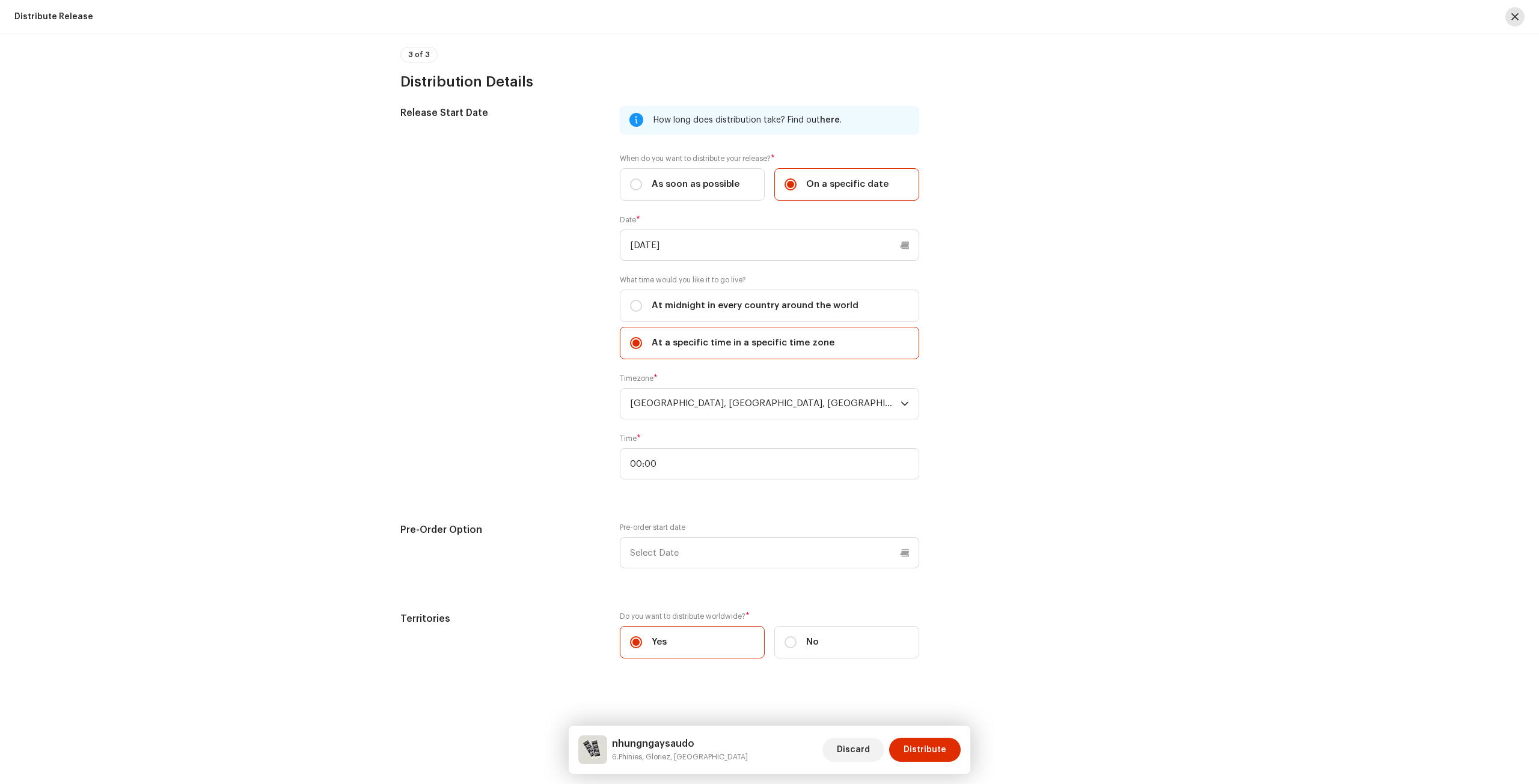
click at [1523, 17] on button "button" at bounding box center [1515, 17] width 19 height 19
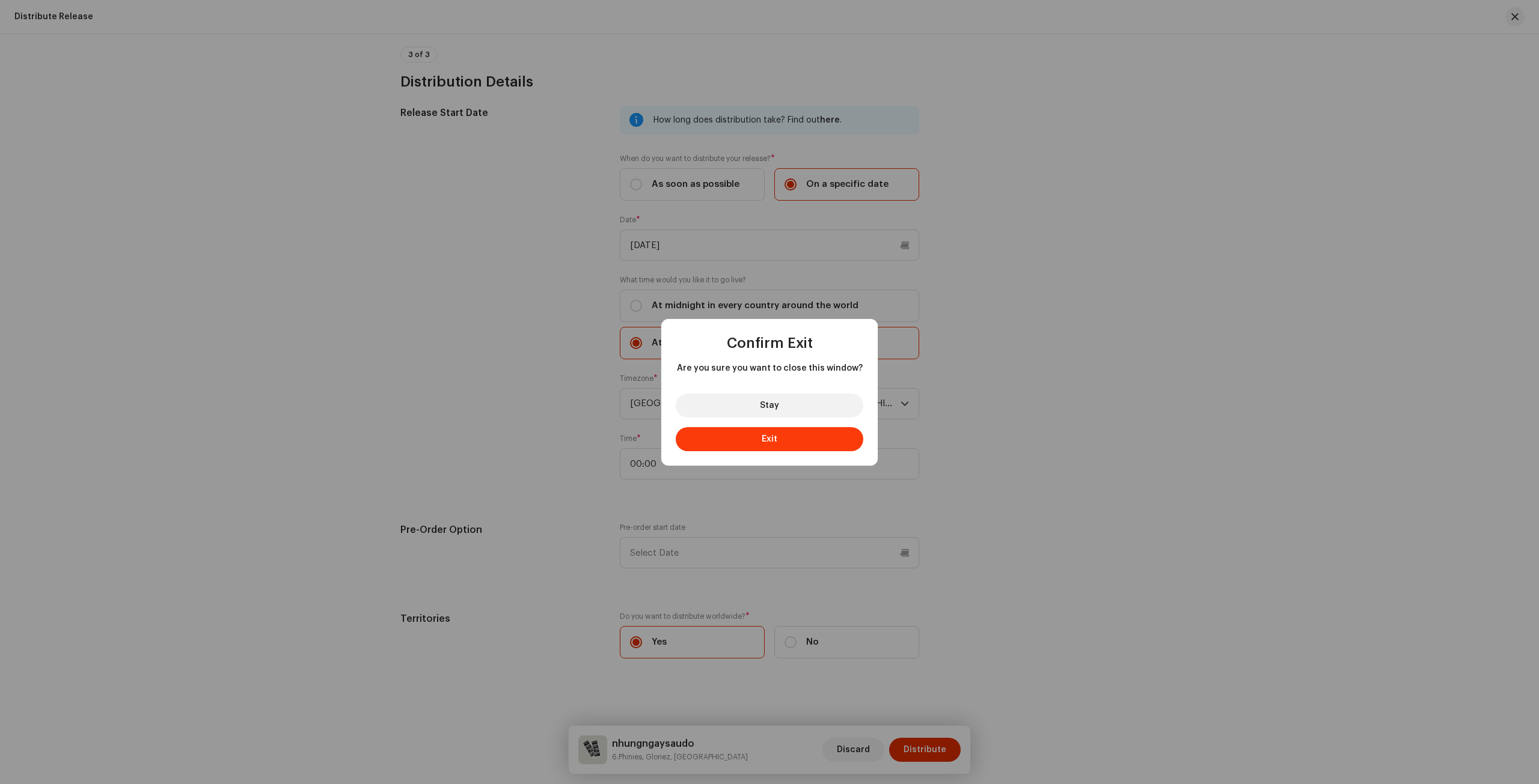
click at [759, 438] on button "Exit" at bounding box center [769, 439] width 188 height 24
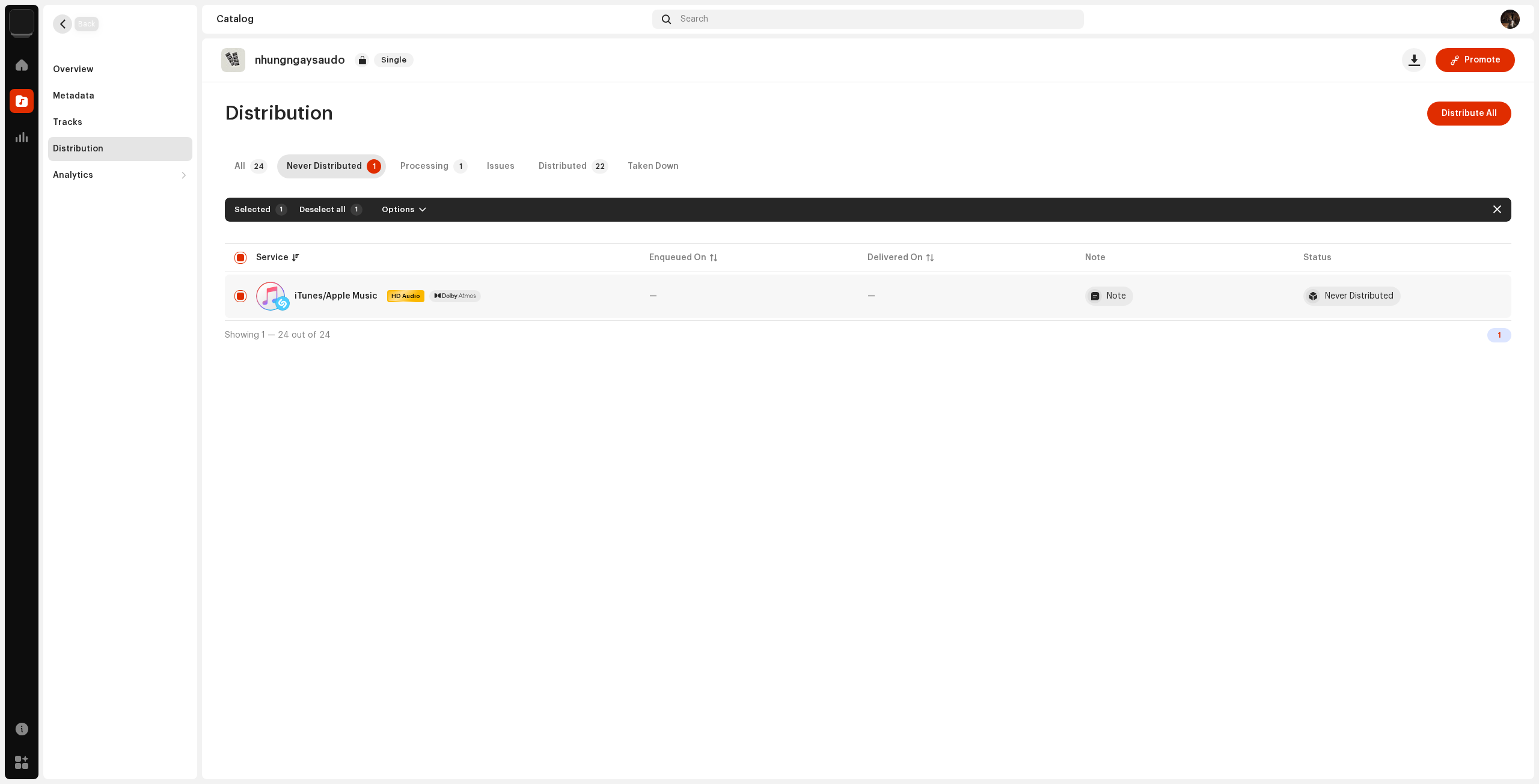
click at [64, 30] on button "button" at bounding box center [62, 24] width 19 height 19
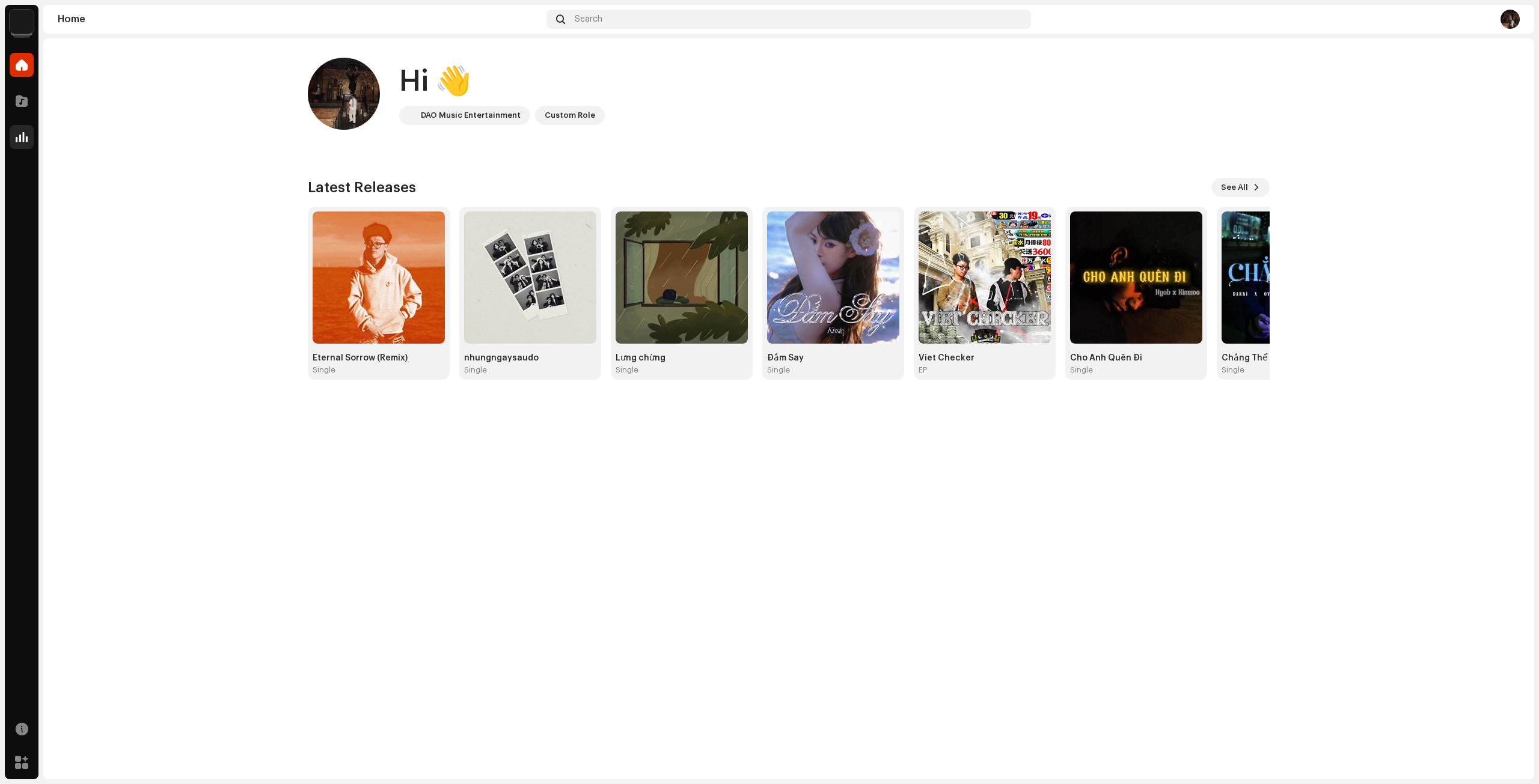
click at [20, 132] on span at bounding box center [21, 137] width 12 height 10
click at [15, 138] on div at bounding box center [21, 136] width 24 height 24
click at [25, 141] on span at bounding box center [21, 137] width 12 height 10
click at [25, 89] on div at bounding box center [21, 100] width 24 height 24
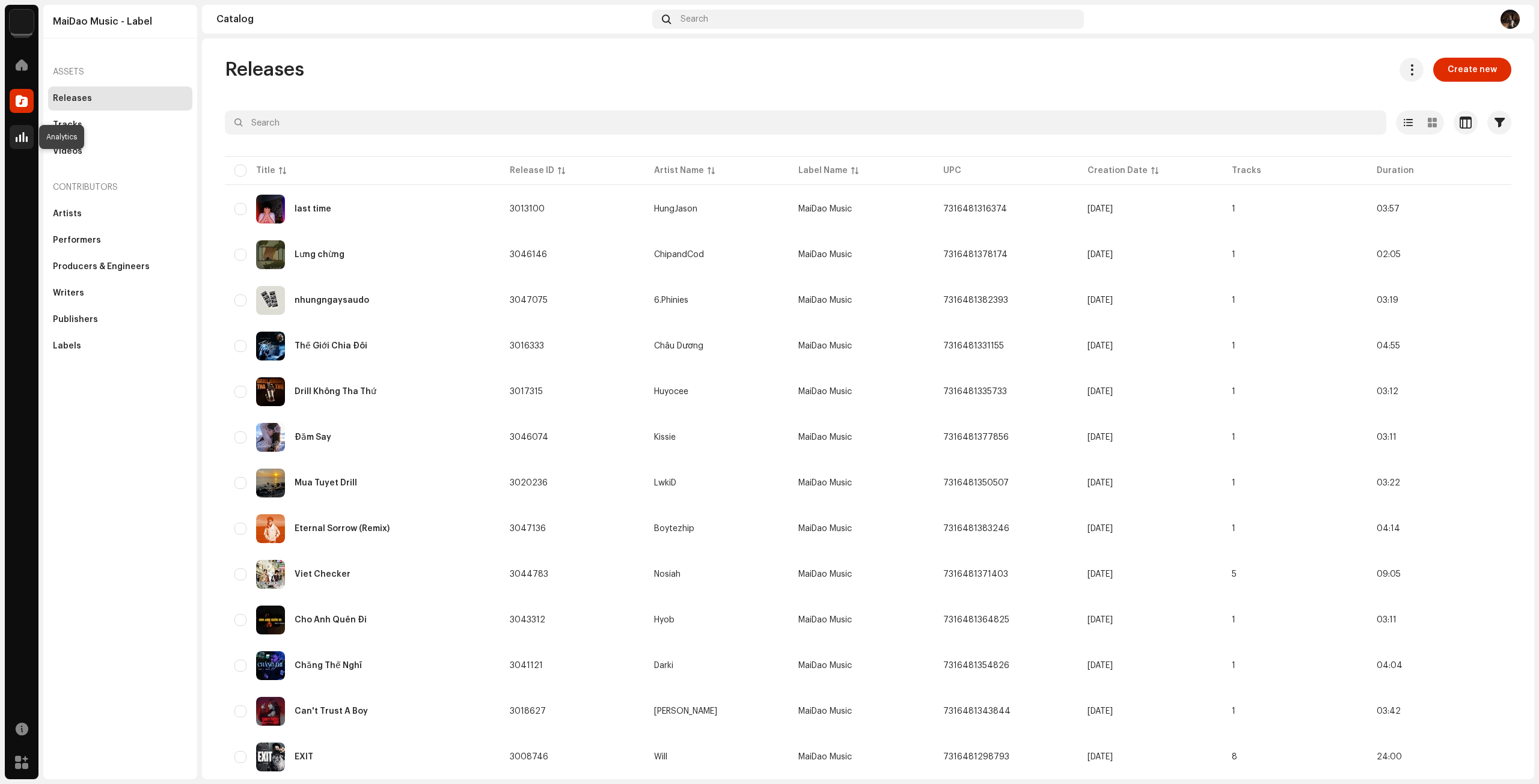
click at [23, 129] on div at bounding box center [21, 136] width 24 height 24
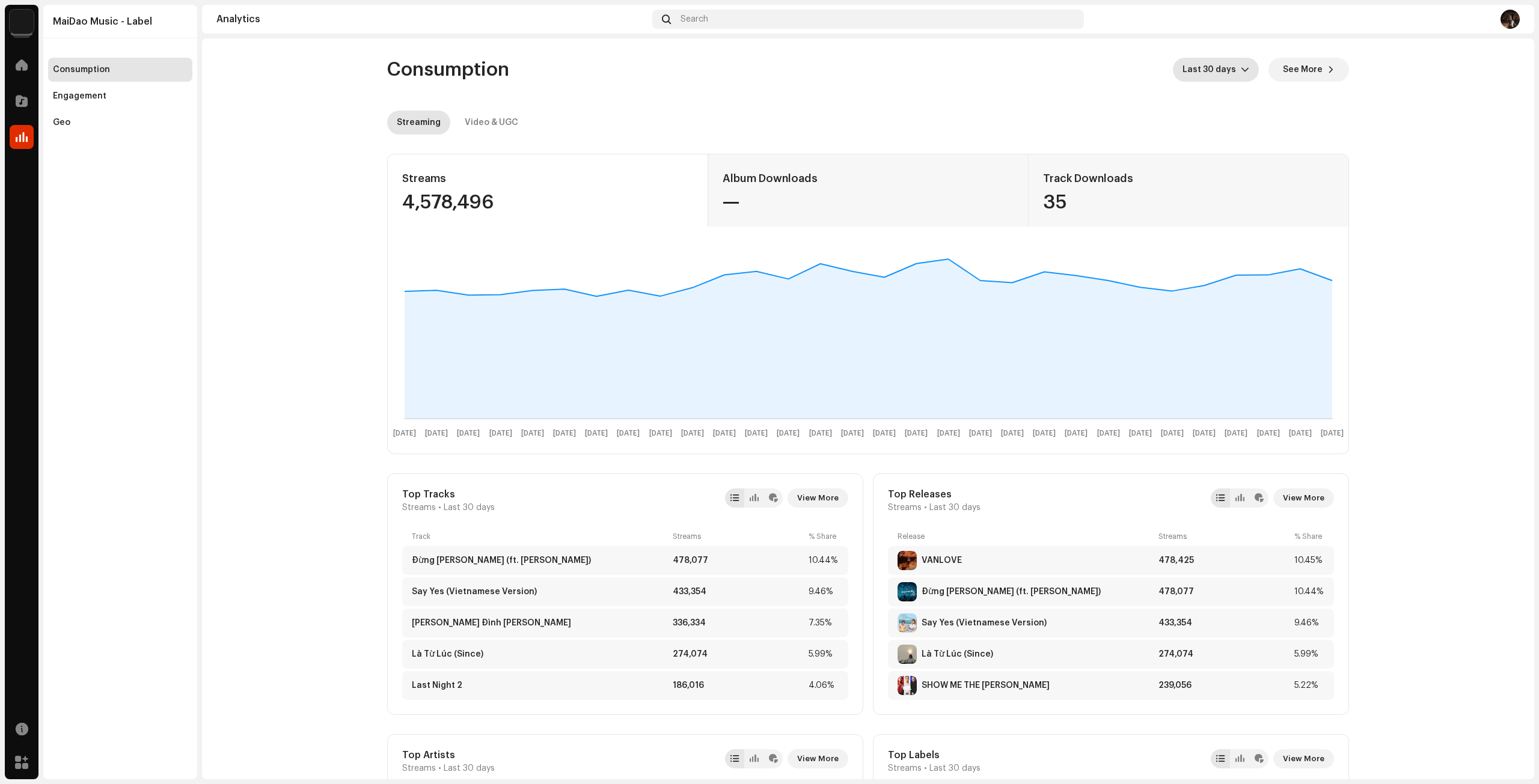
click at [1208, 72] on span "Last 30 days" at bounding box center [1211, 69] width 58 height 24
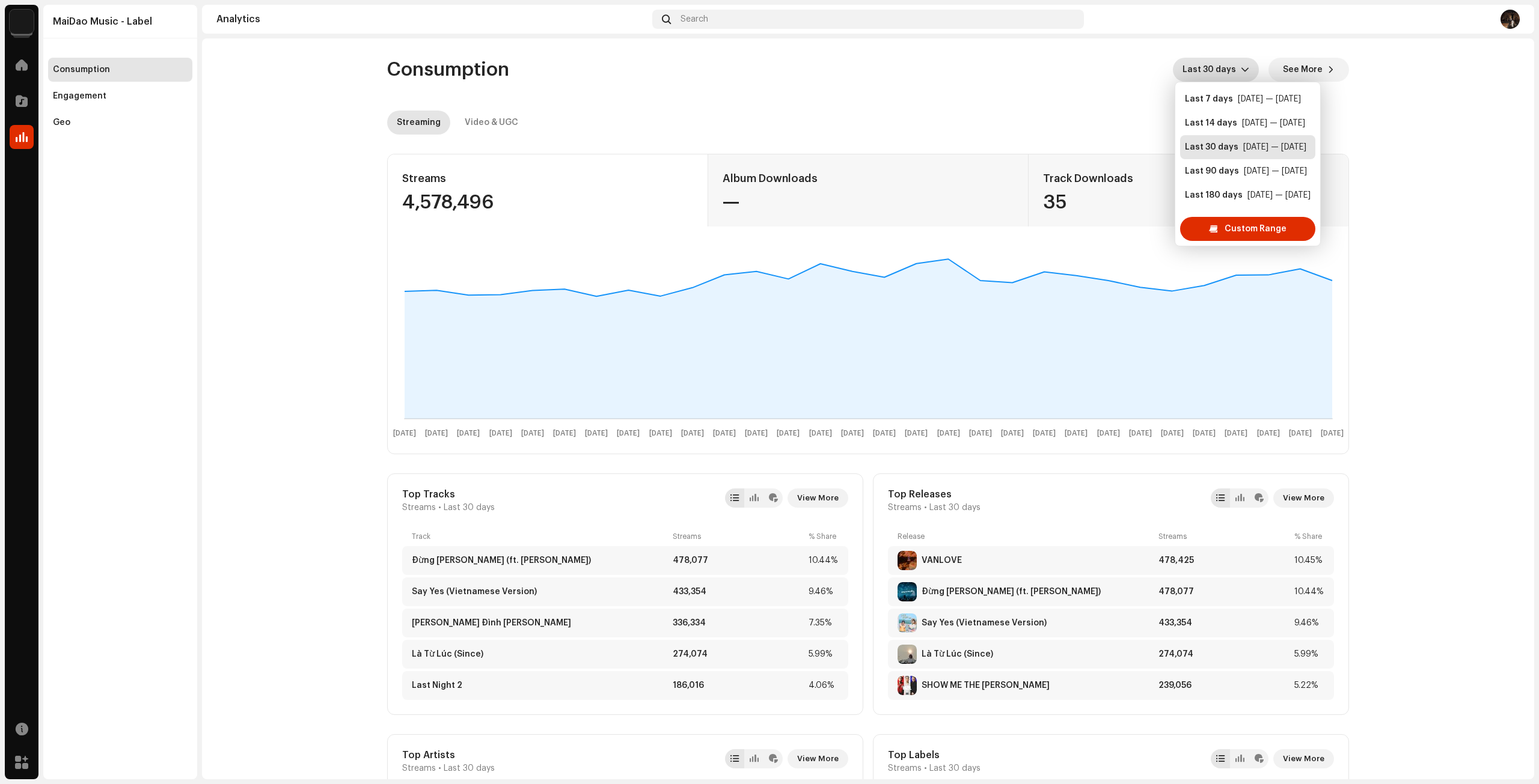
scroll to position [19, 0]
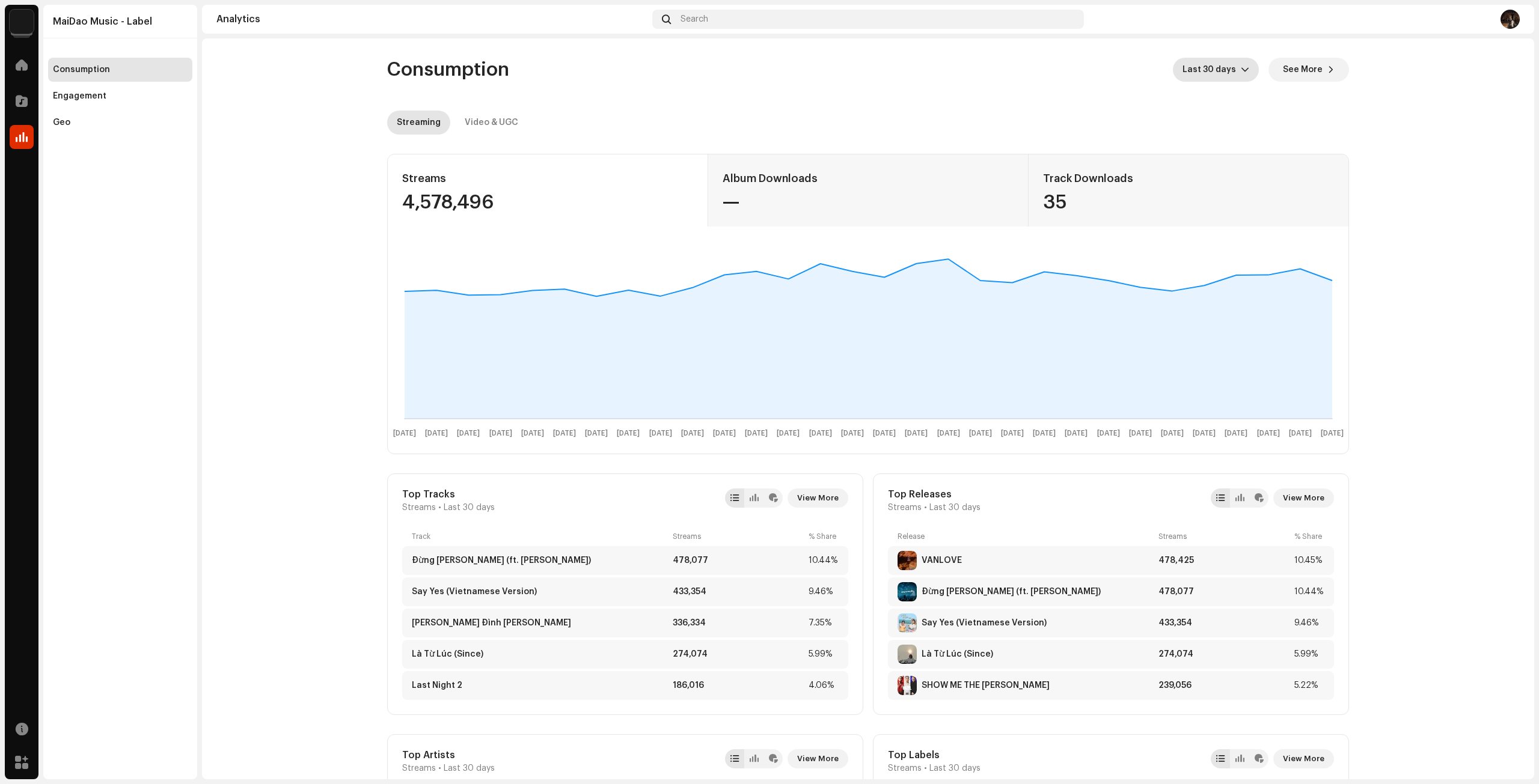
click at [1213, 79] on span "Last 30 days" at bounding box center [1211, 69] width 58 height 24
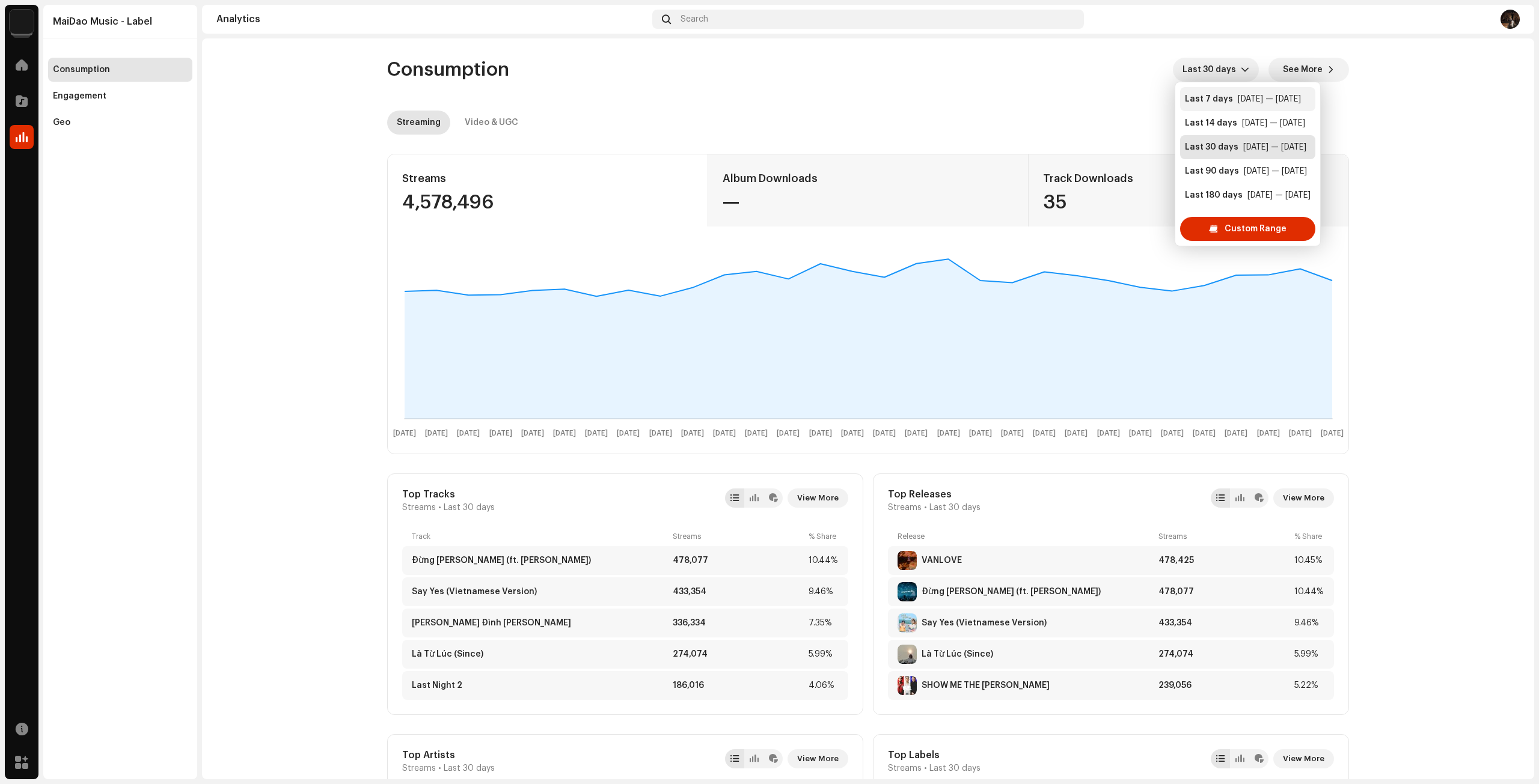
click at [1215, 102] on div "Last 7 days" at bounding box center [1208, 98] width 48 height 12
